Goal: Task Accomplishment & Management: Use online tool/utility

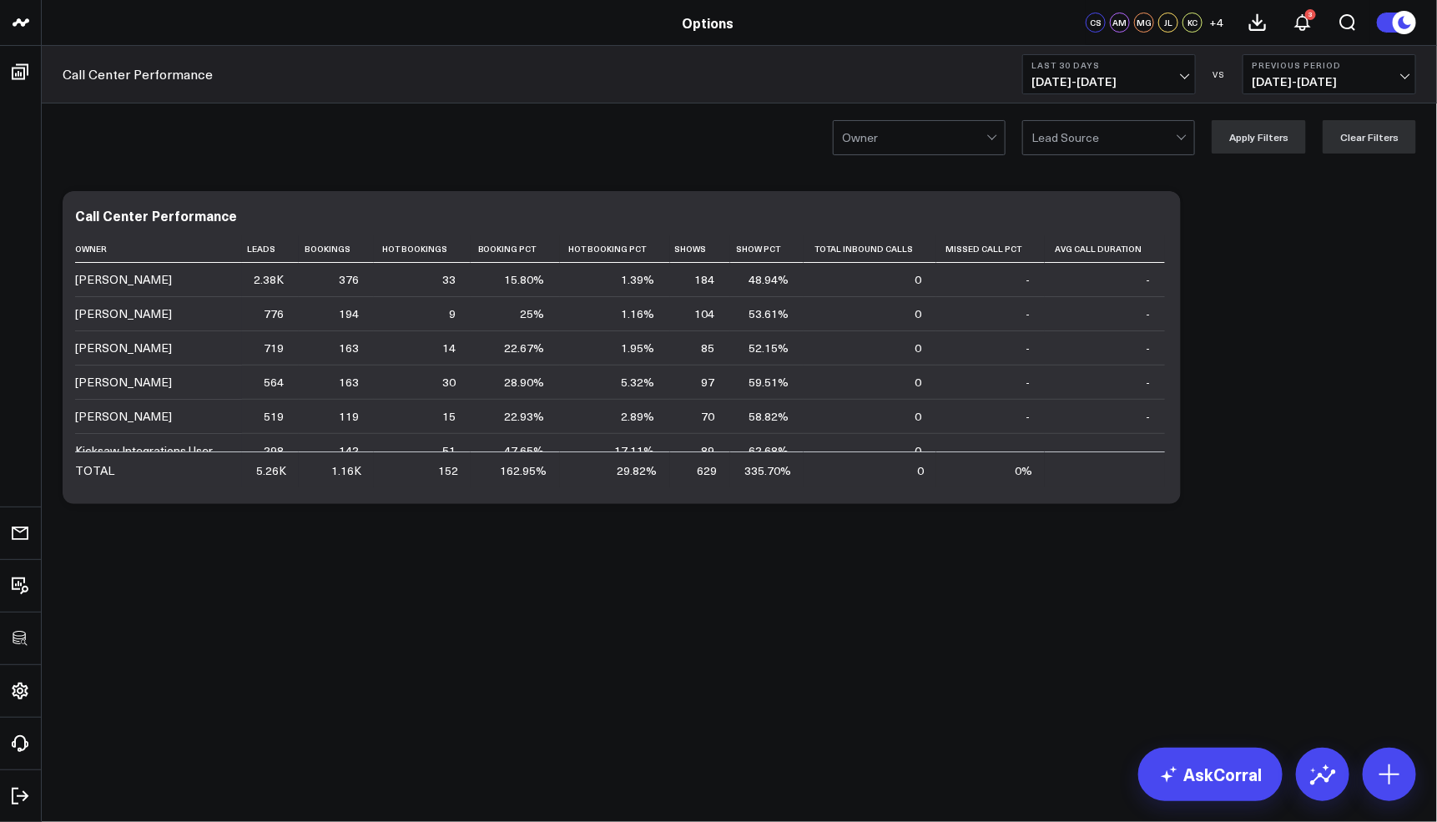
click at [1326, 445] on div "Modify via AI Copy link to widget Ask support Remove Create linked copy Executi…" at bounding box center [739, 348] width 1370 height 330
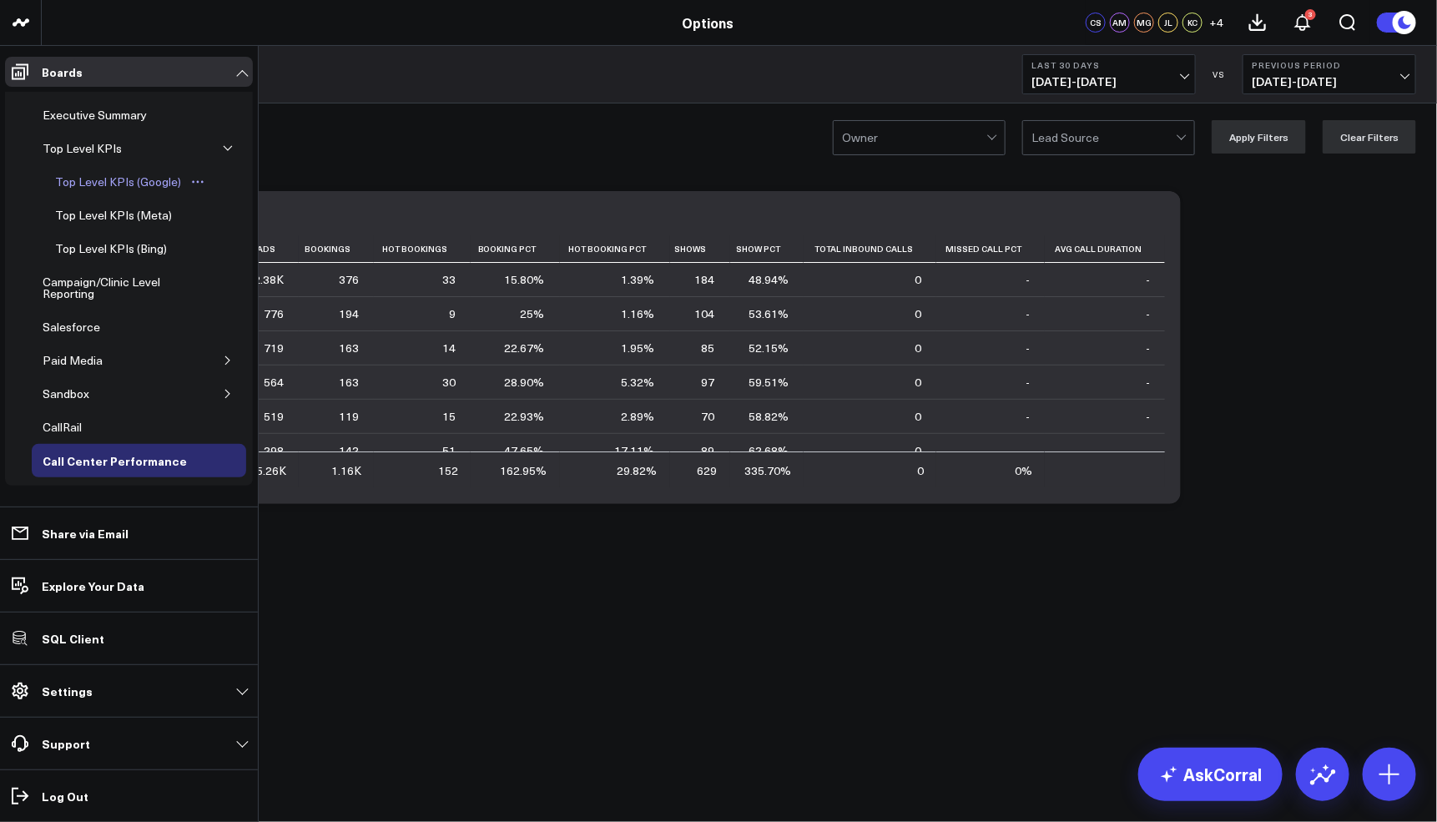
click at [114, 185] on div "Top Level KPIs (Google)" at bounding box center [118, 182] width 134 height 20
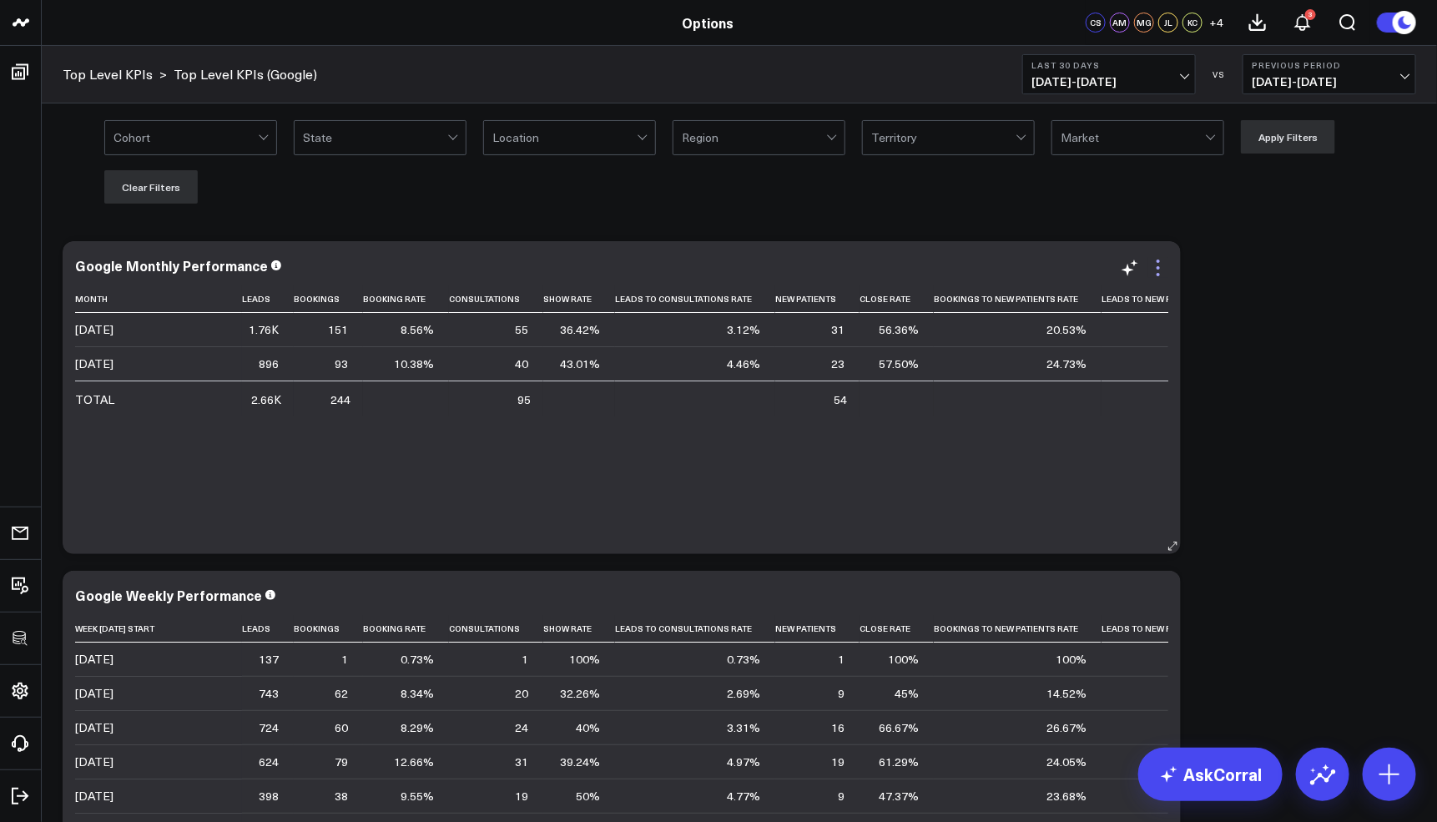
click at [1160, 265] on icon at bounding box center [1158, 268] width 20 height 20
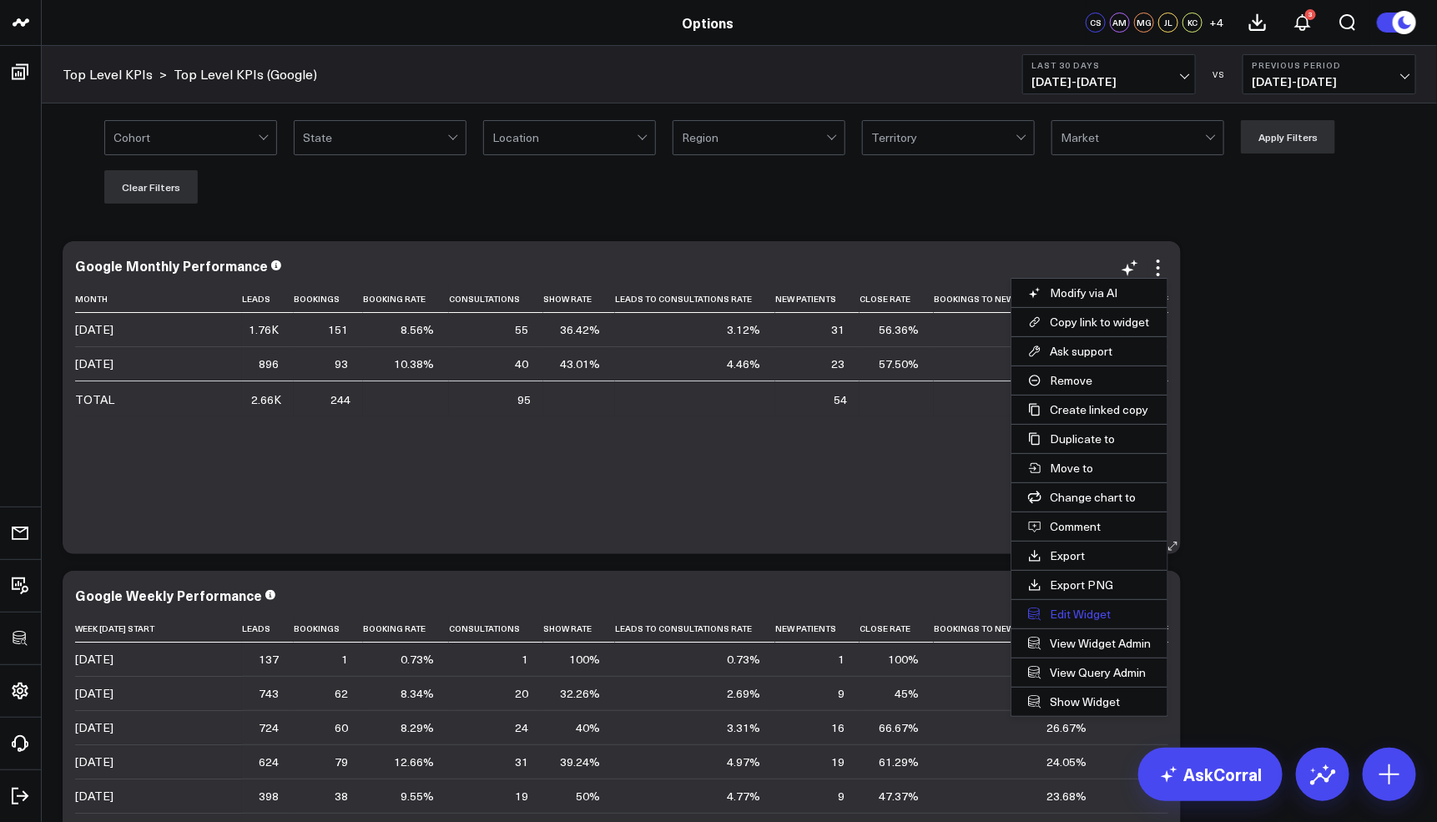
click at [1097, 607] on button "Edit Widget" at bounding box center [1089, 614] width 156 height 28
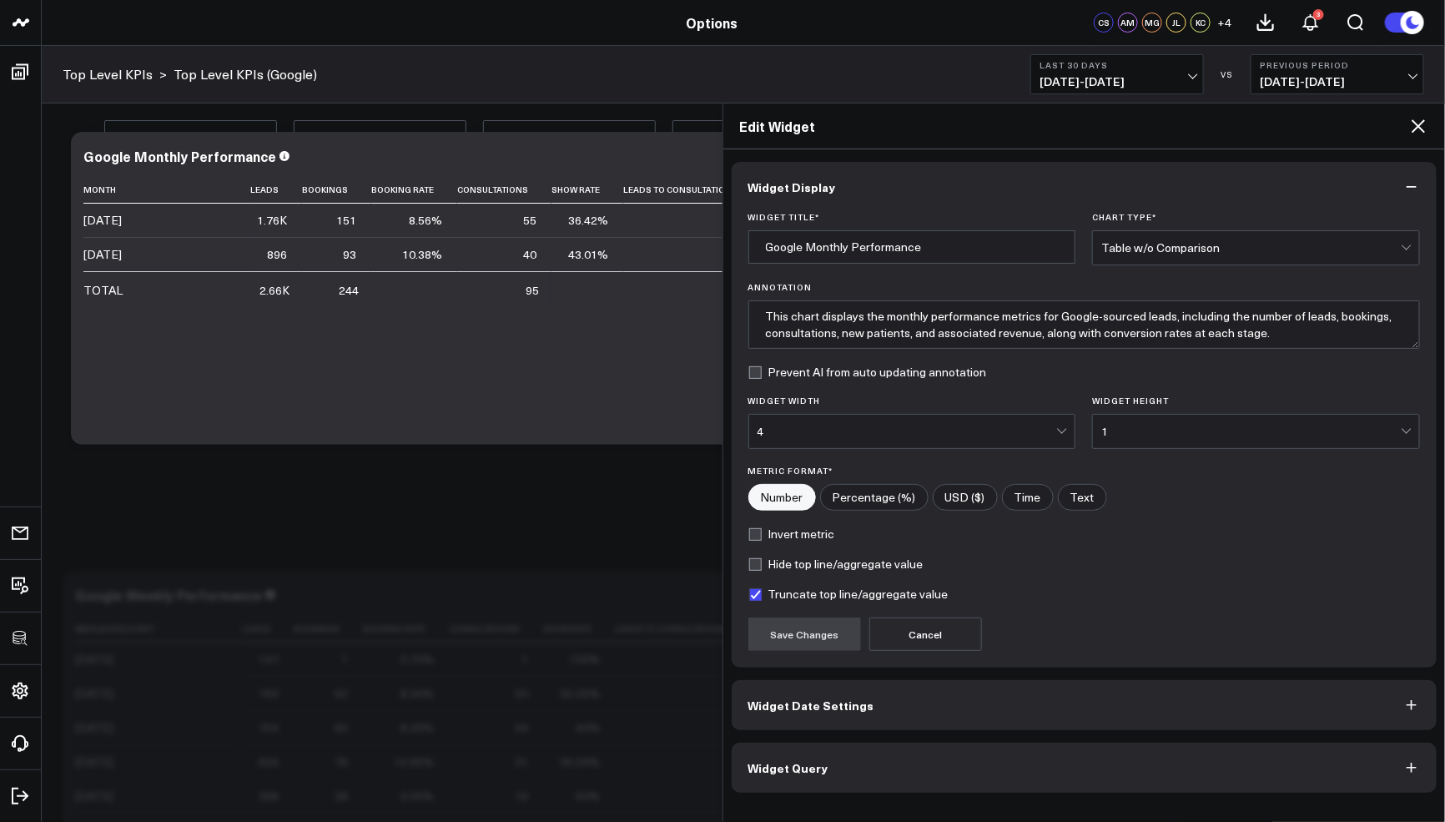
click at [899, 758] on button "Widget Query" at bounding box center [1085, 768] width 706 height 50
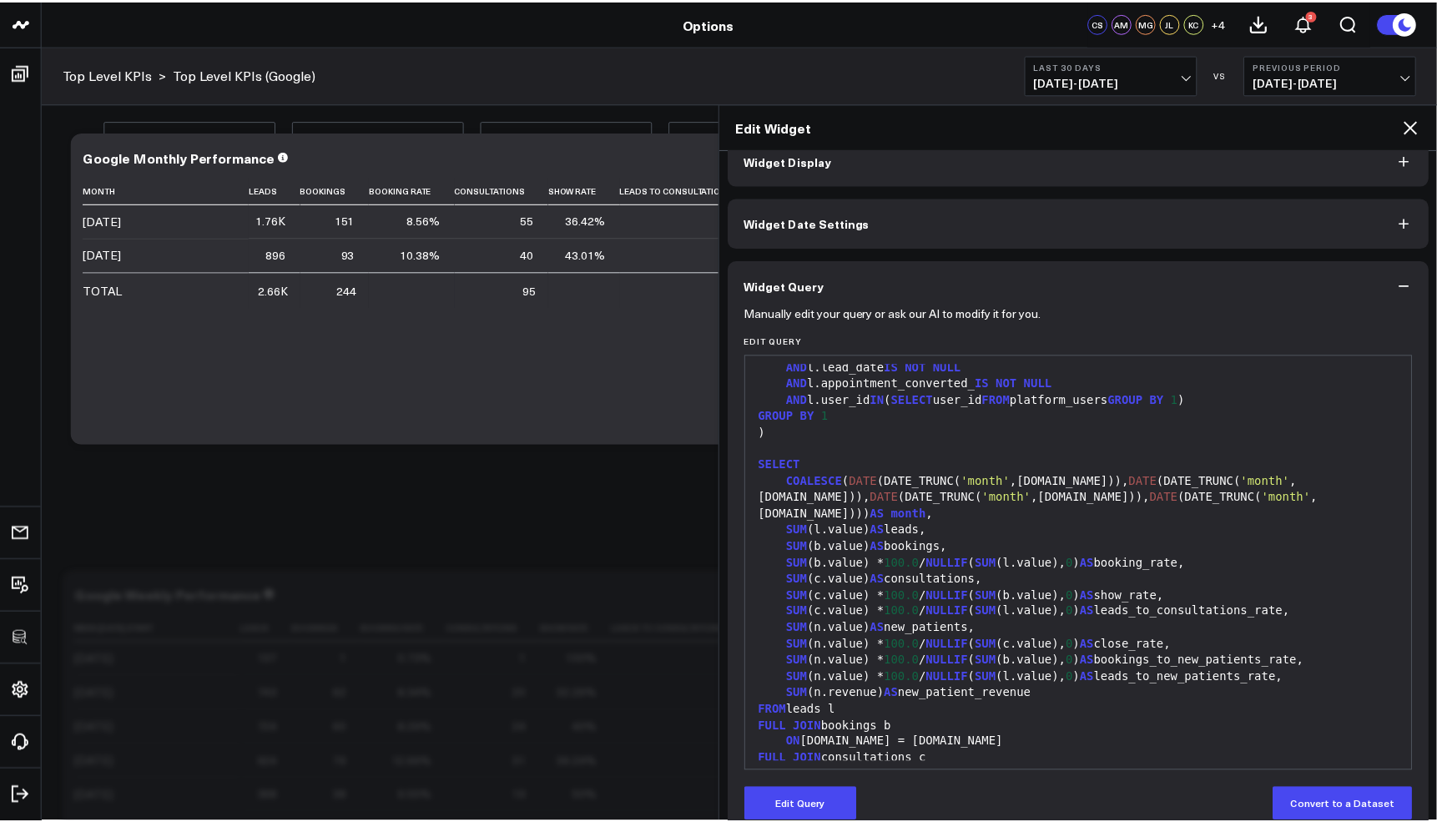
scroll to position [968, 0]
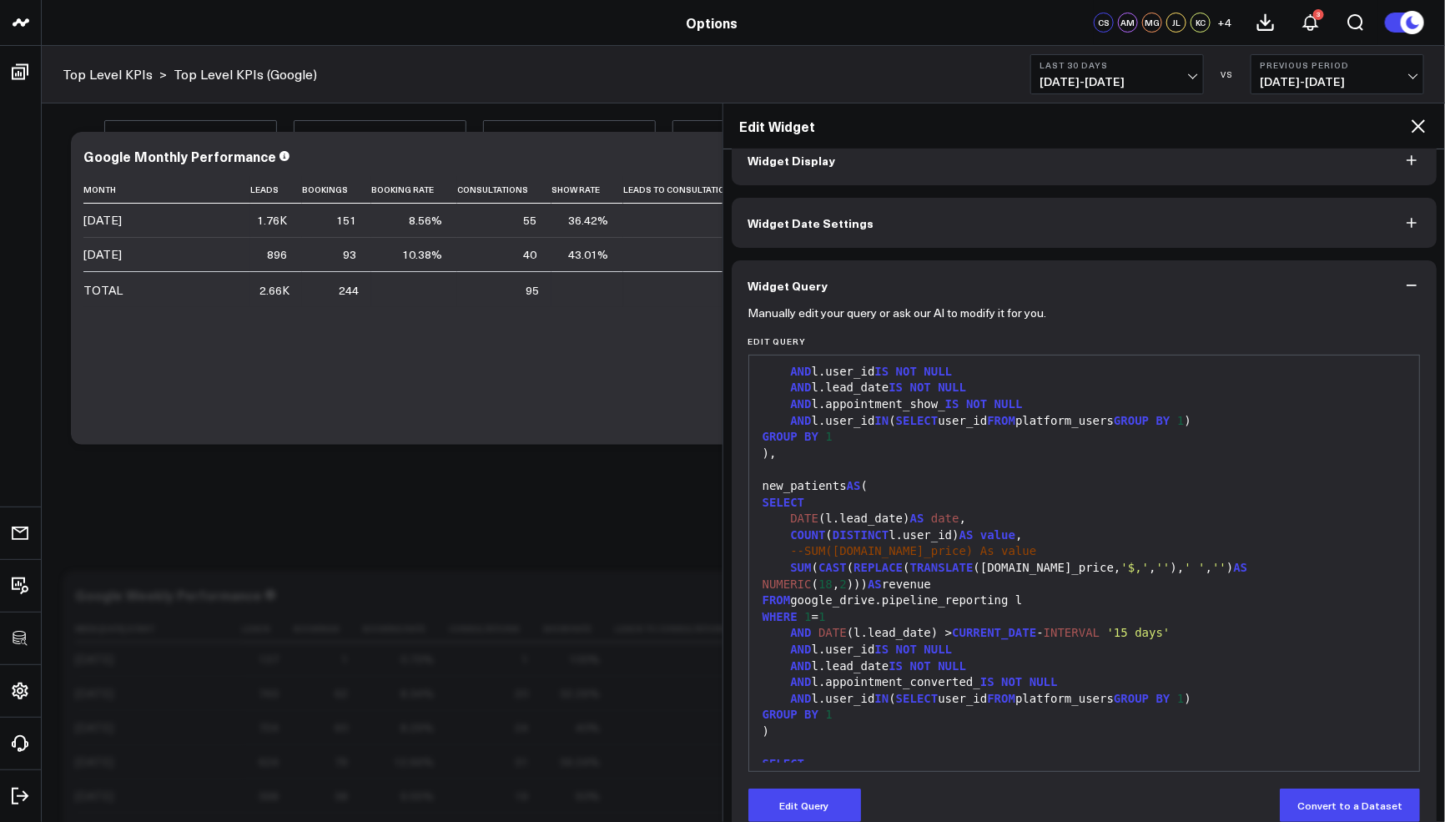
click at [1409, 129] on icon at bounding box center [1419, 126] width 20 height 20
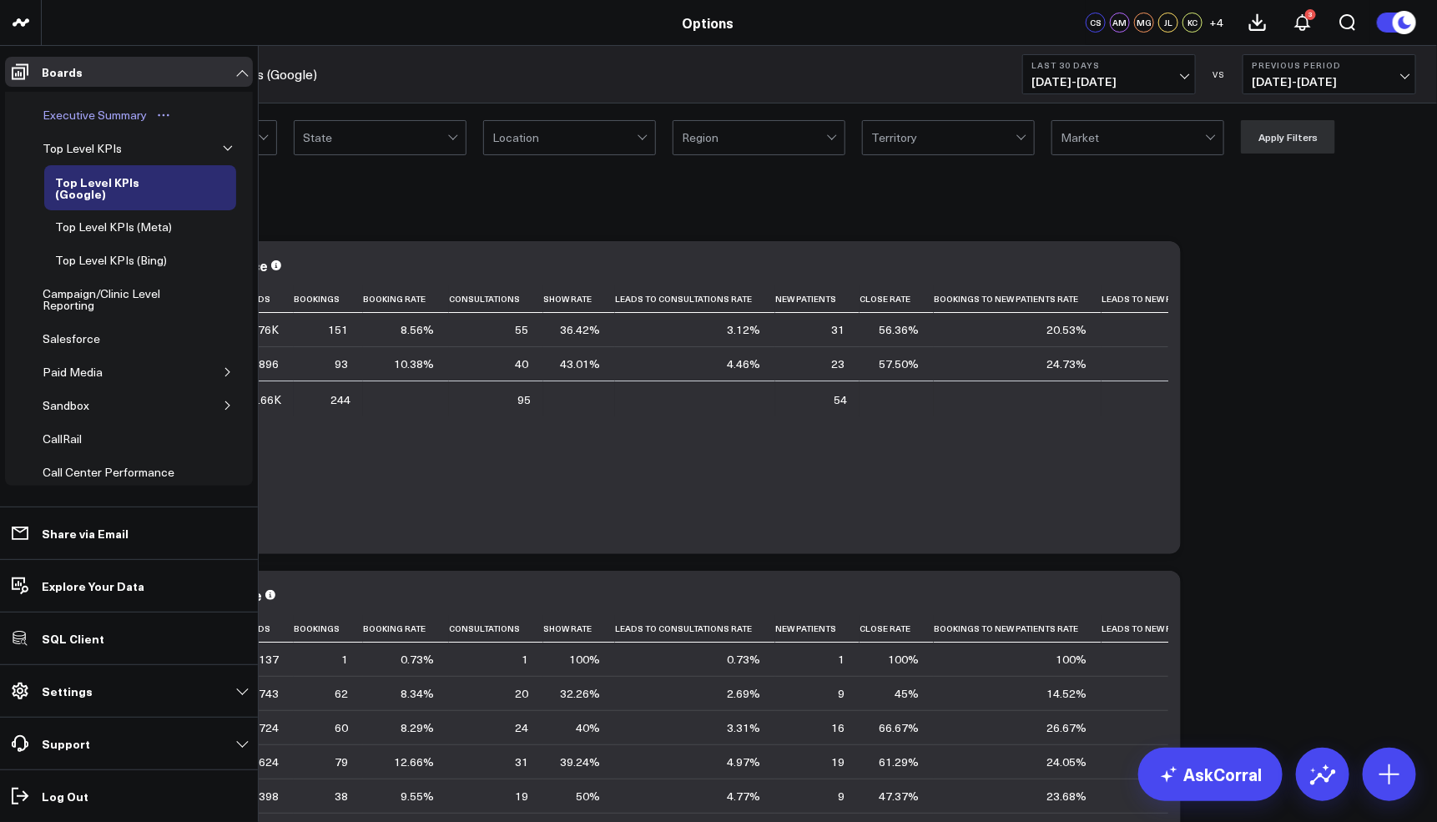
click at [88, 118] on div "Executive Summary" at bounding box center [94, 115] width 113 height 20
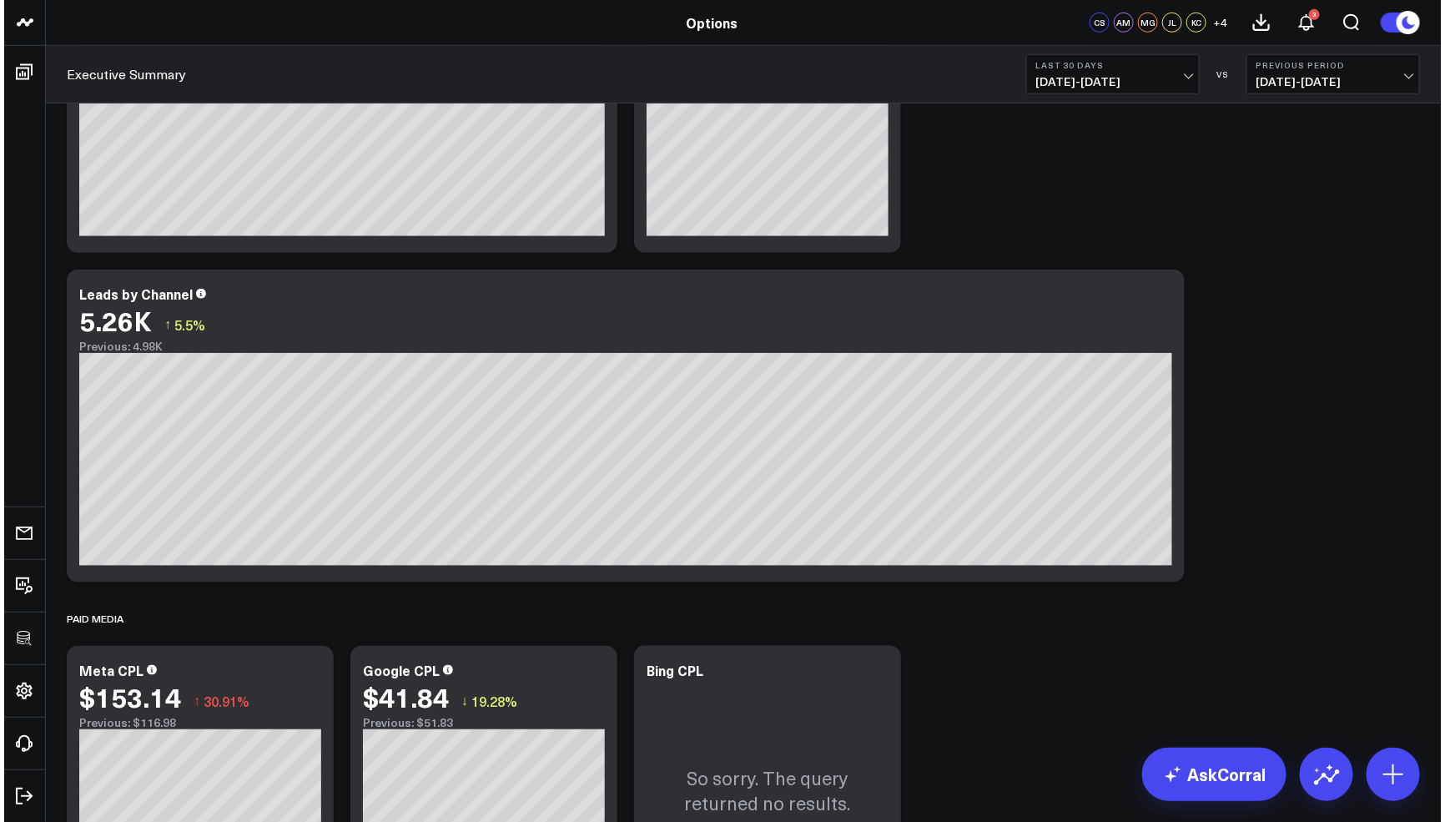
scroll to position [527, 0]
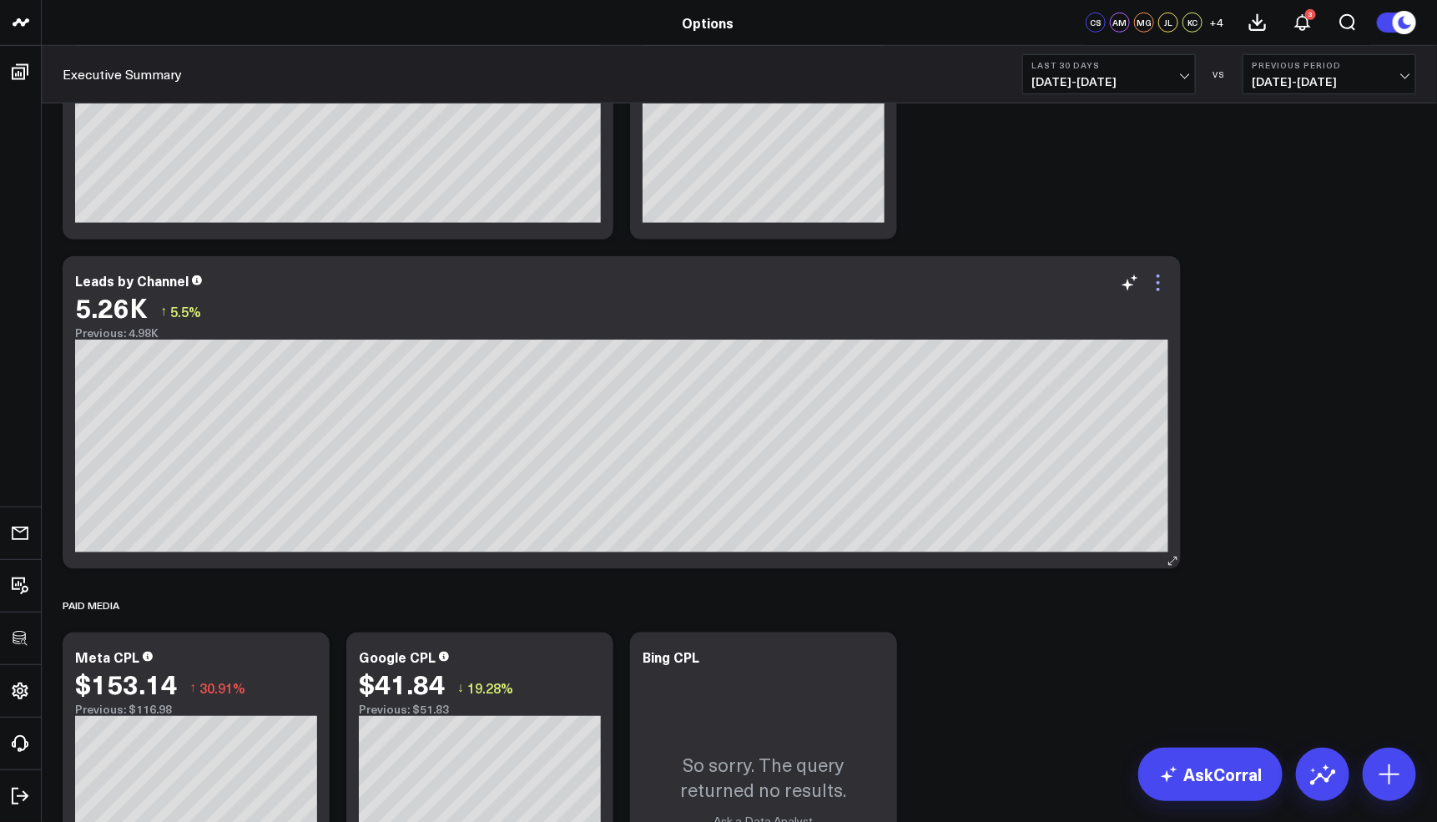
click at [1160, 289] on icon at bounding box center [1158, 283] width 20 height 20
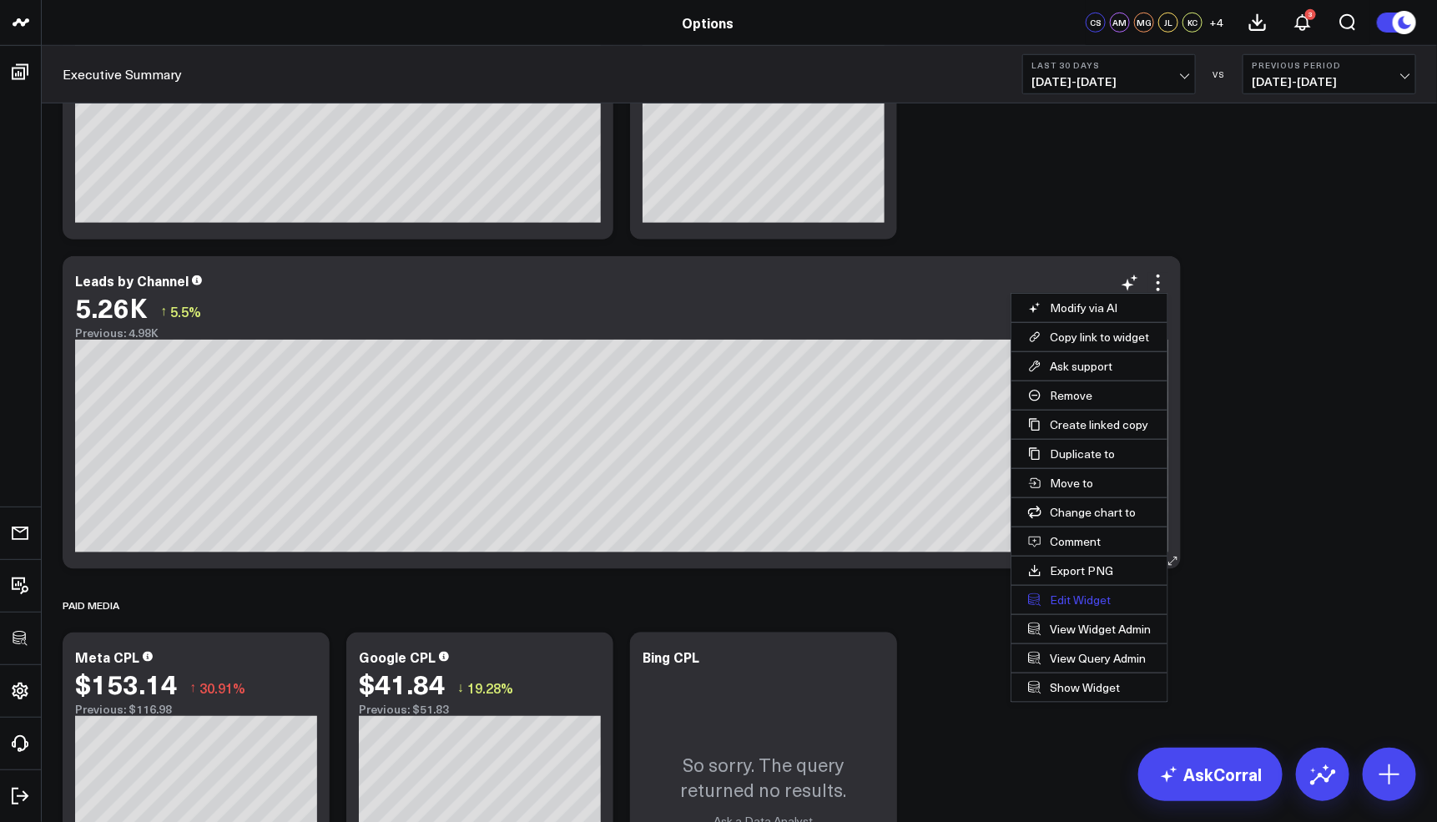
click at [1070, 597] on button "Edit Widget" at bounding box center [1089, 600] width 156 height 28
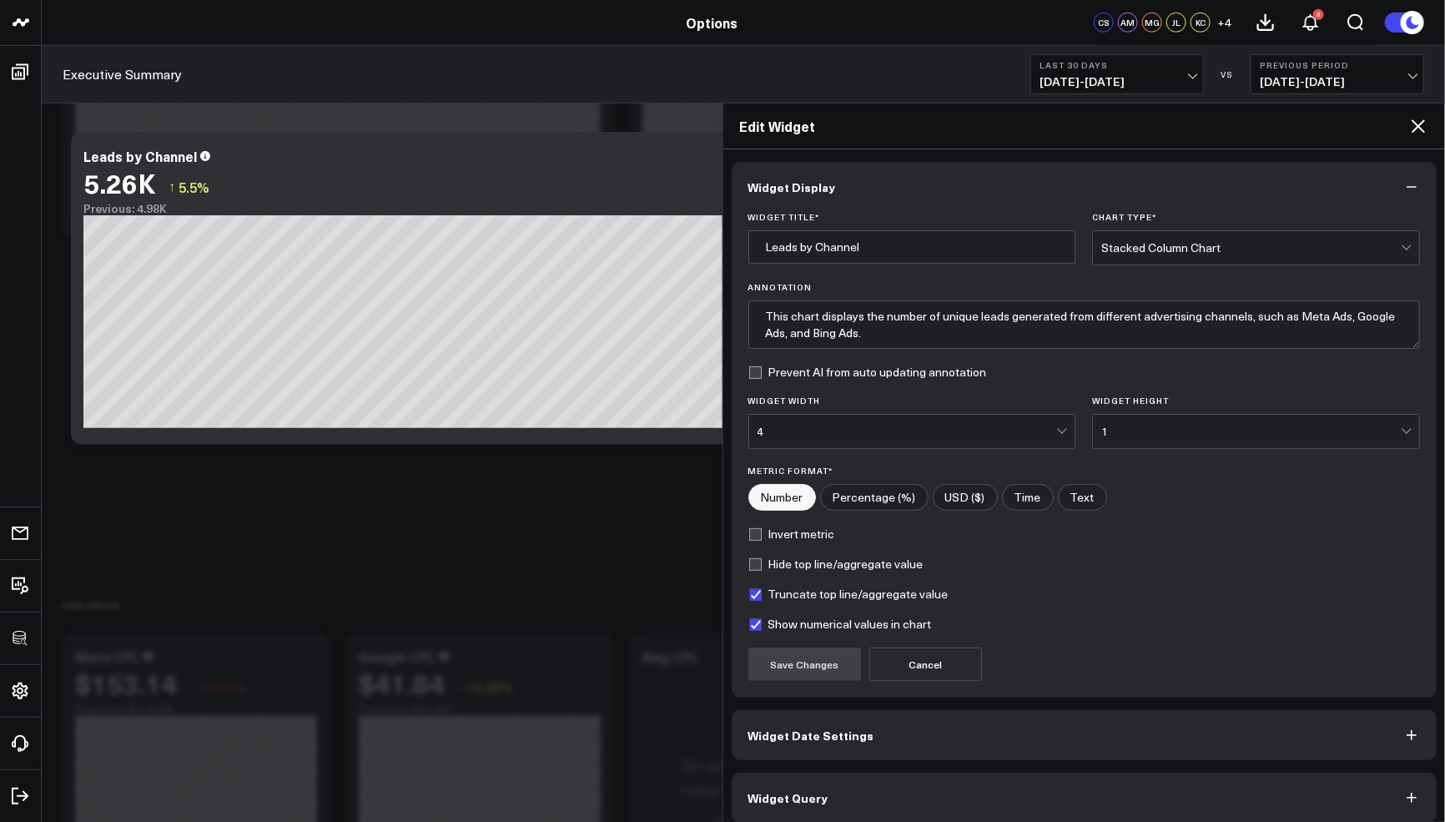
scroll to position [9, 0]
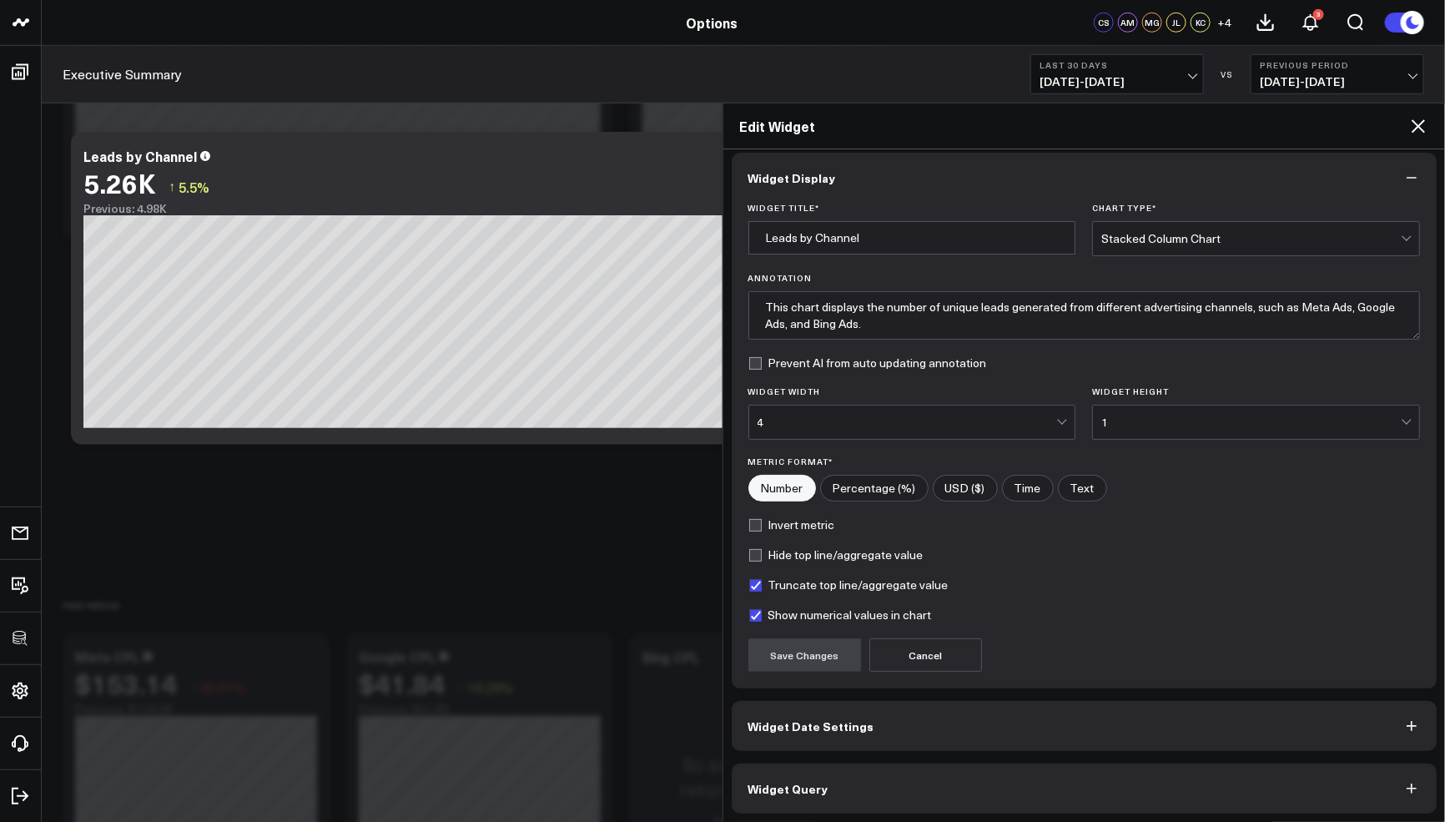
click at [928, 782] on button "Widget Query" at bounding box center [1085, 789] width 706 height 50
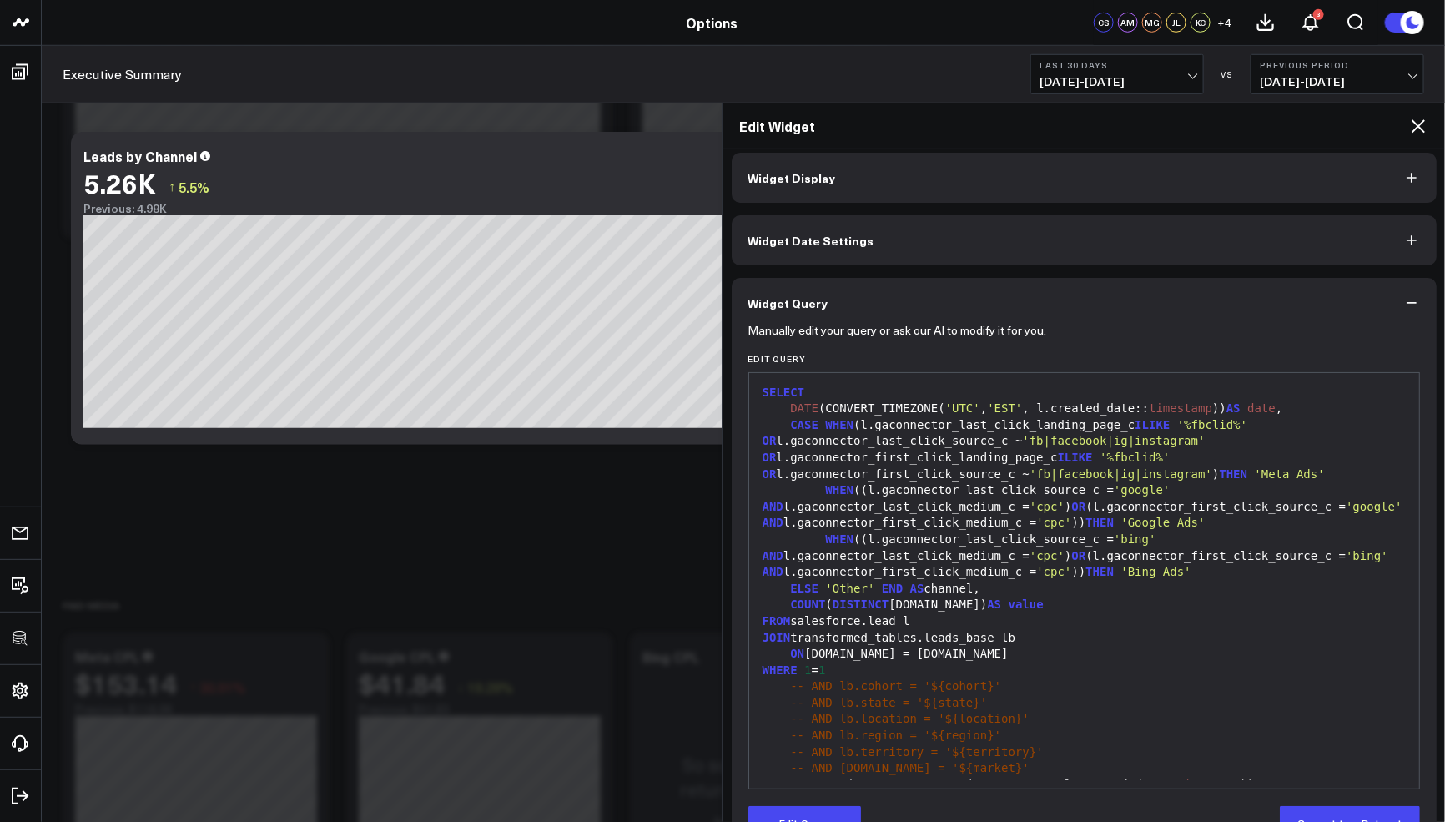
click at [1256, 597] on div "COUNT ( DISTINCT [DOMAIN_NAME]) AS value" at bounding box center [1085, 605] width 654 height 17
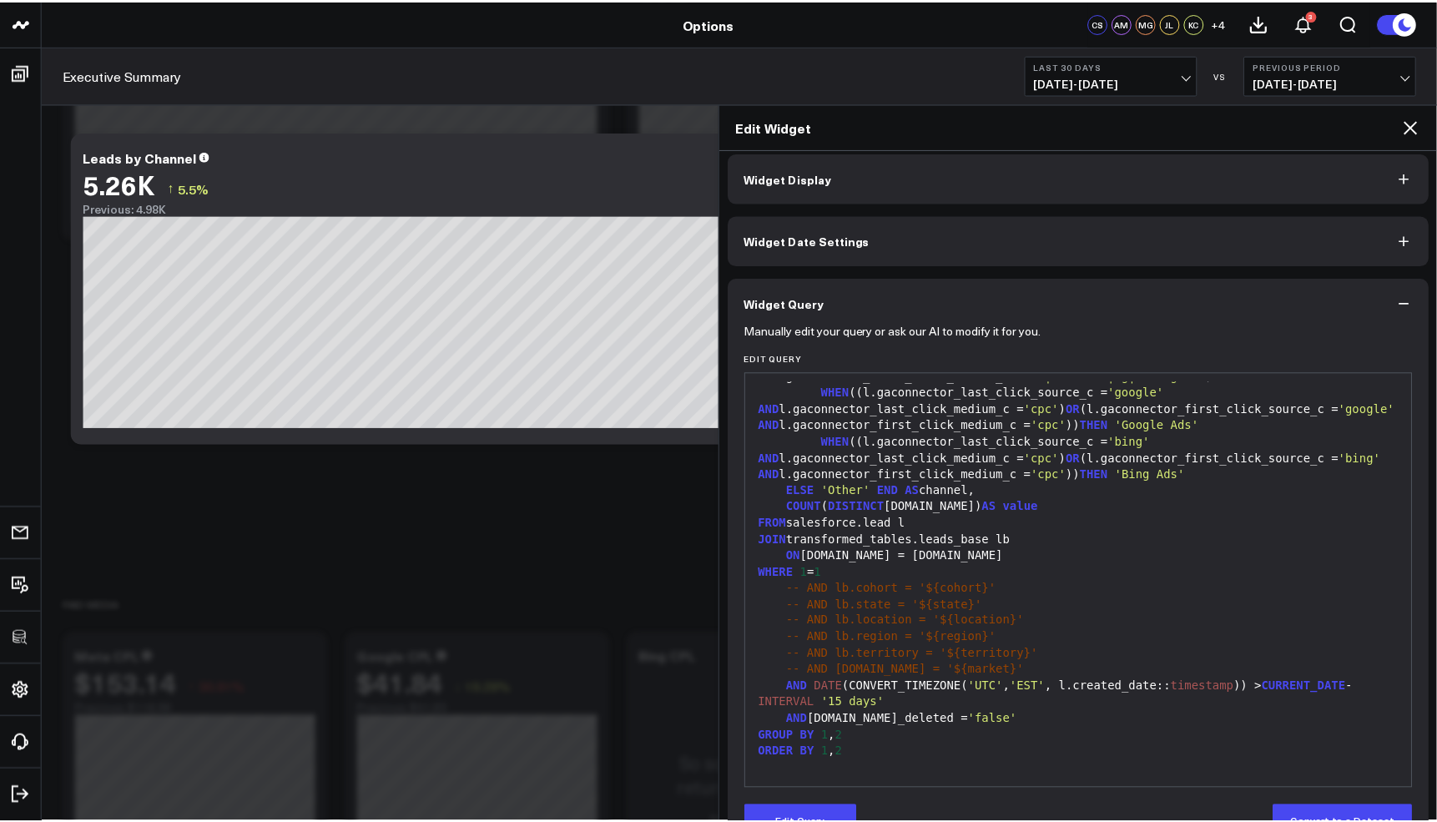
scroll to position [0, 0]
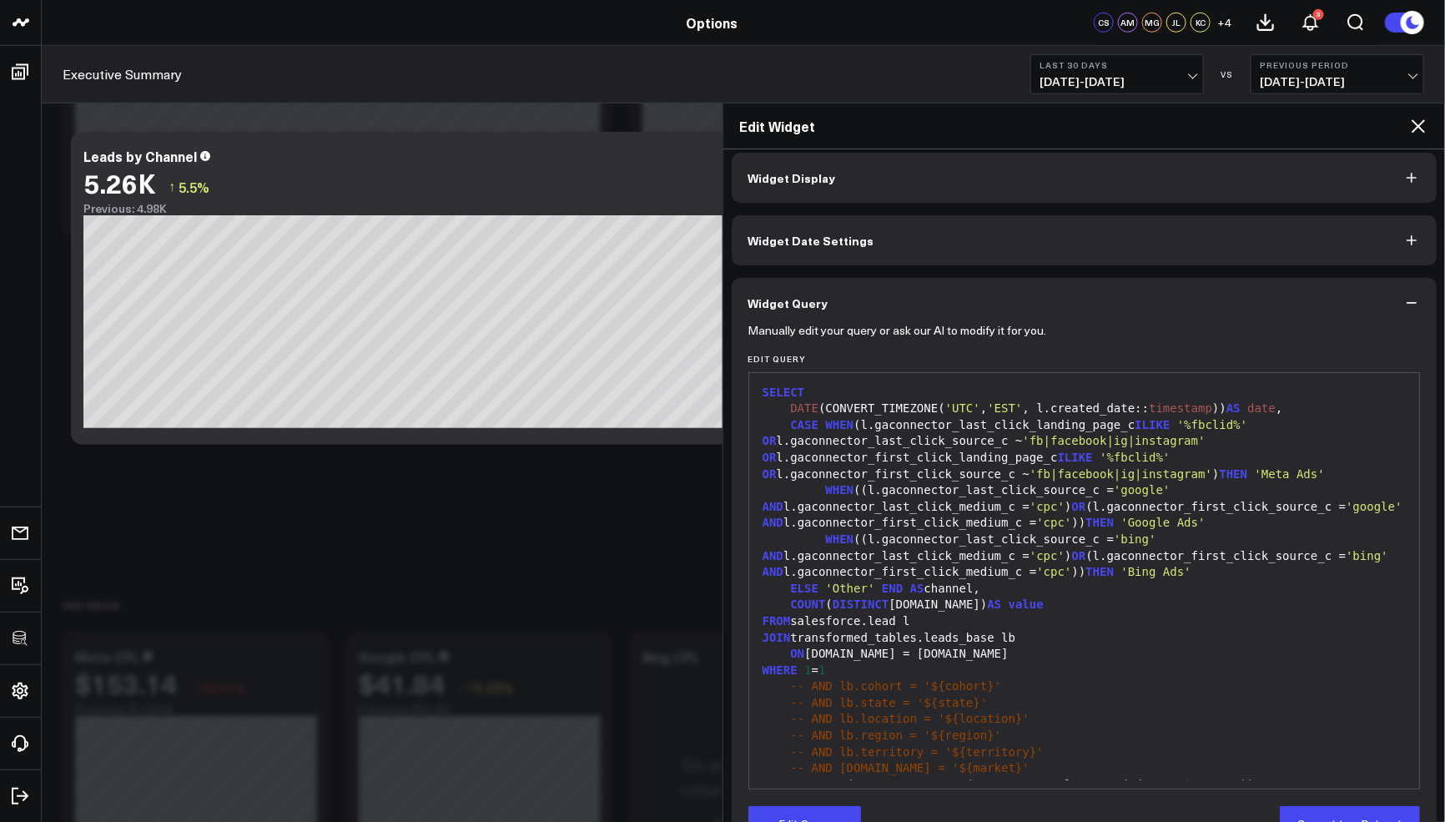
click at [1116, 592] on div "ELSE 'Other' END AS channel," at bounding box center [1085, 589] width 654 height 17
click at [1410, 110] on div "Edit Widget" at bounding box center [1084, 126] width 723 height 46
click at [1415, 128] on icon at bounding box center [1418, 125] width 13 height 13
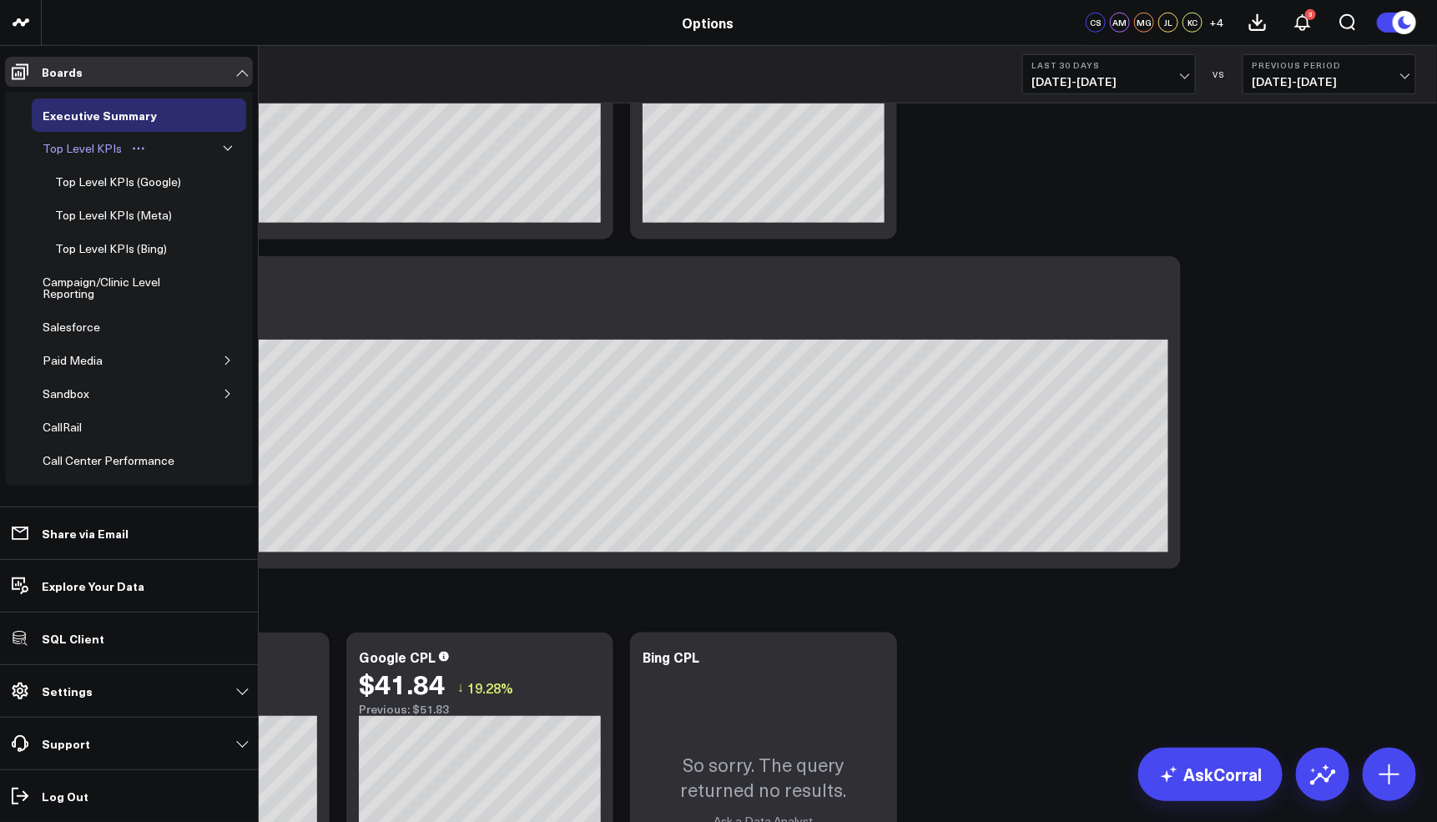
click at [98, 156] on div "Top Level KPIs" at bounding box center [82, 149] width 88 height 20
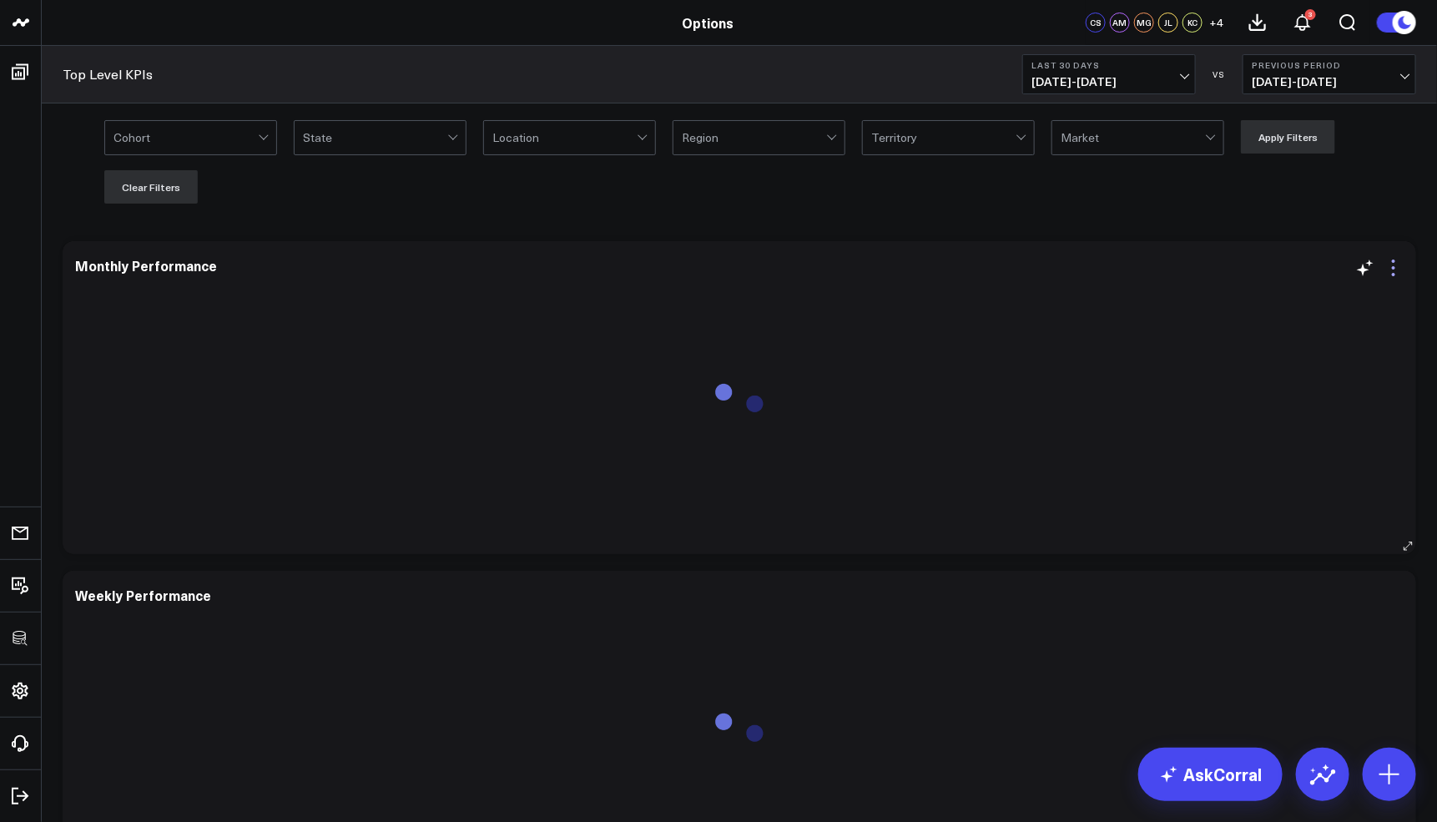
click at [1398, 272] on icon at bounding box center [1394, 268] width 20 height 20
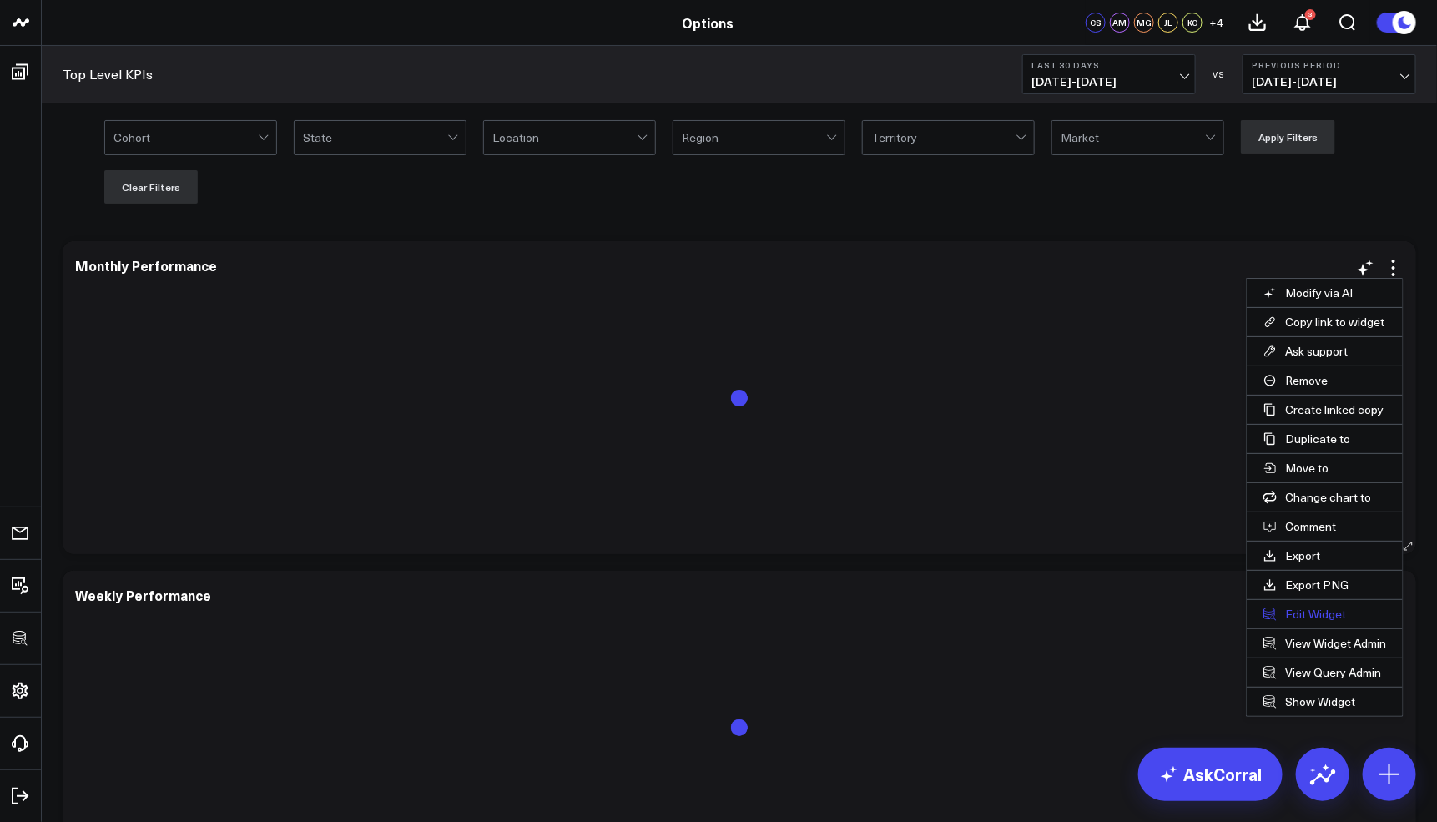
click at [1322, 602] on button "Edit Widget" at bounding box center [1325, 614] width 156 height 28
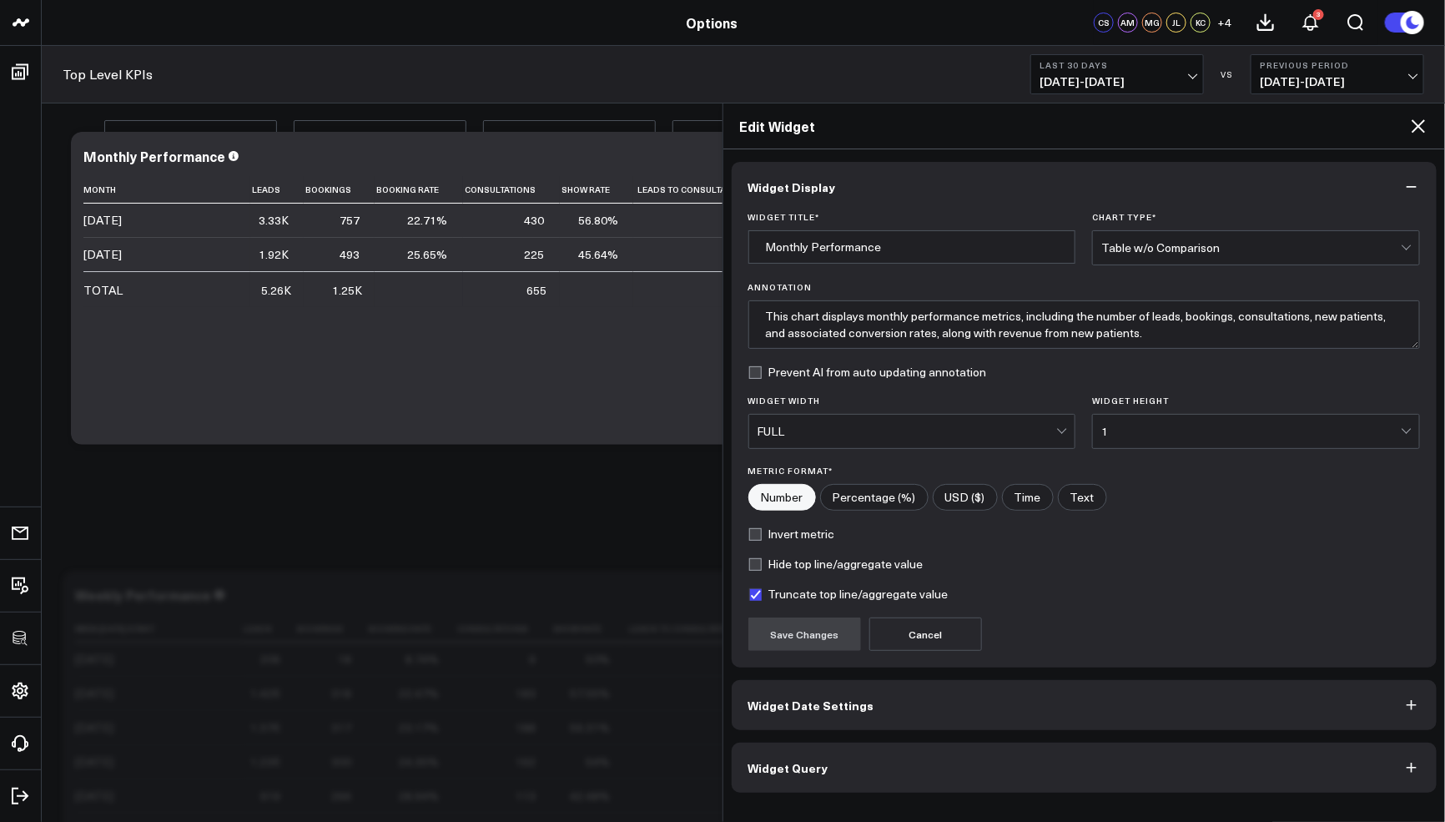
click at [1123, 774] on button "Widget Query" at bounding box center [1085, 768] width 706 height 50
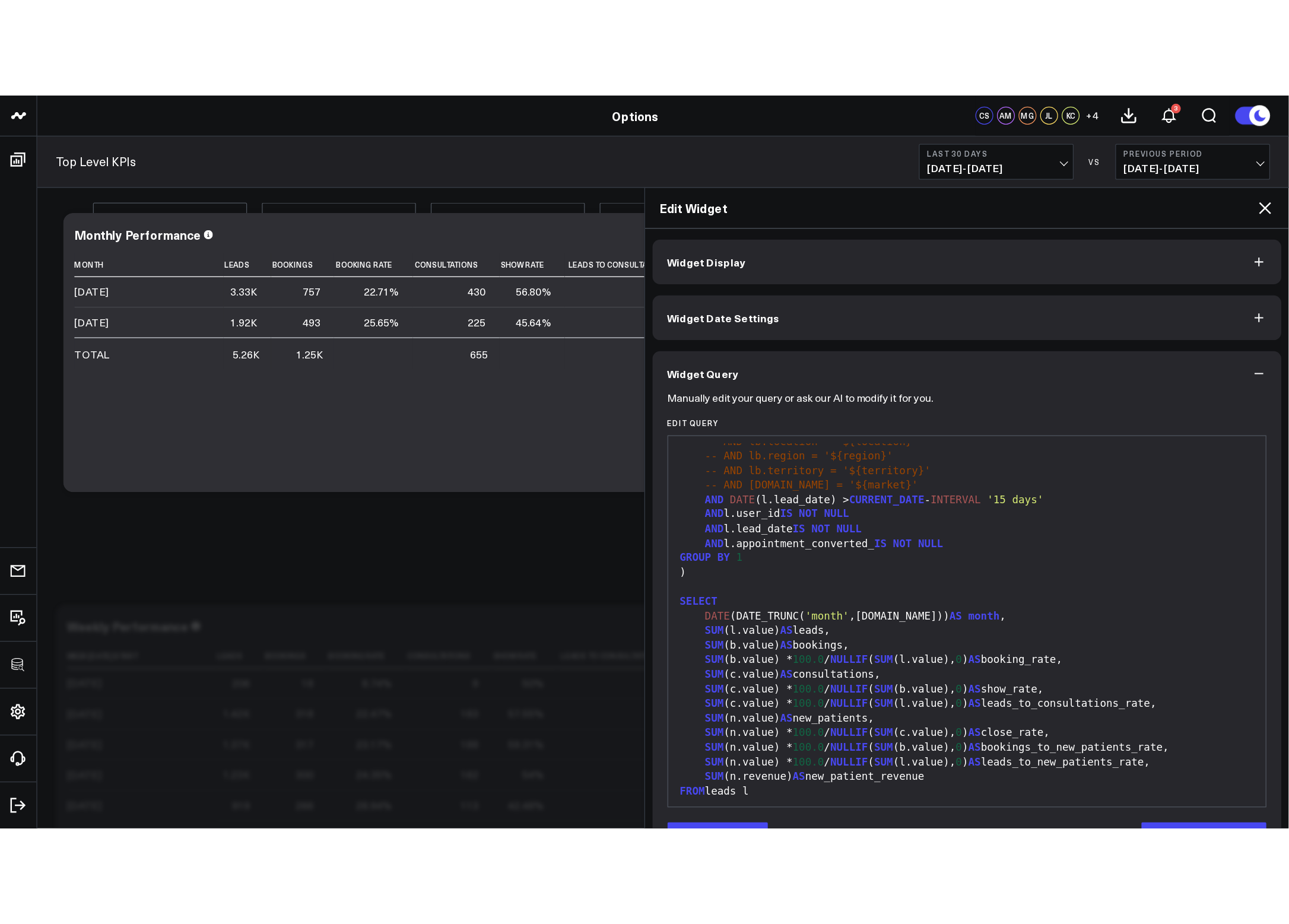
scroll to position [882, 0]
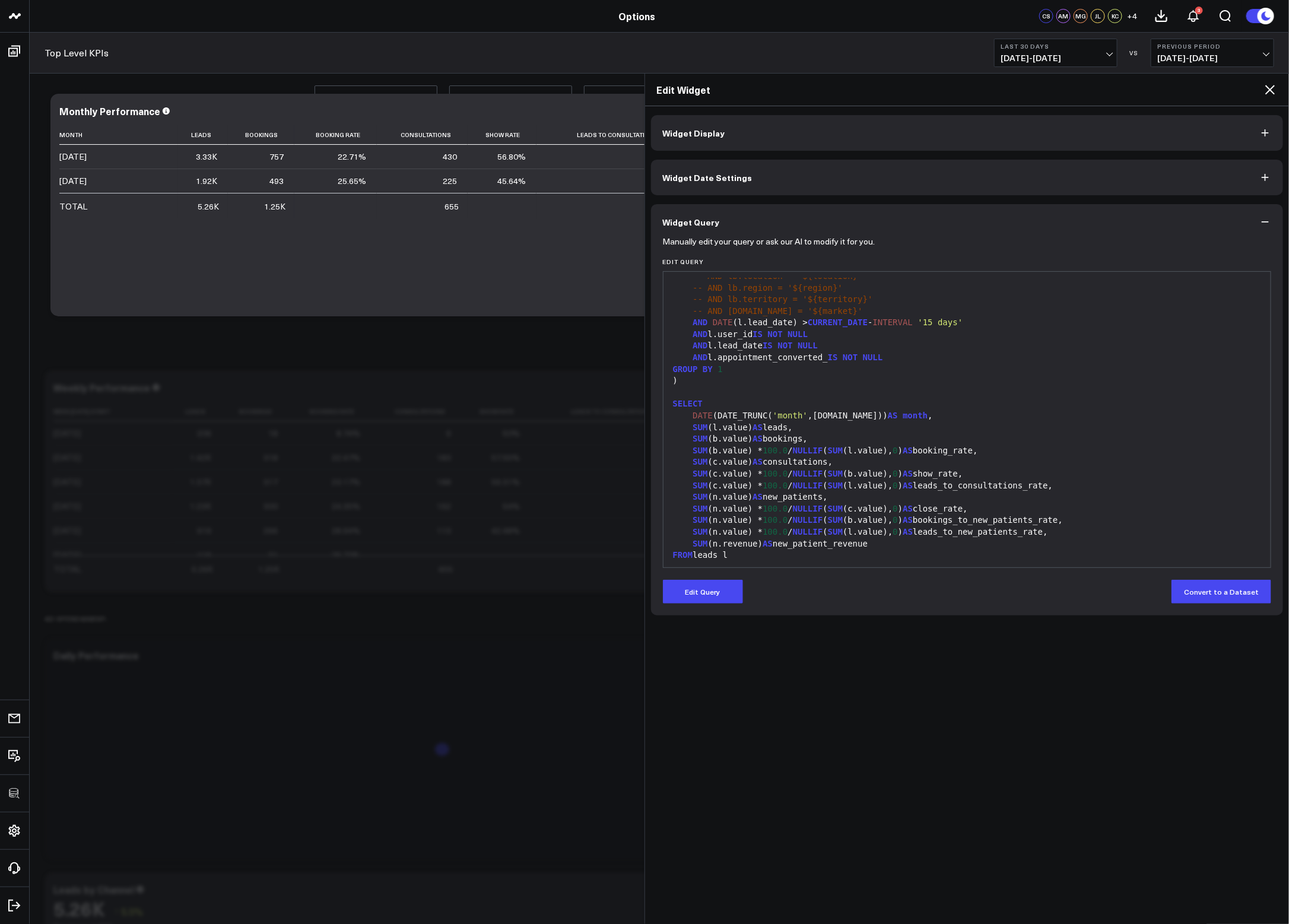
click at [1022, 84] on icon at bounding box center [1271, 90] width 14 height 14
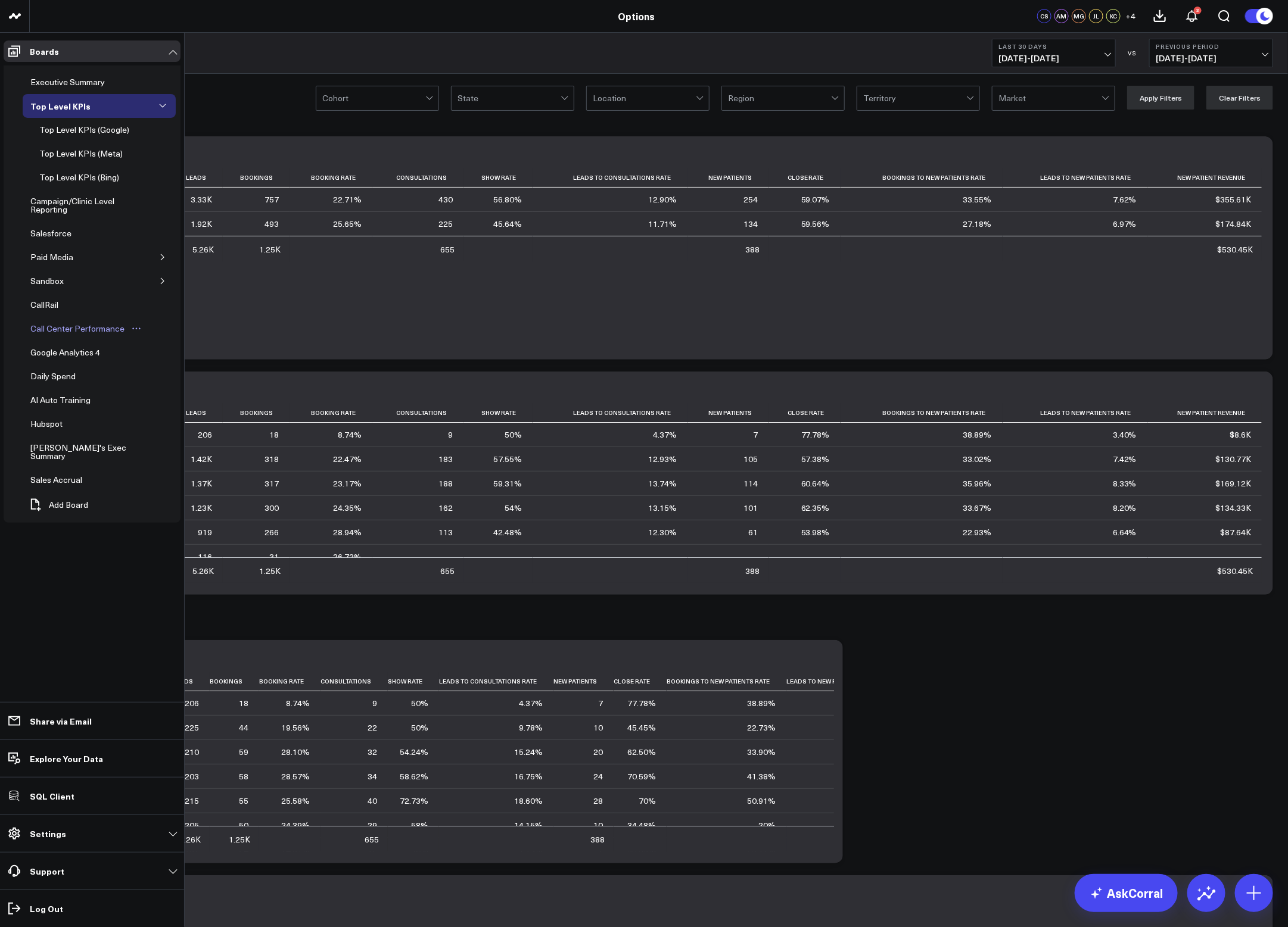
click at [66, 334] on div "Call Center Performance" at bounding box center [77, 329] width 100 height 14
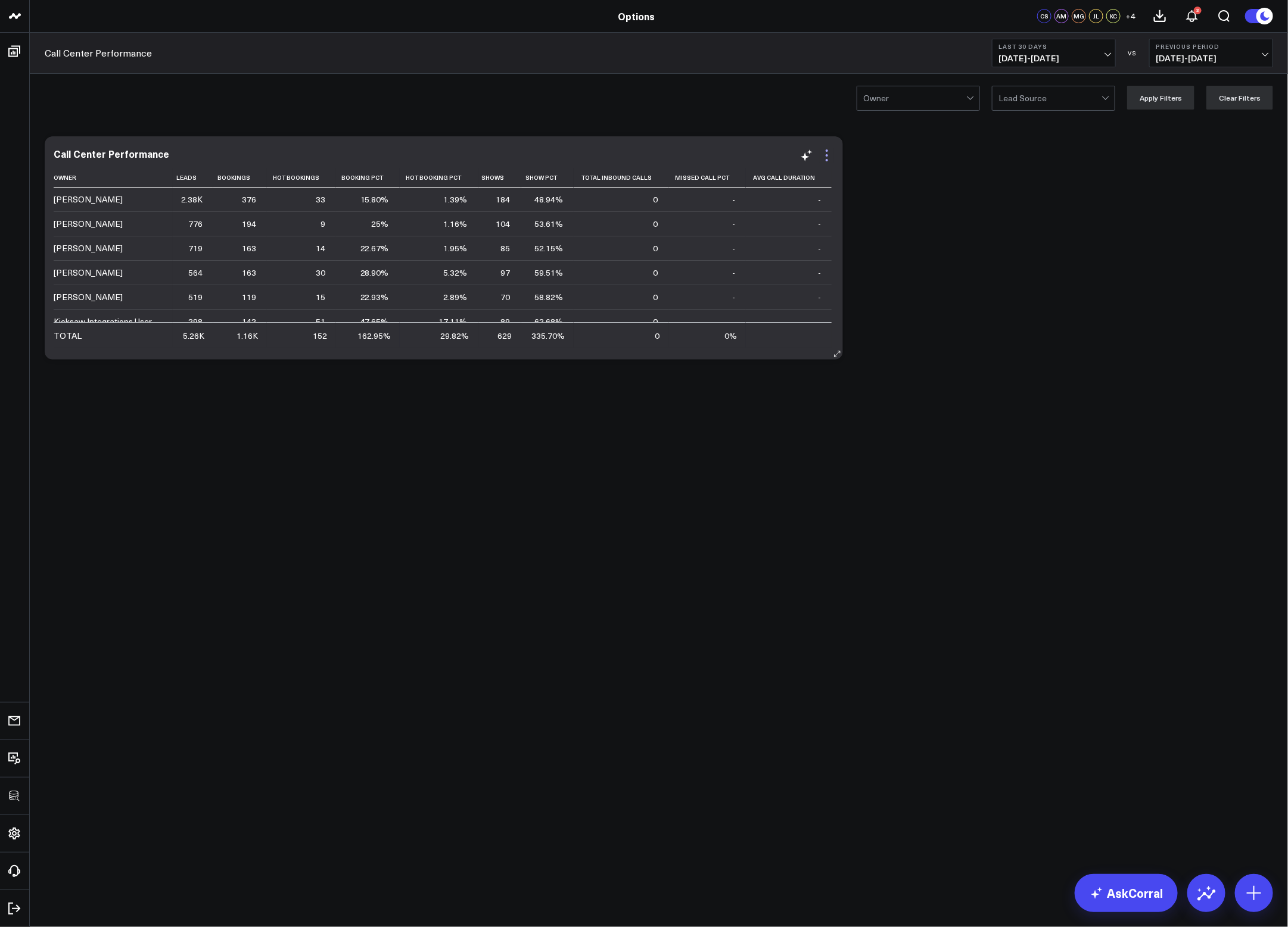
click at [828, 153] on icon at bounding box center [827, 156] width 14 height 14
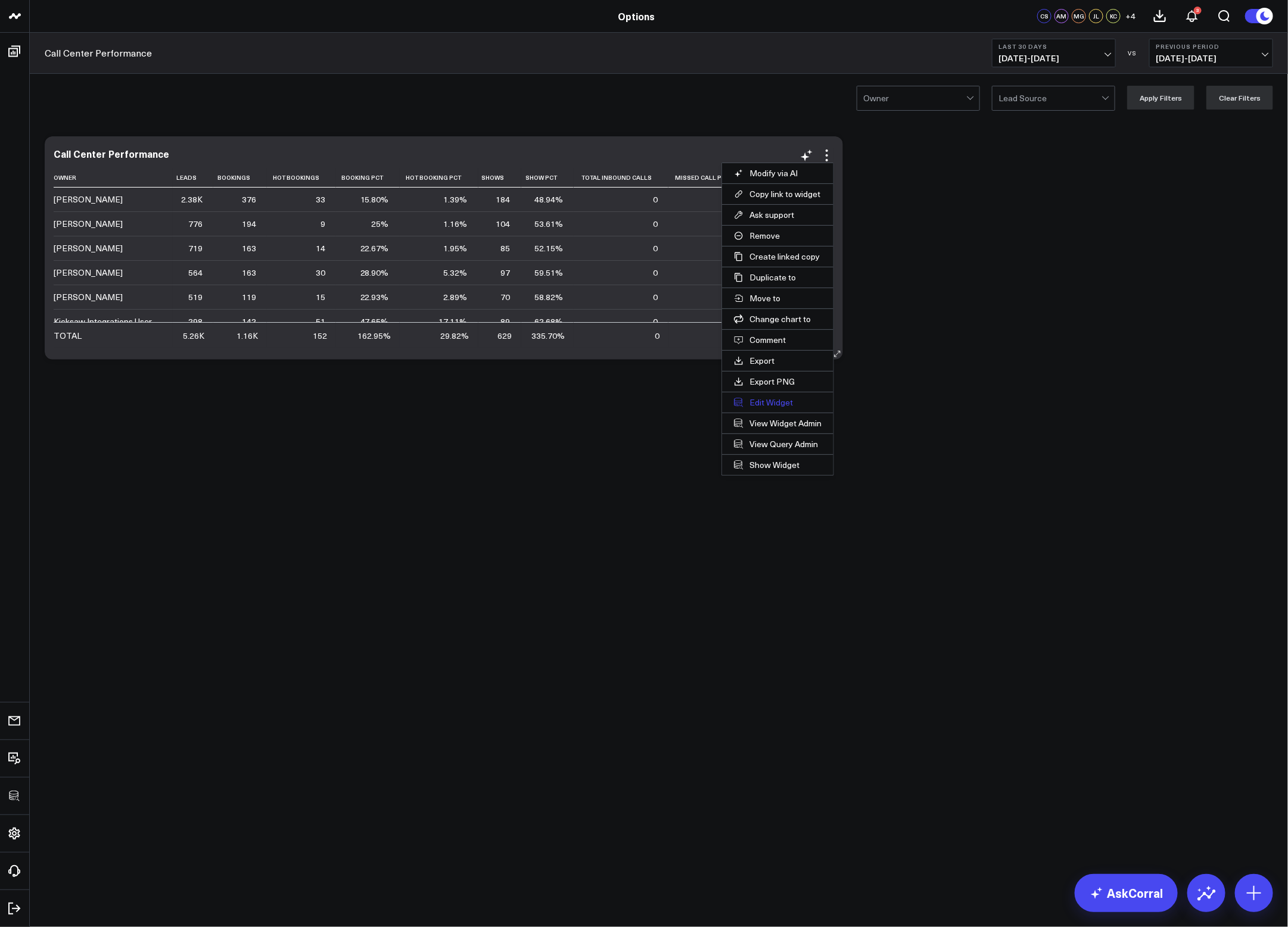
click at [761, 408] on button "Edit Widget" at bounding box center [778, 402] width 111 height 20
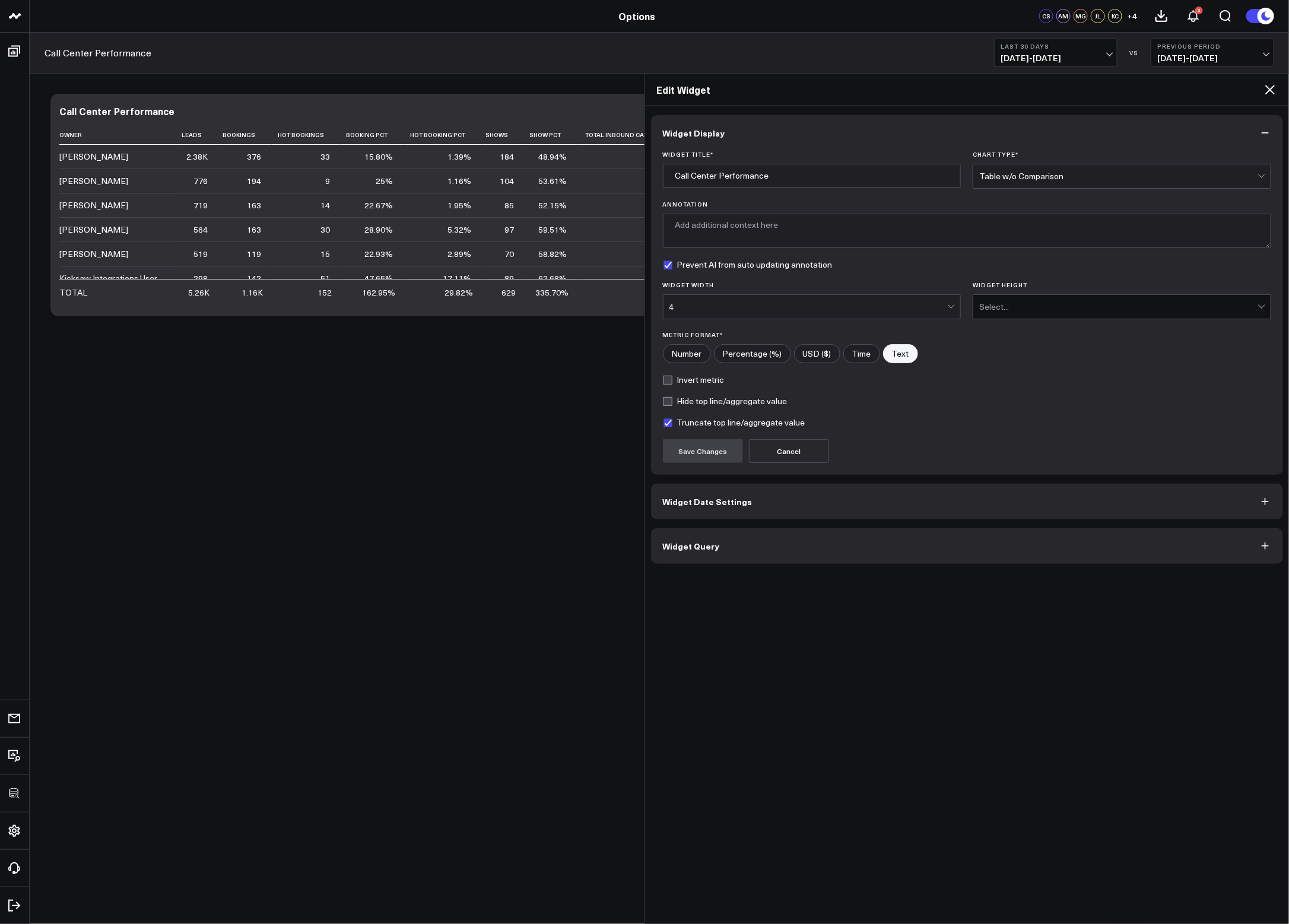
click at [714, 546] on span "Widget Query" at bounding box center [691, 546] width 57 height 9
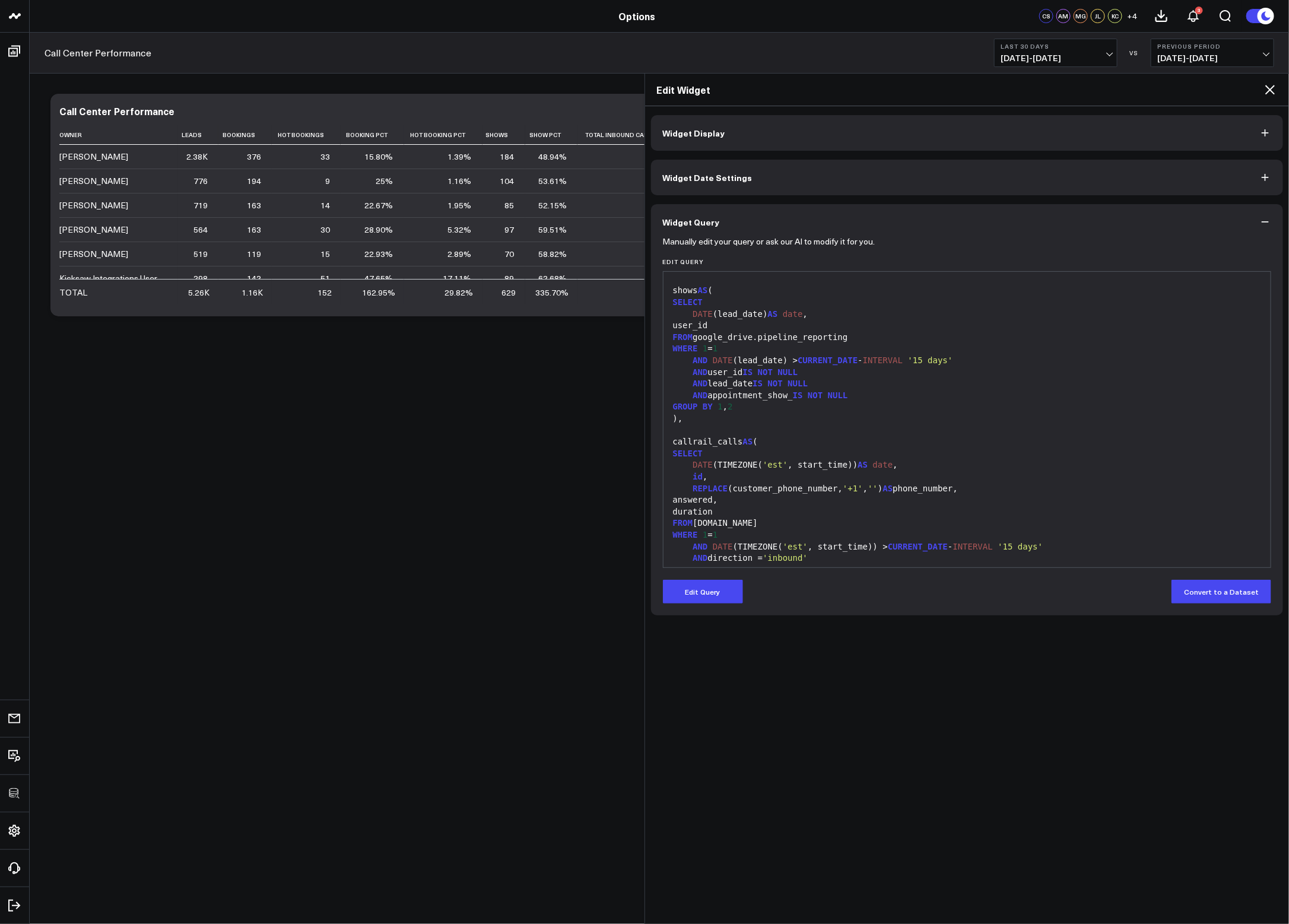
scroll to position [632, 0]
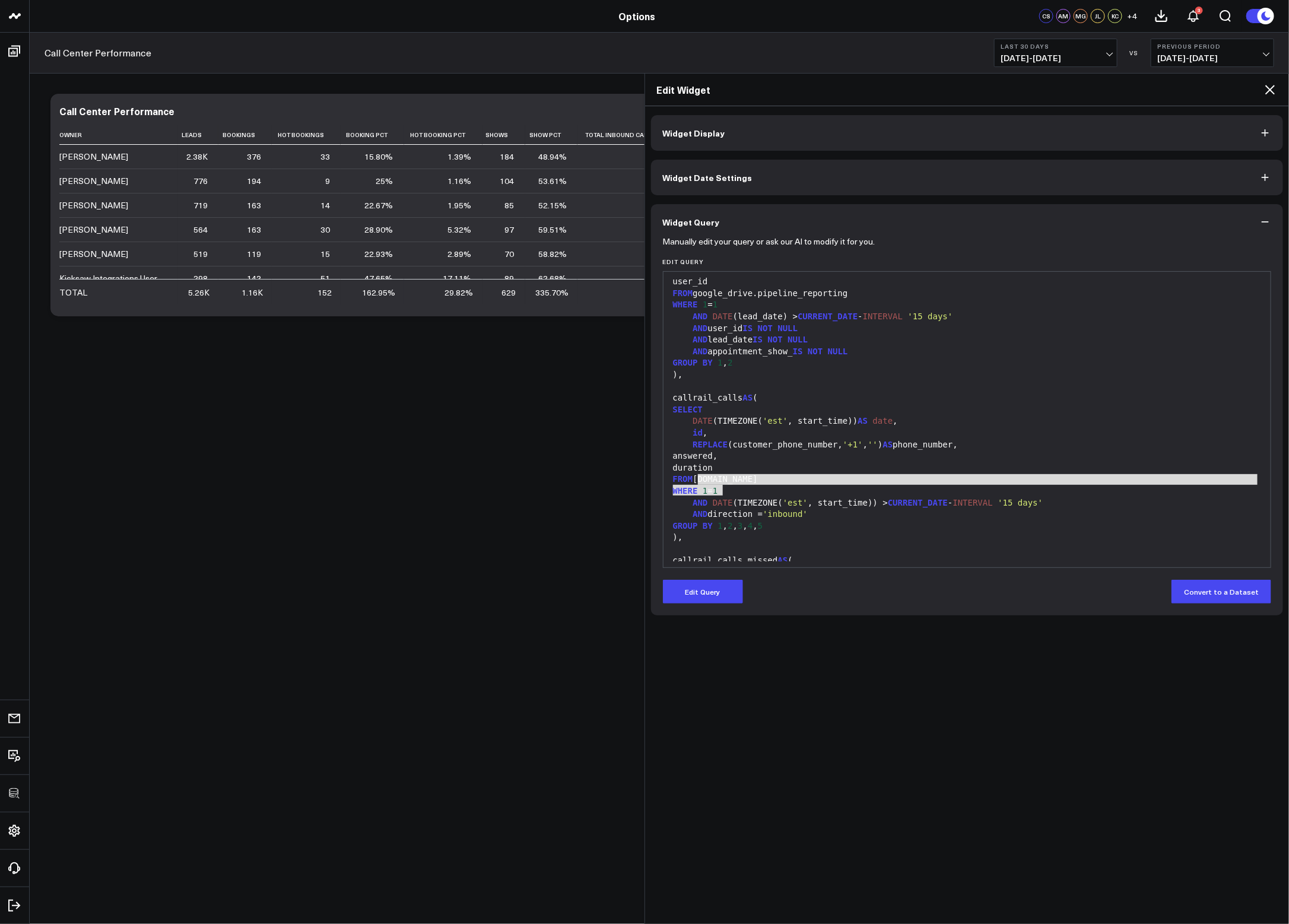
drag, startPoint x: 772, startPoint y: 489, endPoint x: 700, endPoint y: 482, distance: 72.3
click at [700, 482] on div "lead_source, owner_id, email, REPLACE ( REPLACE ( REPLACE ( REPLACE ( REPLACE (…" at bounding box center [967, 340] width 596 height 1389
click at [923, 484] on div "FROM [DOMAIN_NAME]" at bounding box center [967, 479] width 596 height 12
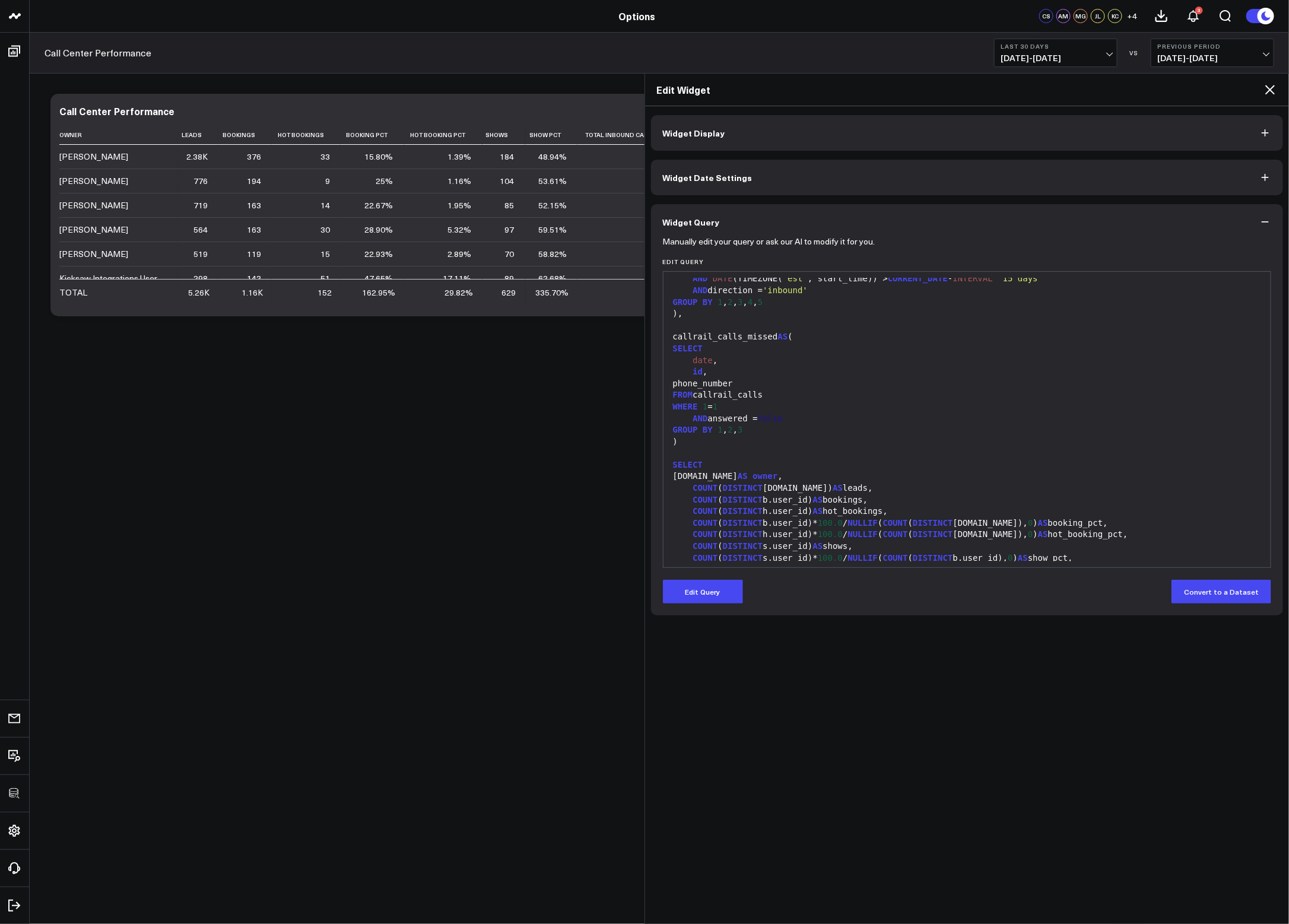
click at [1022, 95] on icon at bounding box center [1271, 90] width 14 height 14
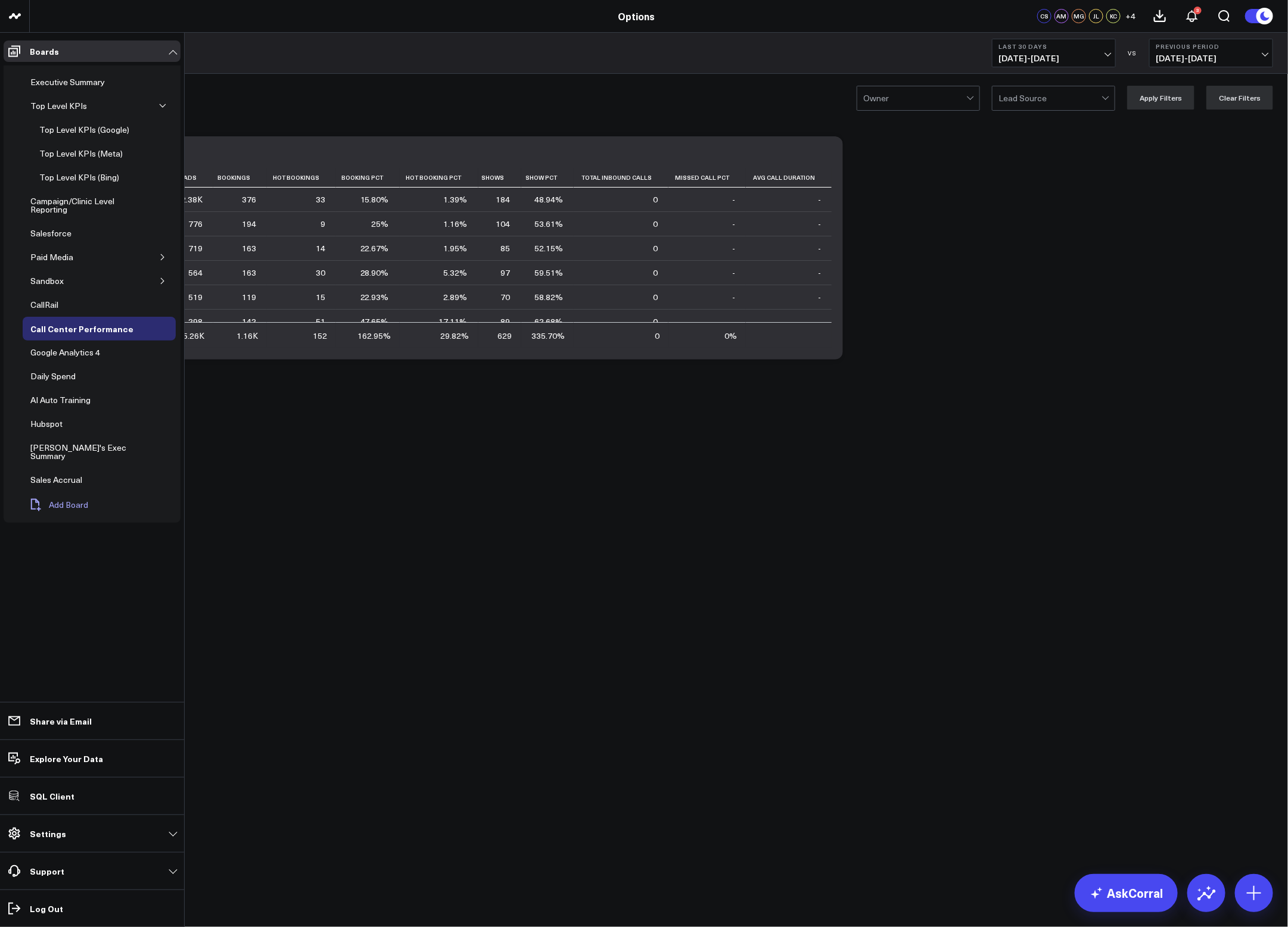
click at [44, 495] on button "Add Board" at bounding box center [59, 505] width 71 height 26
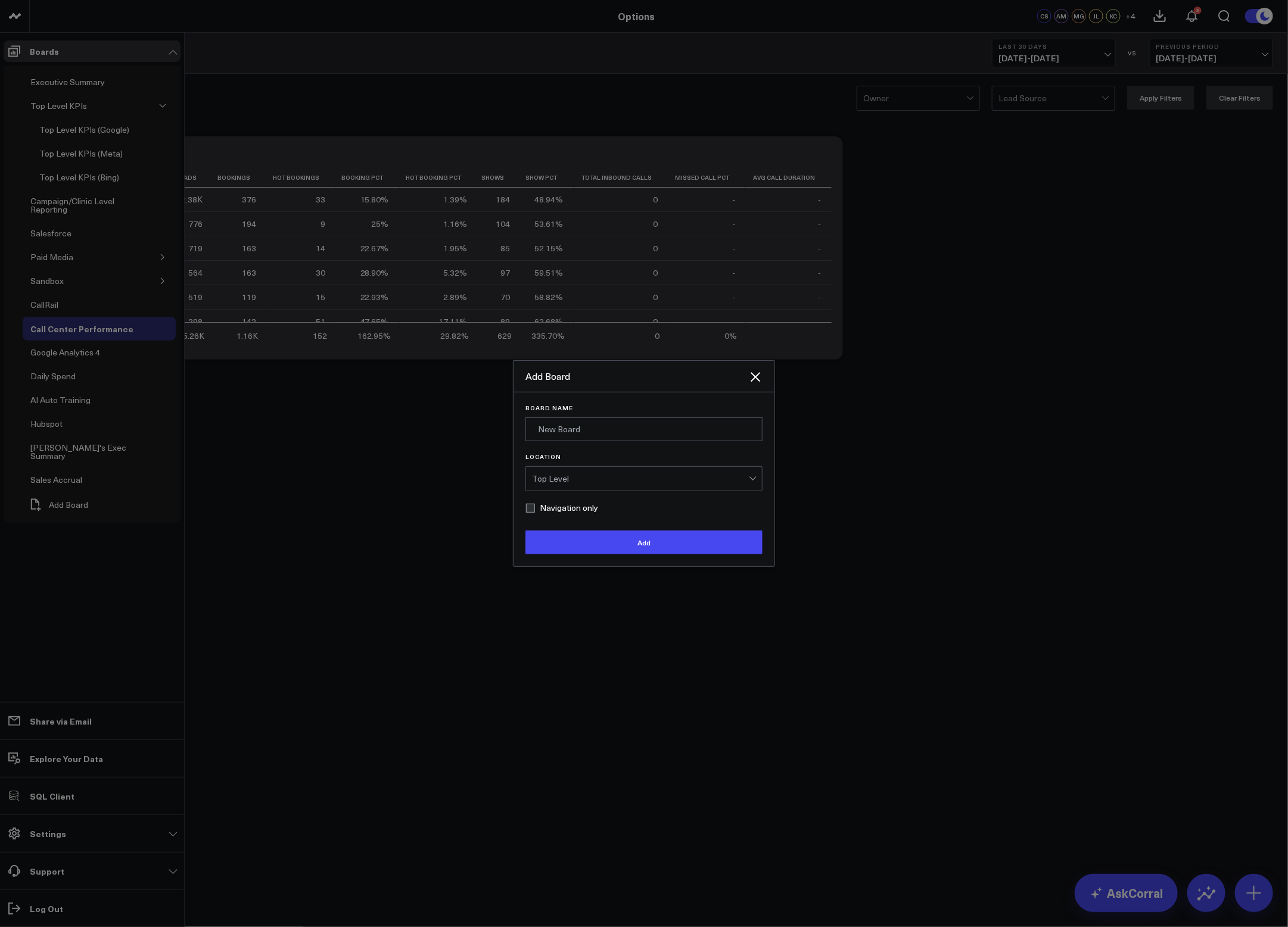
click at [535, 512] on label "Navigation only" at bounding box center [562, 507] width 73 height 9
click at [535, 512] on input "Navigation only" at bounding box center [530, 507] width 9 height 9
checkbox input "true"
click at [581, 425] on input "Board Name" at bounding box center [644, 429] width 237 height 24
type input "[DATE] Rebuild"
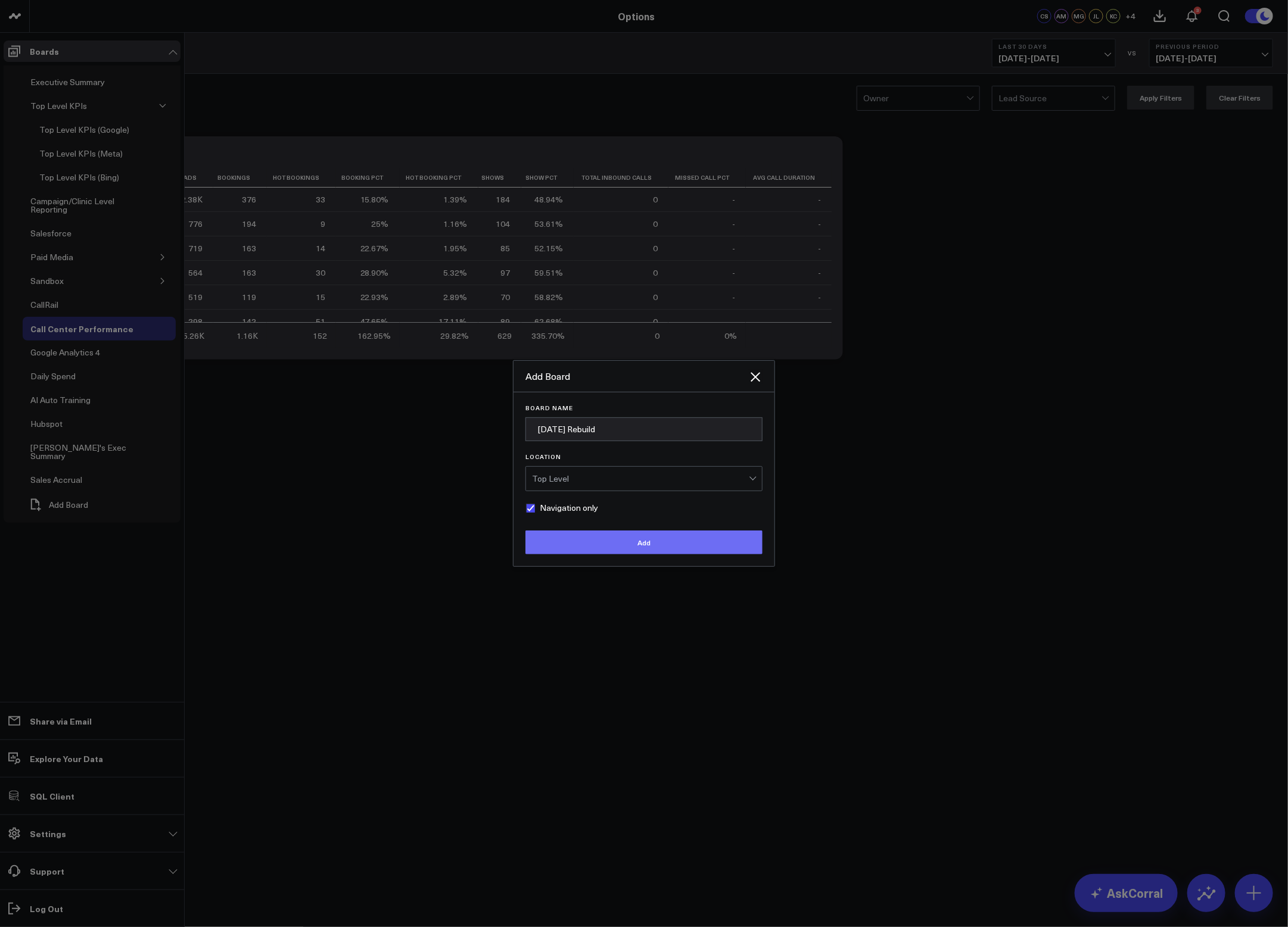
click at [603, 541] on button "Add" at bounding box center [644, 542] width 237 height 24
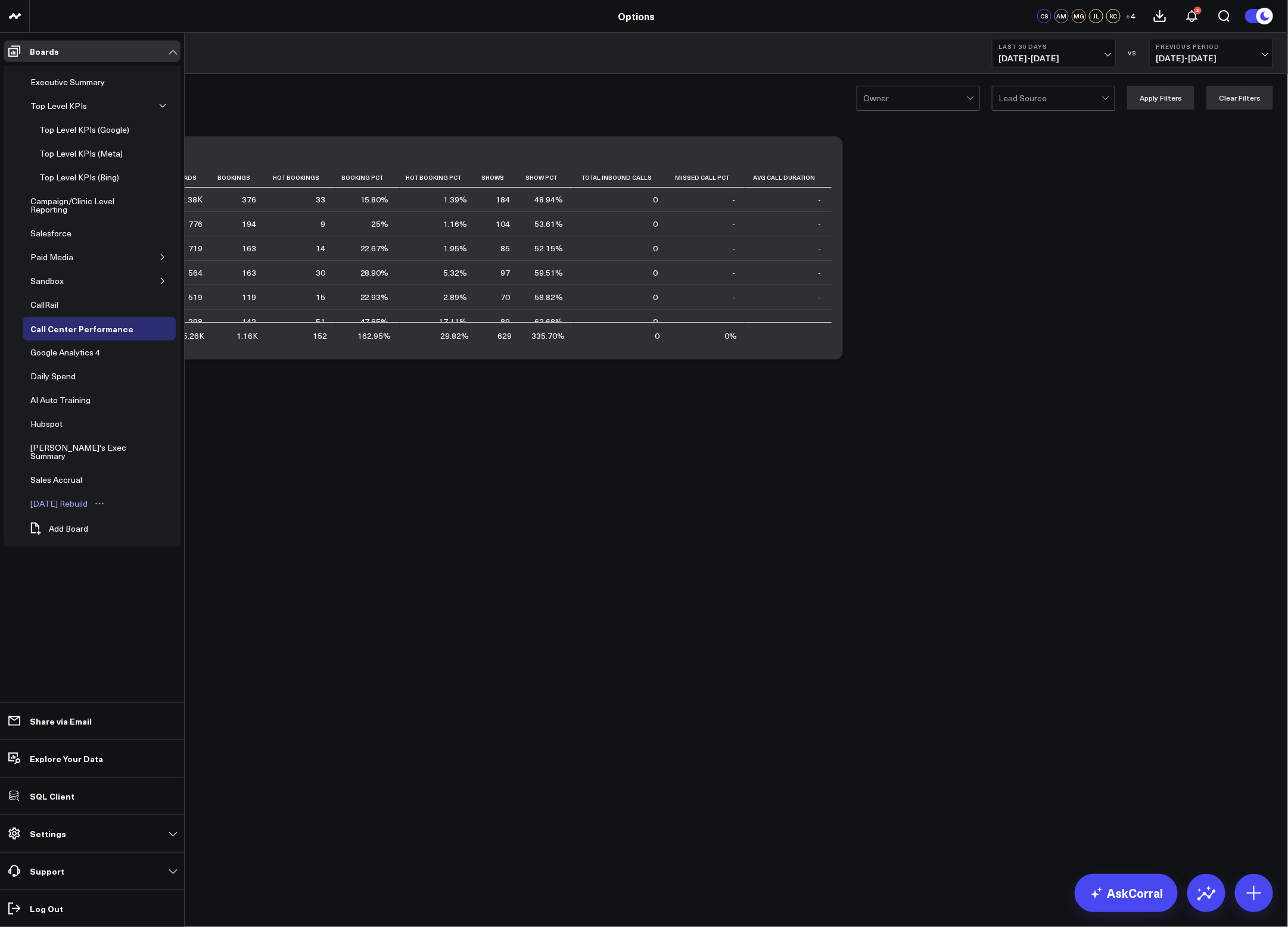
click at [84, 501] on div "[DATE] Rebuild" at bounding box center [59, 504] width 63 height 14
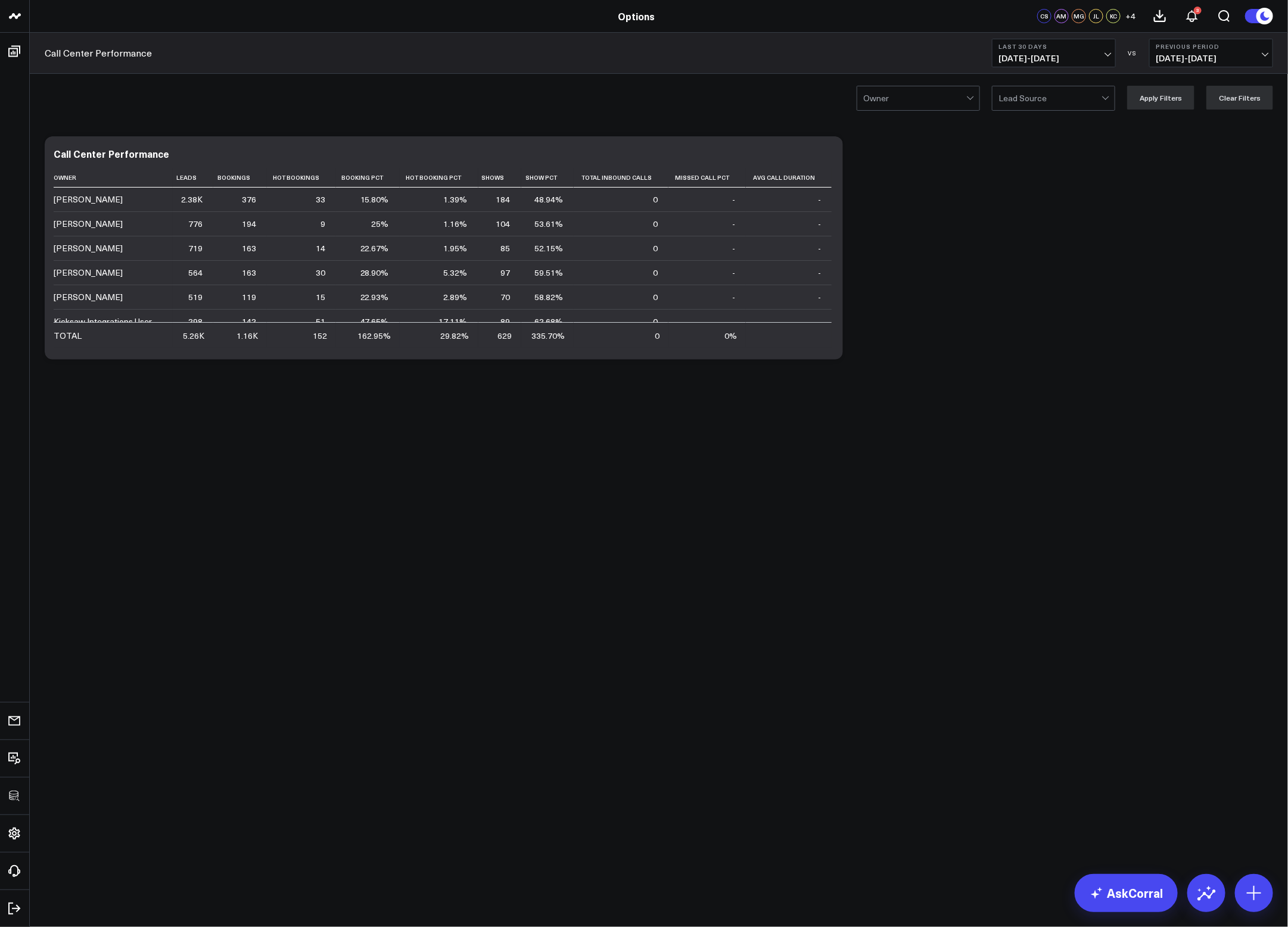
click at [422, 544] on body "100525 Test 100625-2 100925 3725 Test 829 Studios Accenture Acme Industrial Act…" at bounding box center [644, 463] width 1288 height 927
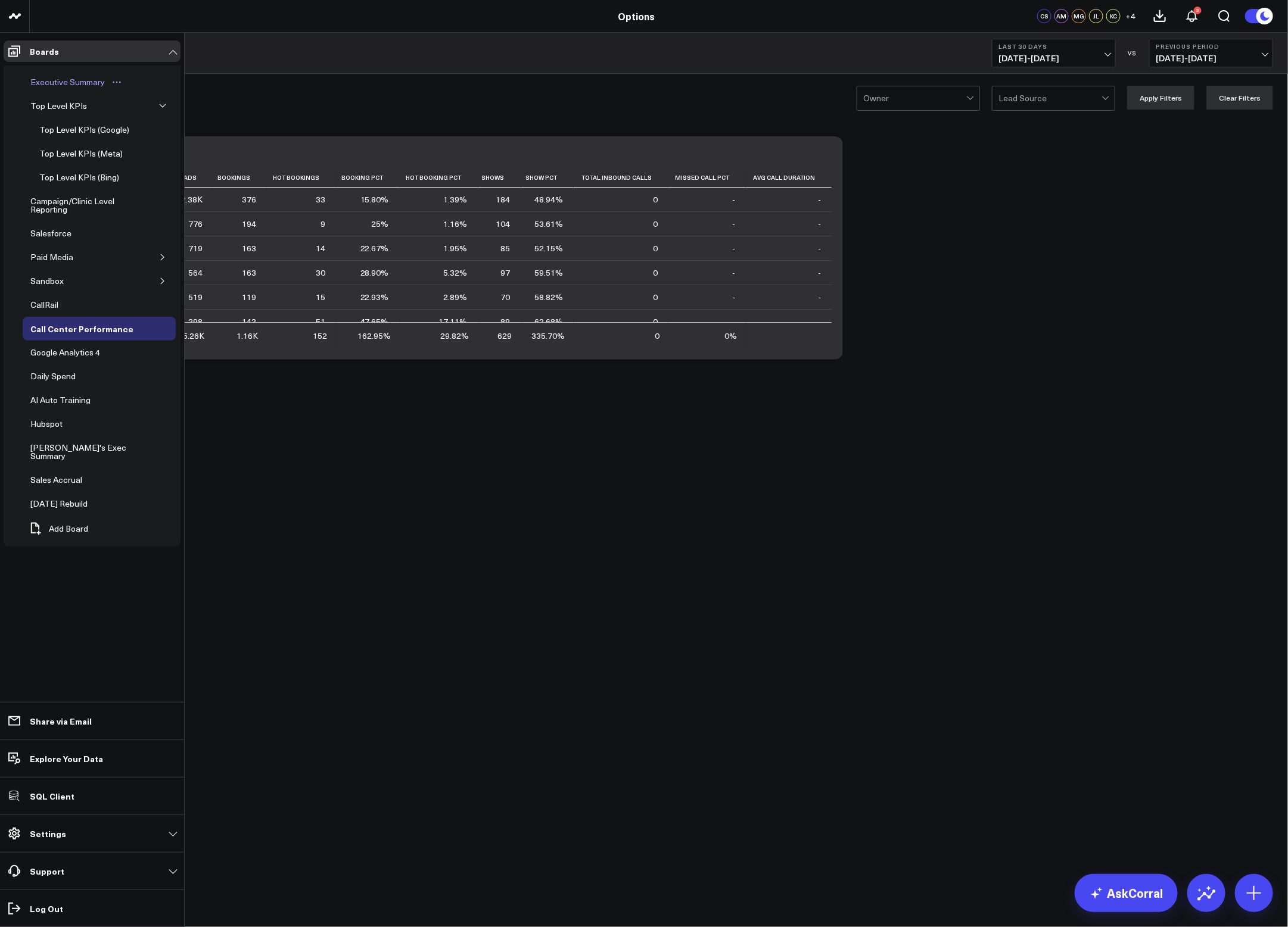
click at [61, 83] on div "Executive Summary" at bounding box center [67, 82] width 81 height 14
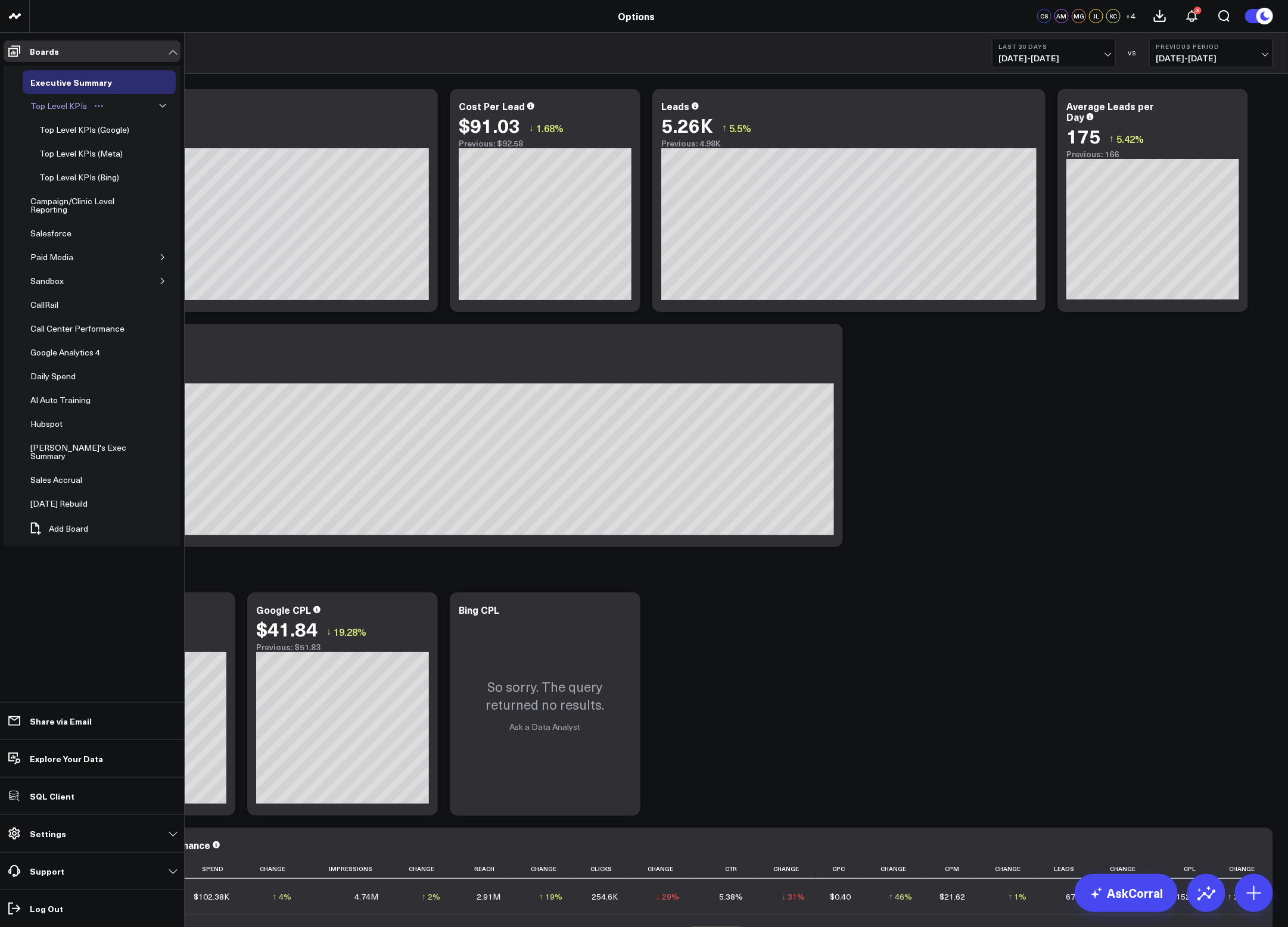
click at [59, 103] on div "Top Level KPIs" at bounding box center [59, 106] width 63 height 14
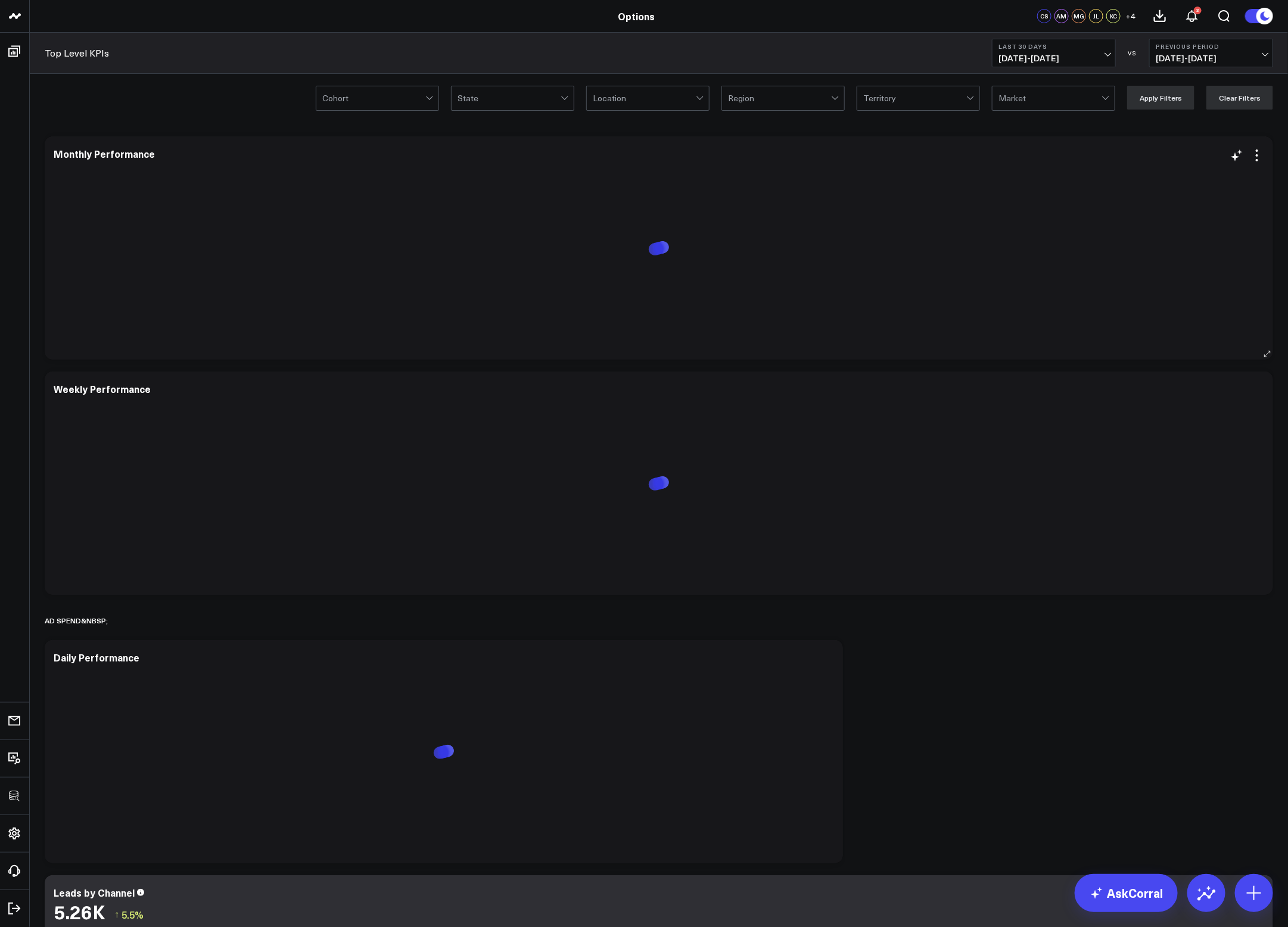
click at [1025, 163] on div "Monthly Performance" at bounding box center [659, 248] width 1211 height 200
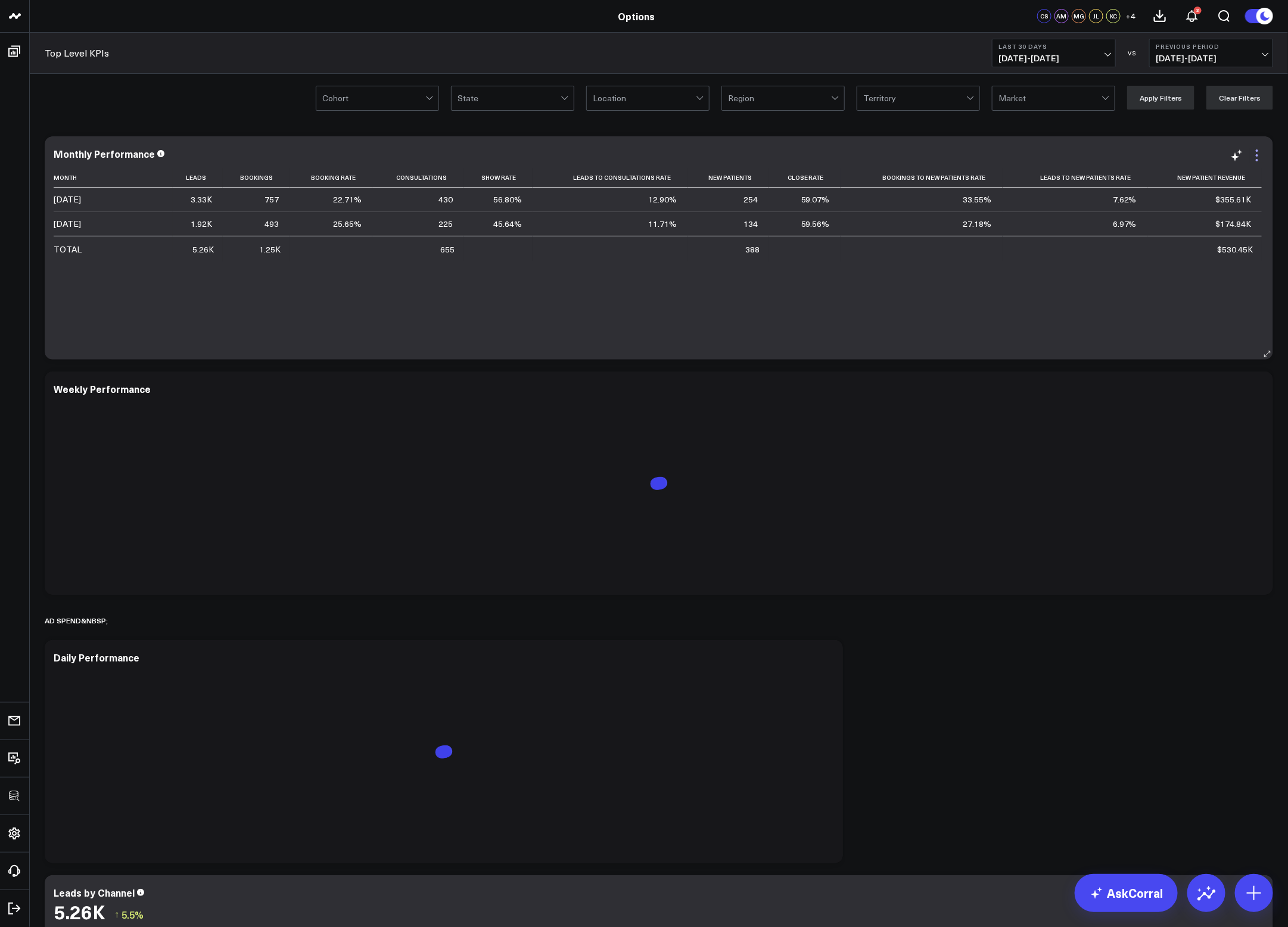
click at [1025, 160] on icon at bounding box center [1257, 156] width 14 height 14
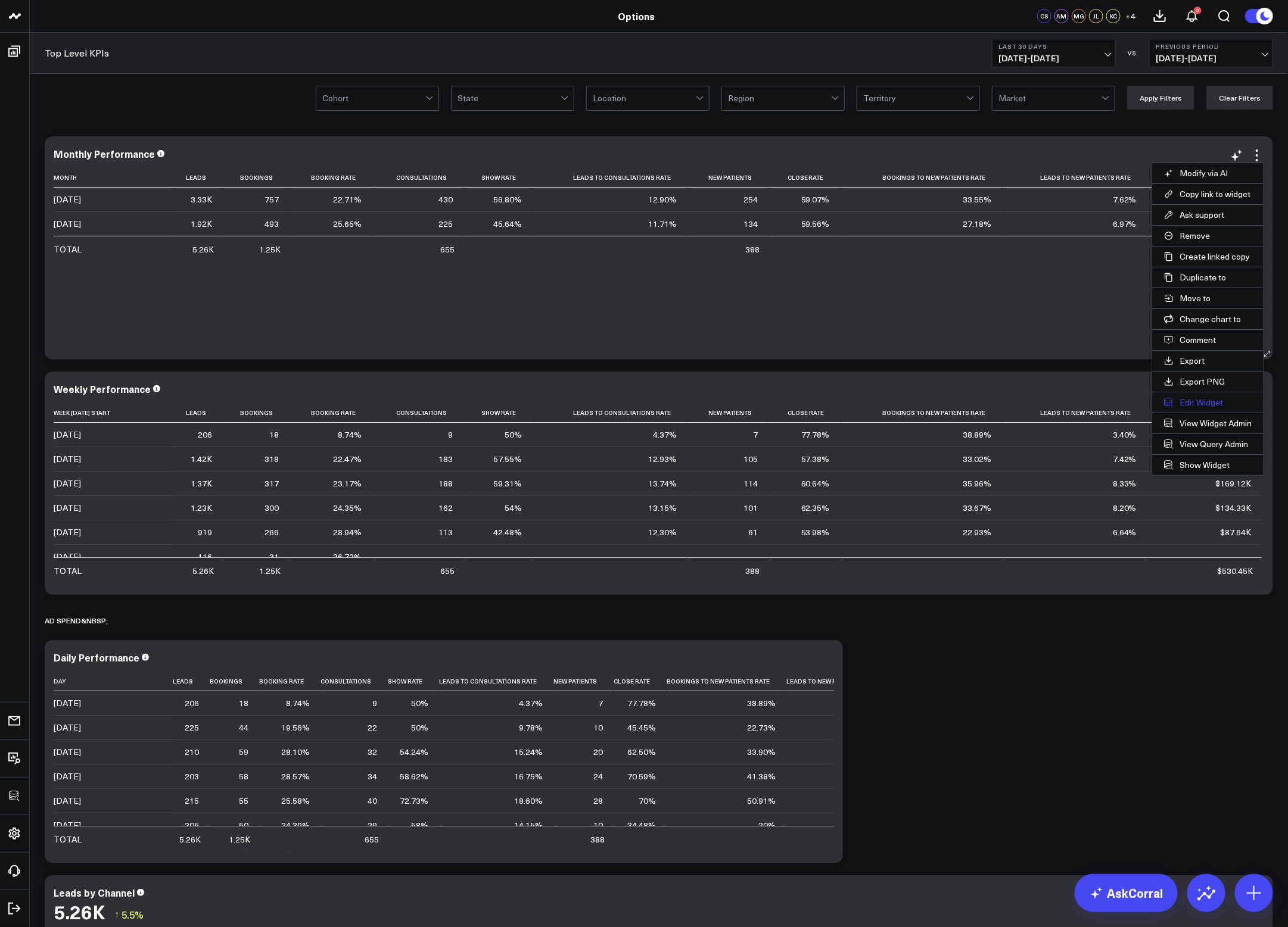
click at [1025, 397] on button "Edit Widget" at bounding box center [1208, 402] width 111 height 20
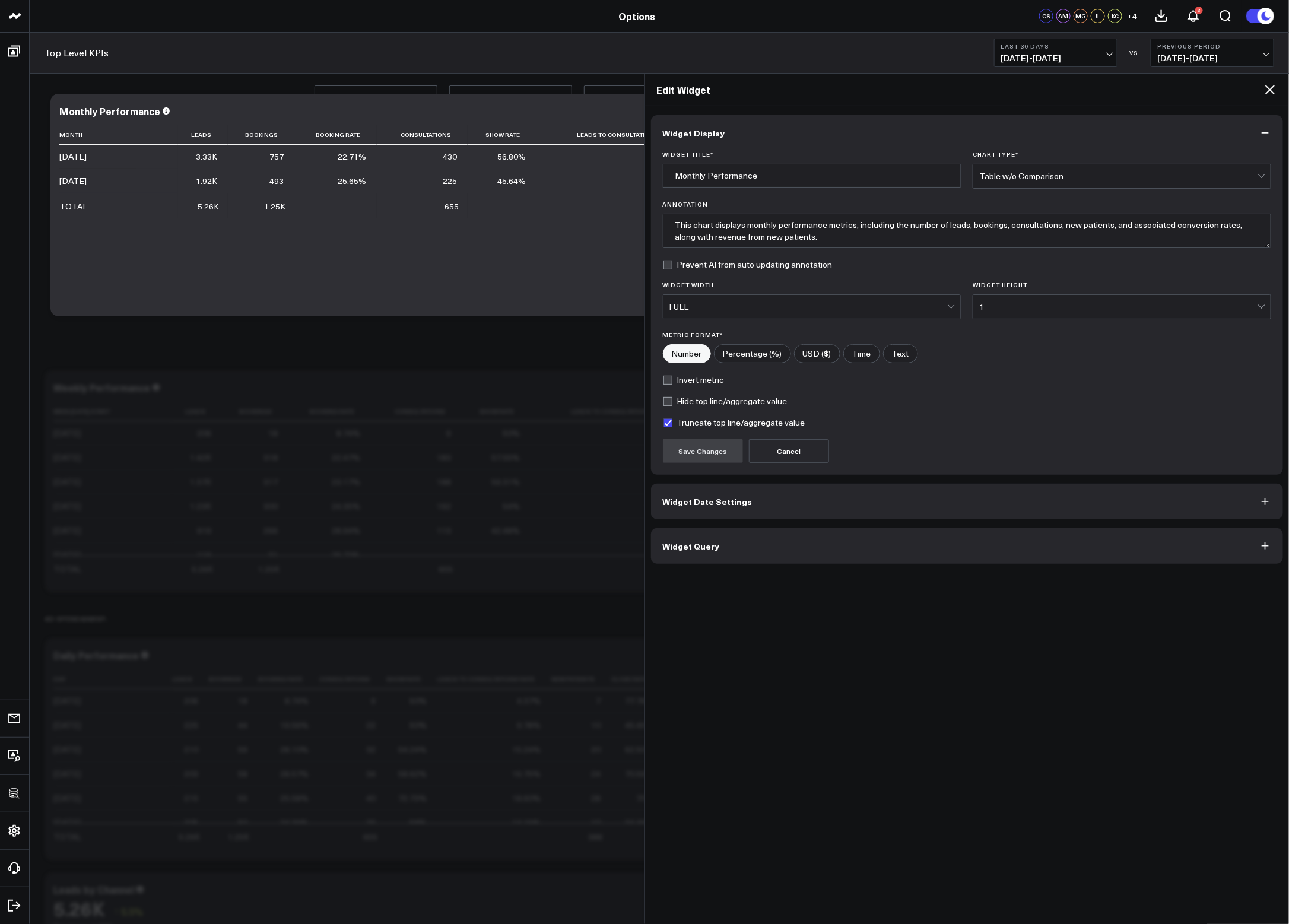
click at [832, 551] on button "Widget Query" at bounding box center [967, 546] width 633 height 36
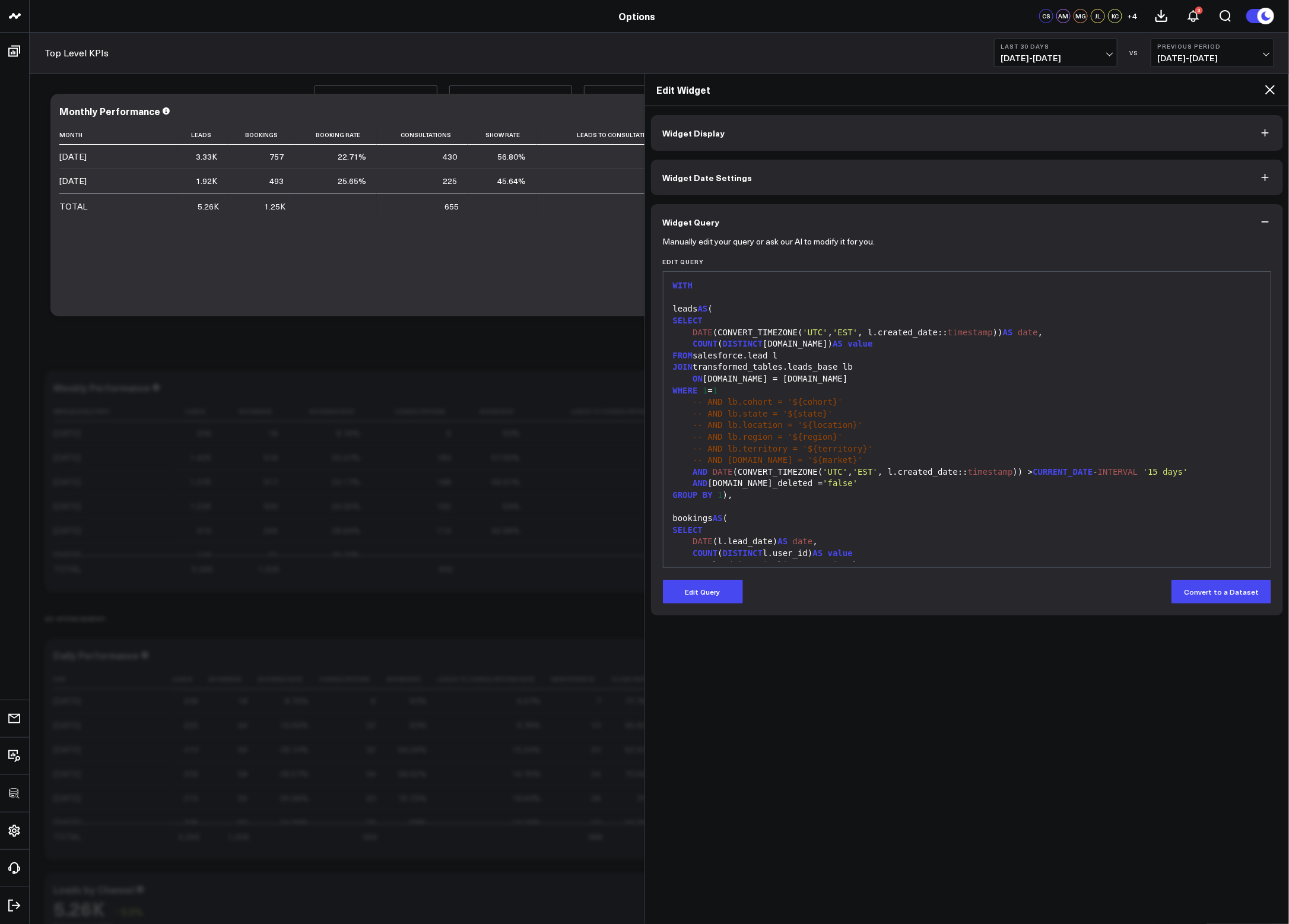
click at [1022, 89] on icon at bounding box center [1271, 90] width 14 height 14
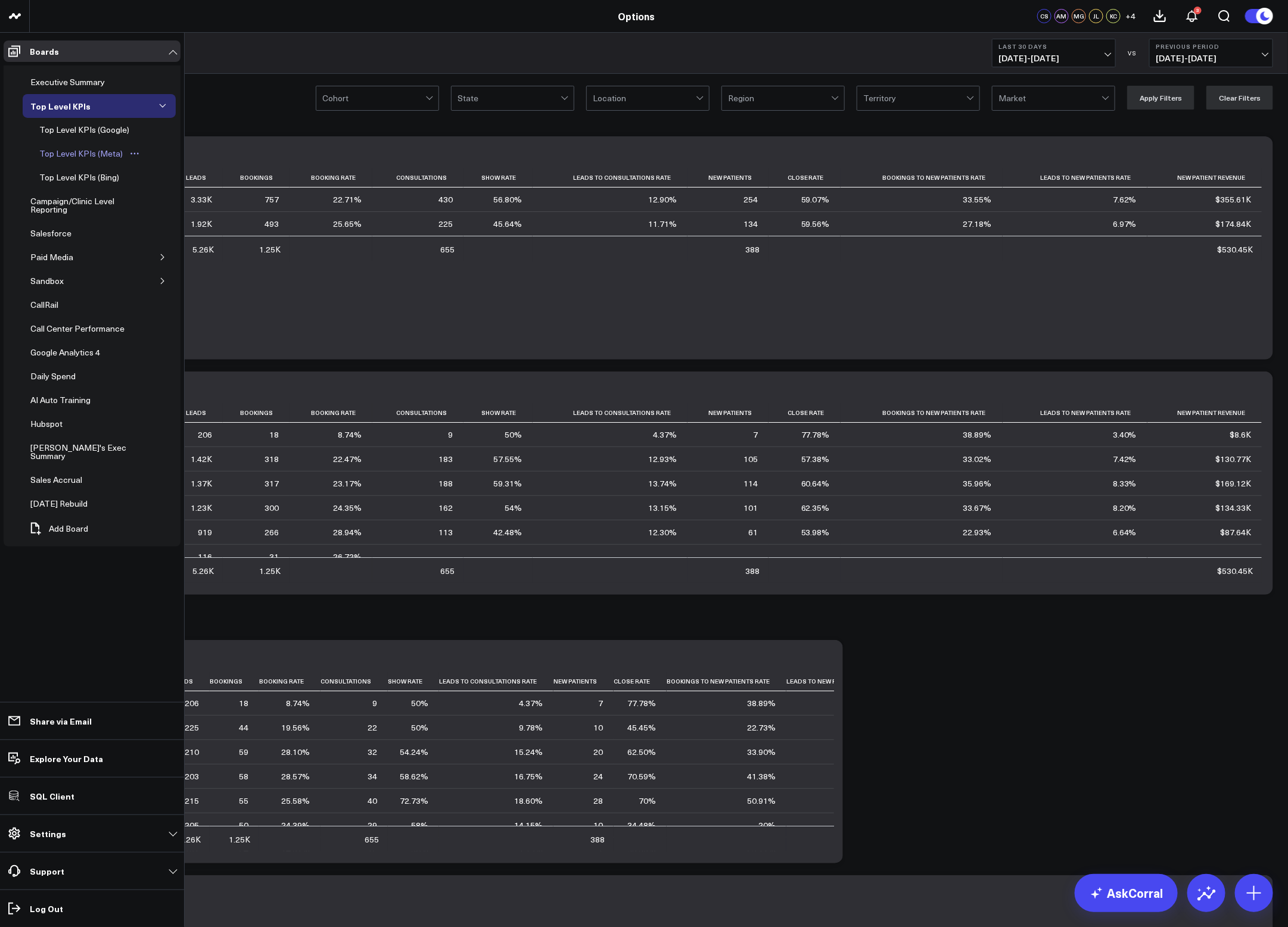
click at [86, 151] on div "Top Level KPIs (Meta)" at bounding box center [81, 153] width 89 height 14
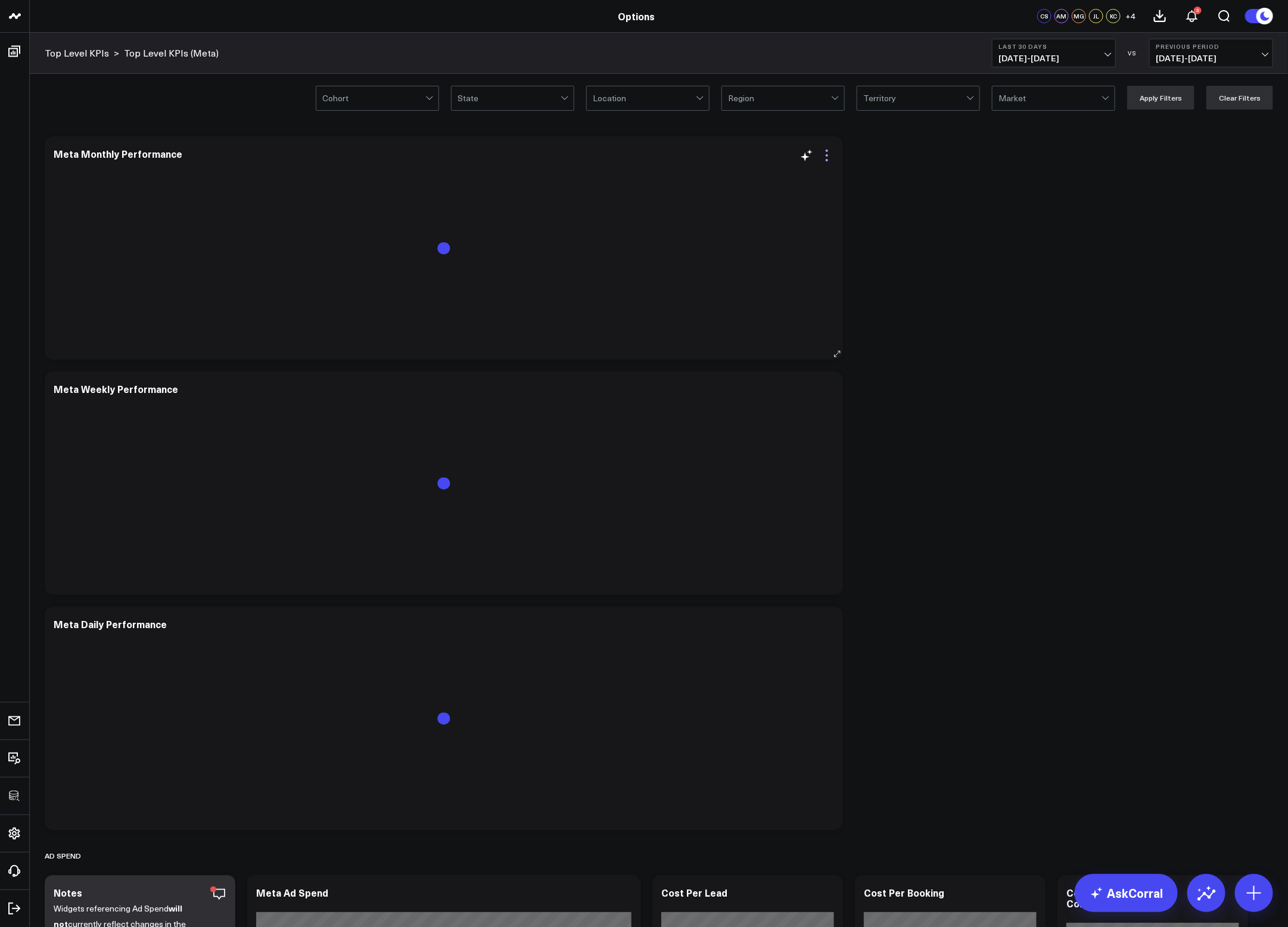
click at [827, 156] on icon at bounding box center [827, 156] width 14 height 14
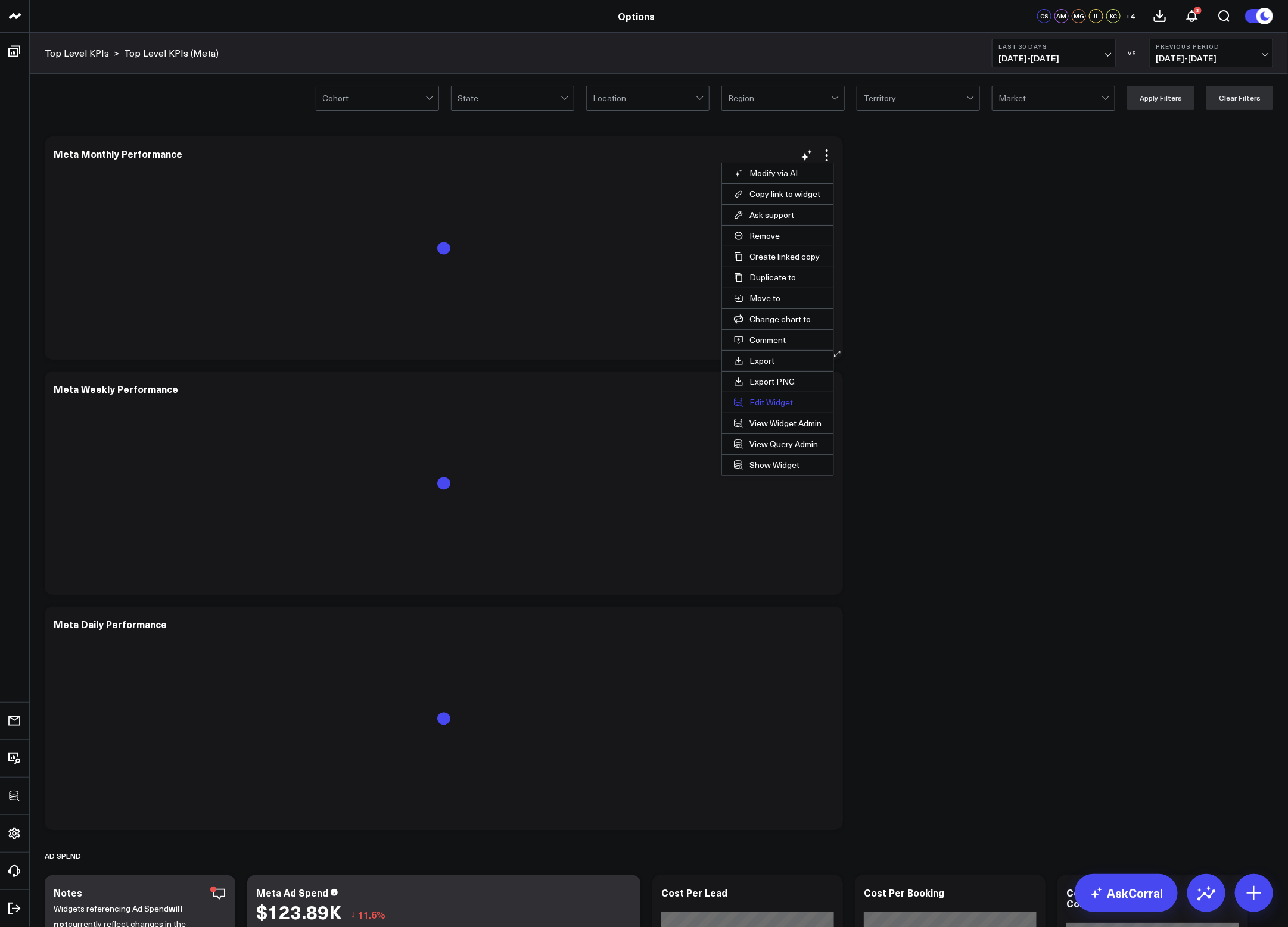
click at [778, 406] on button "Edit Widget" at bounding box center [778, 402] width 111 height 20
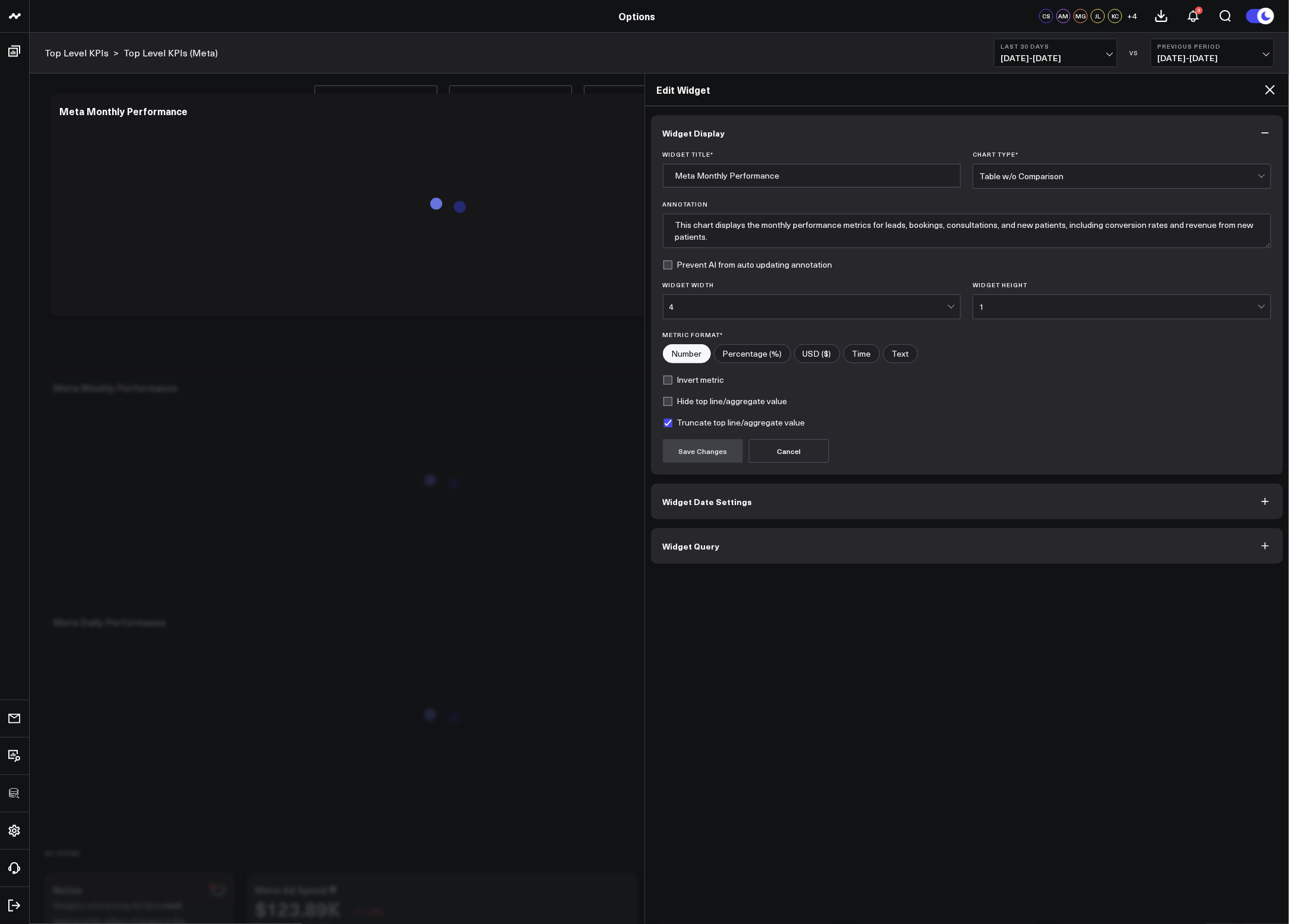
click at [809, 548] on button "Widget Query" at bounding box center [967, 546] width 633 height 36
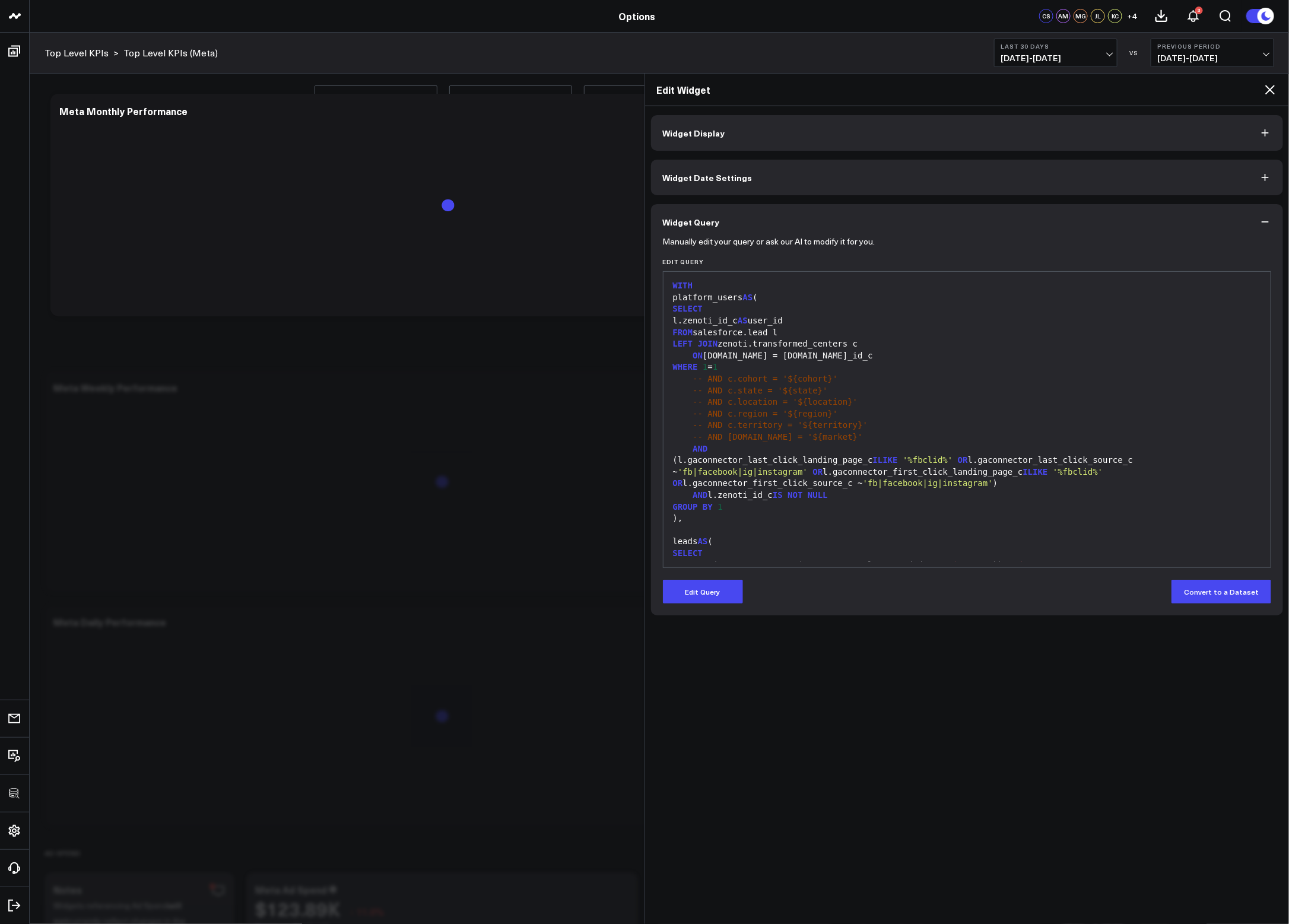
click at [922, 496] on div "AND l.zenoti_id_c IS NOT NULL" at bounding box center [967, 495] width 596 height 12
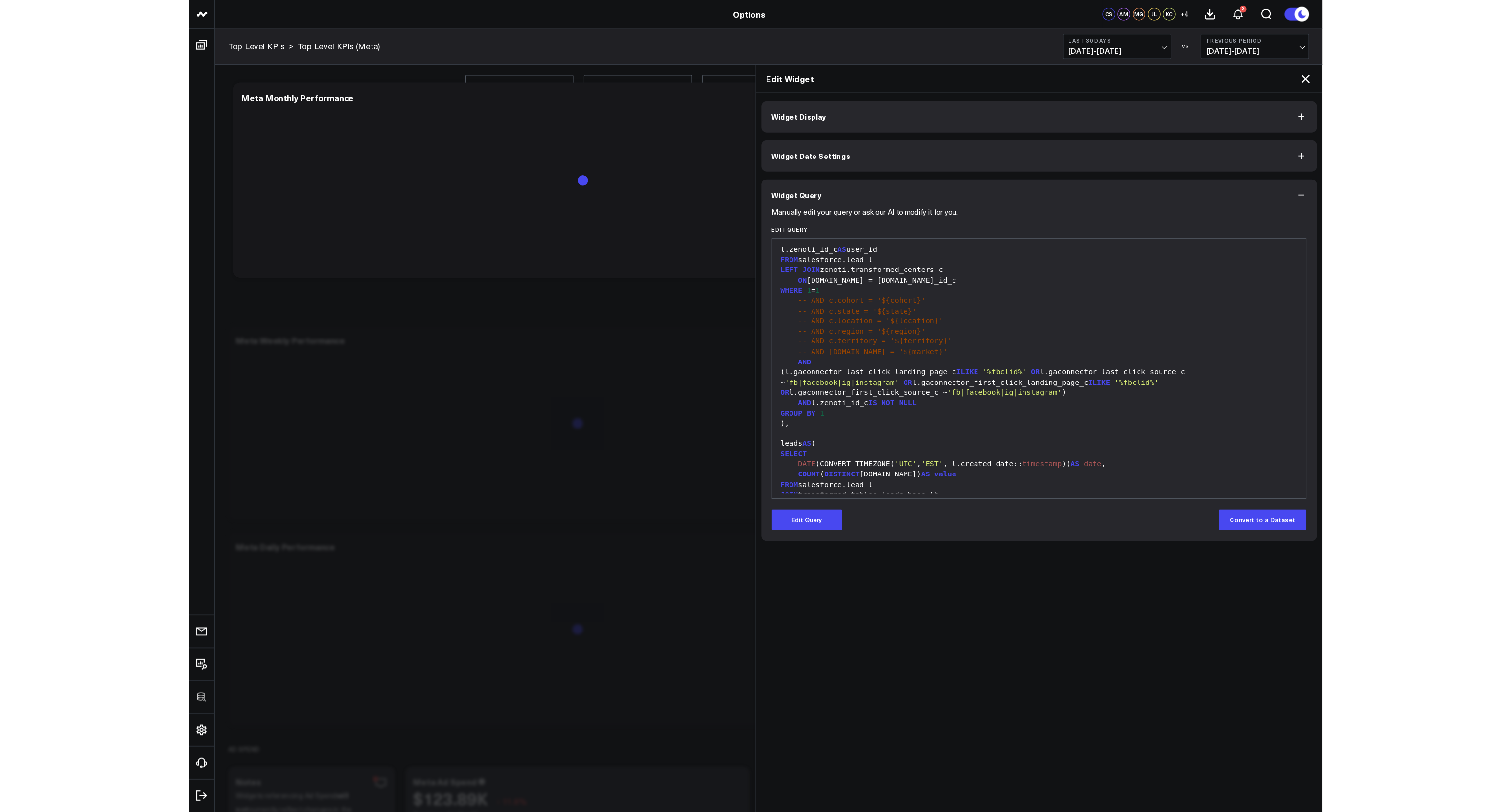
scroll to position [46, 0]
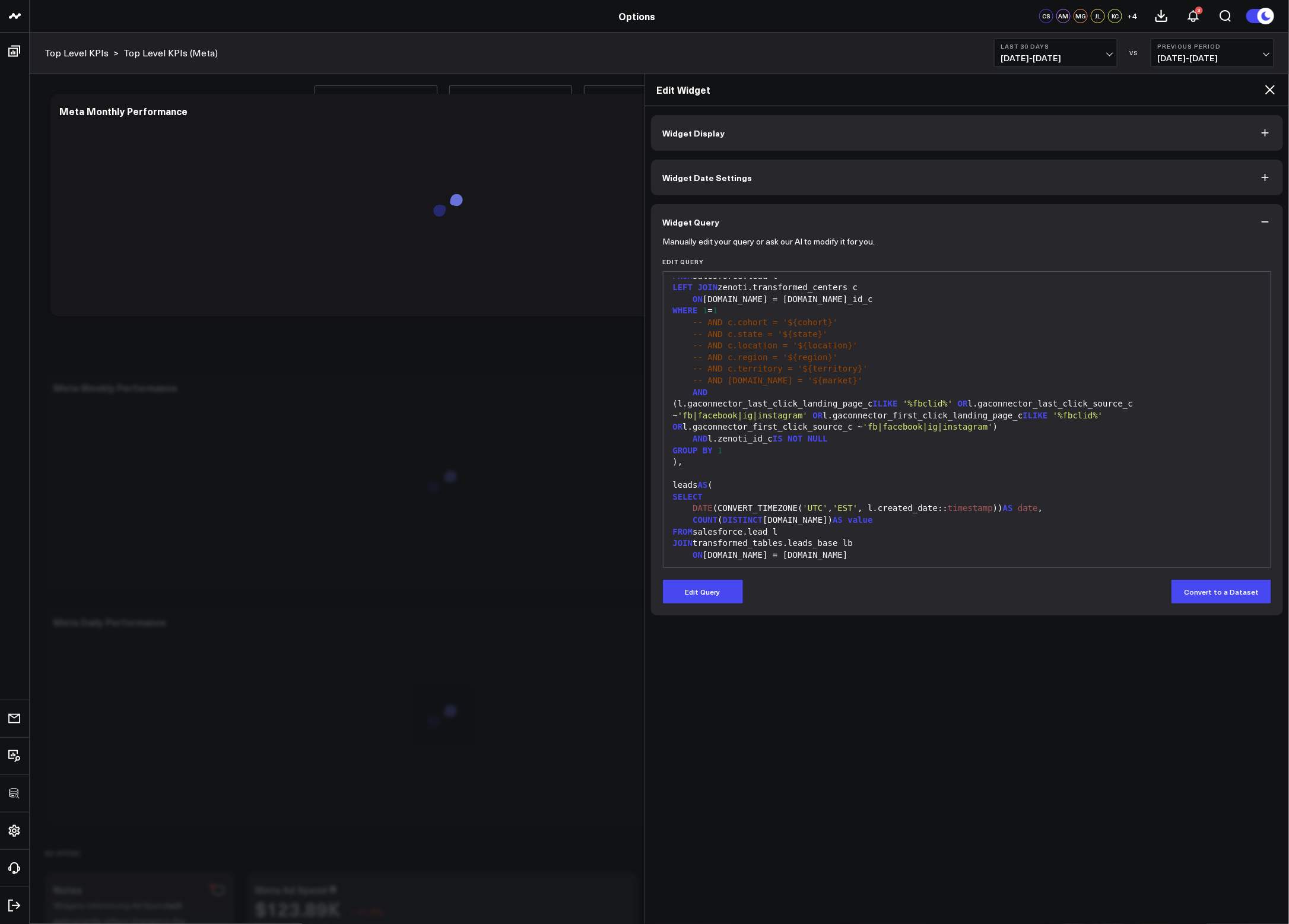
click at [844, 432] on div "(l.gaconnector_last_click_landing_page_c ILIKE '%fbclid%' OR l.gaconnector_last…" at bounding box center [967, 415] width 596 height 35
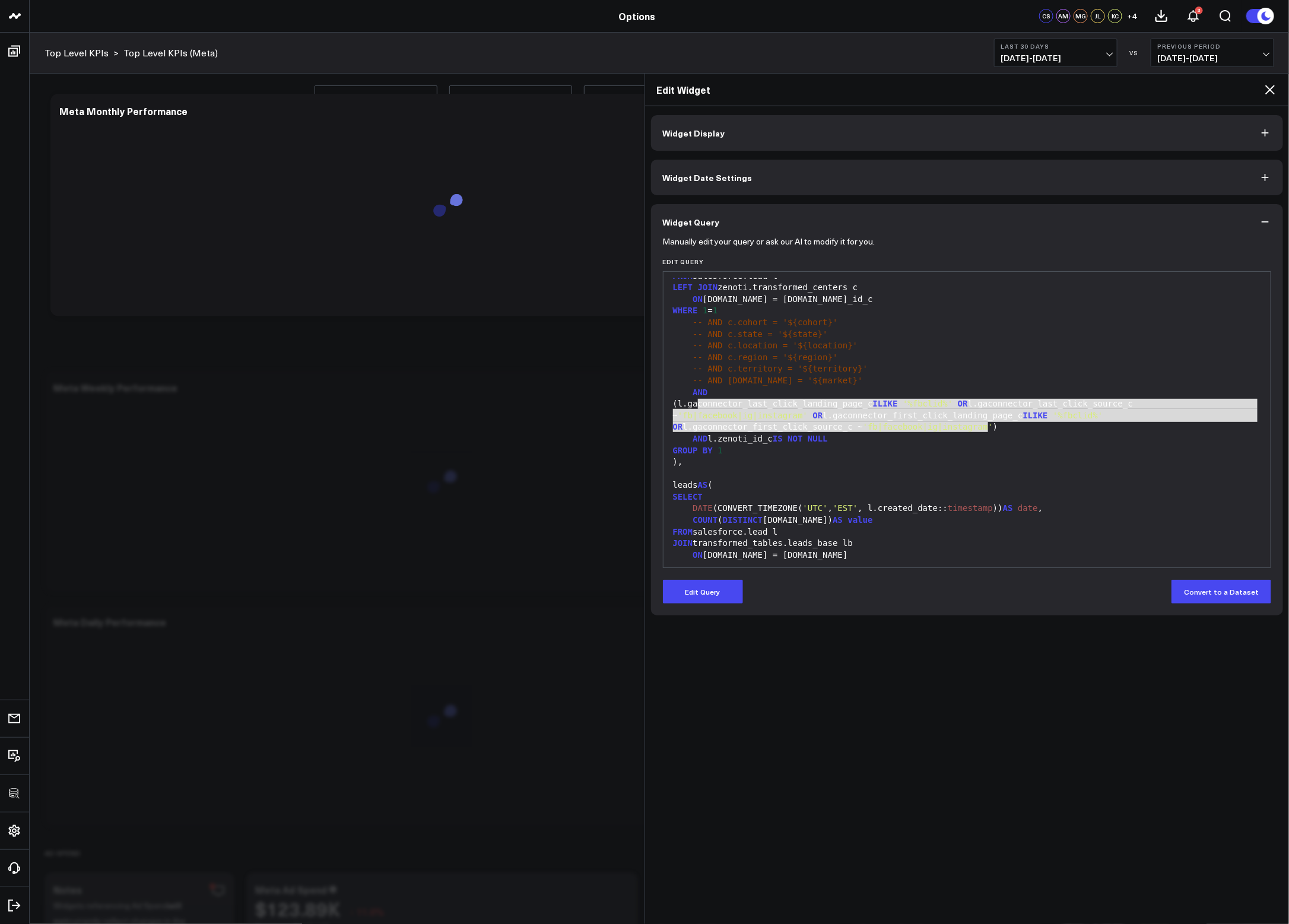
drag, startPoint x: 698, startPoint y: 403, endPoint x: 988, endPoint y: 428, distance: 291.1
click at [988, 428] on div "(l.gaconnector_last_click_landing_page_c ILIKE '%fbclid%' OR l.gaconnector_last…" at bounding box center [967, 415] width 596 height 35
copy div "l.gaconnector_last_click_landing_page_c ILIKE '%fbclid%' OR l.gaconnector_last_…"
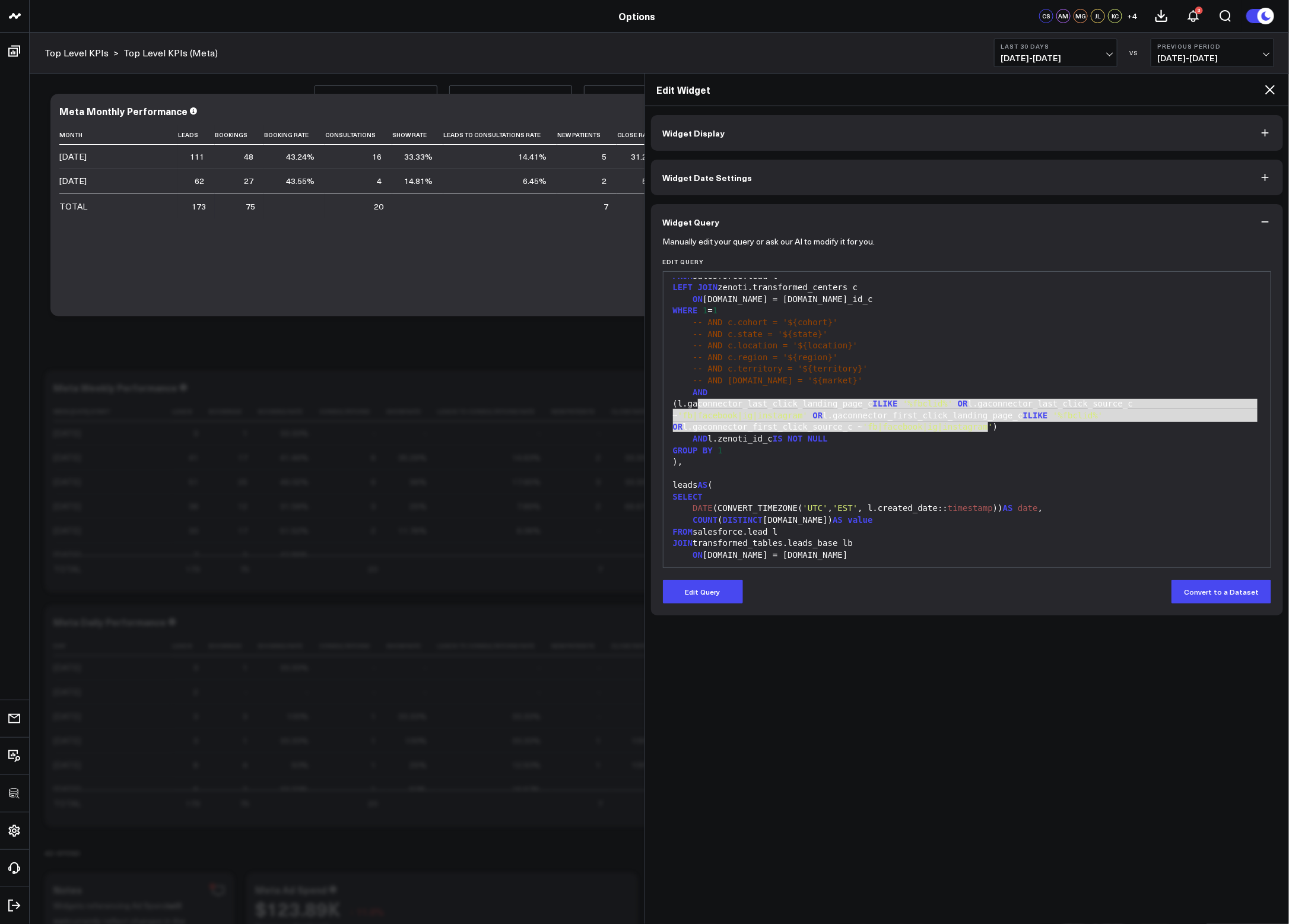
click at [1022, 85] on icon at bounding box center [1271, 90] width 14 height 14
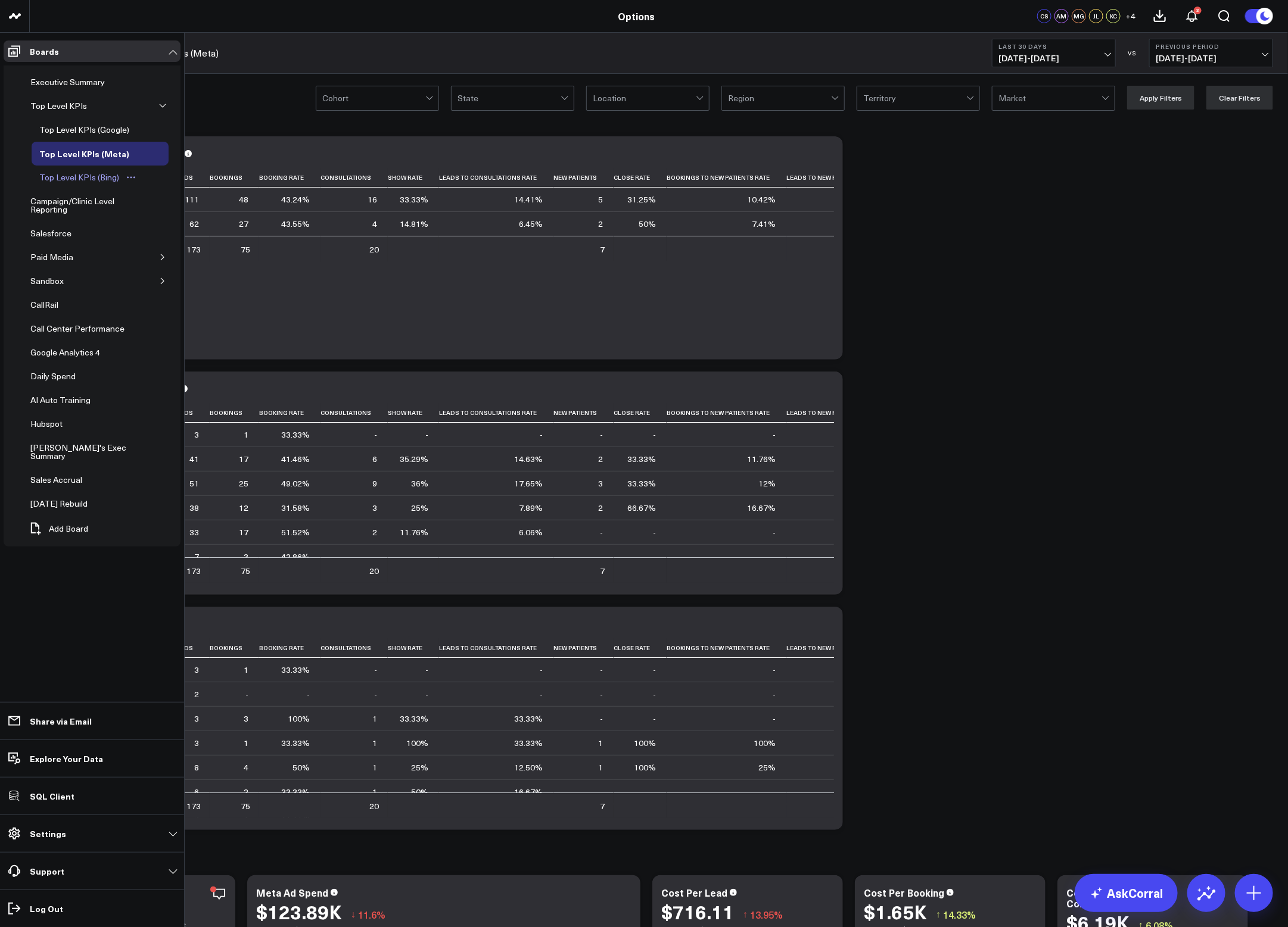
click at [57, 174] on div "Top Level KPIs (Bing)" at bounding box center [79, 178] width 86 height 14
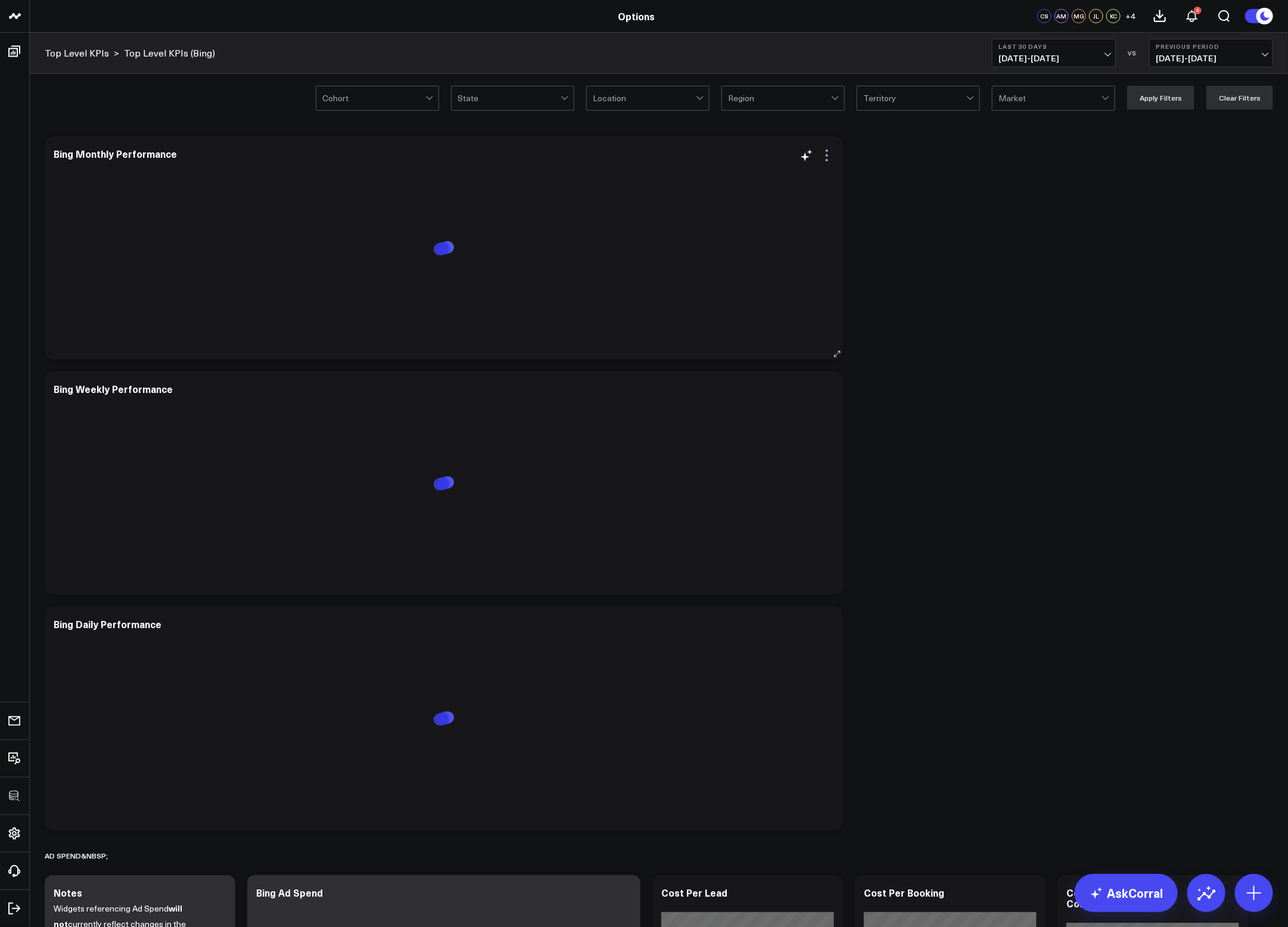
click at [828, 160] on icon at bounding box center [827, 156] width 14 height 14
click at [771, 400] on button "Edit Widget" at bounding box center [778, 402] width 111 height 20
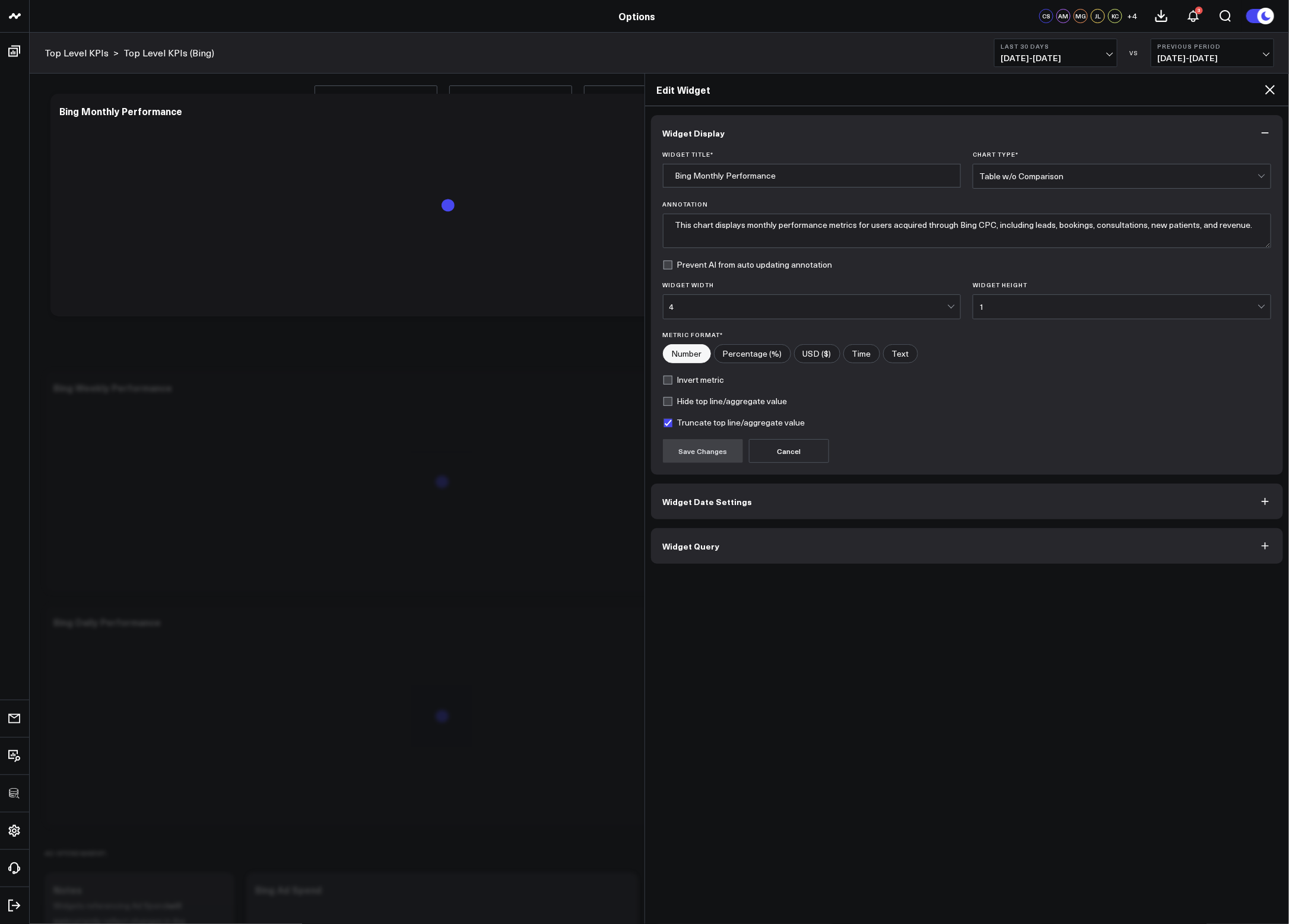
click at [830, 544] on button "Widget Query" at bounding box center [967, 546] width 633 height 36
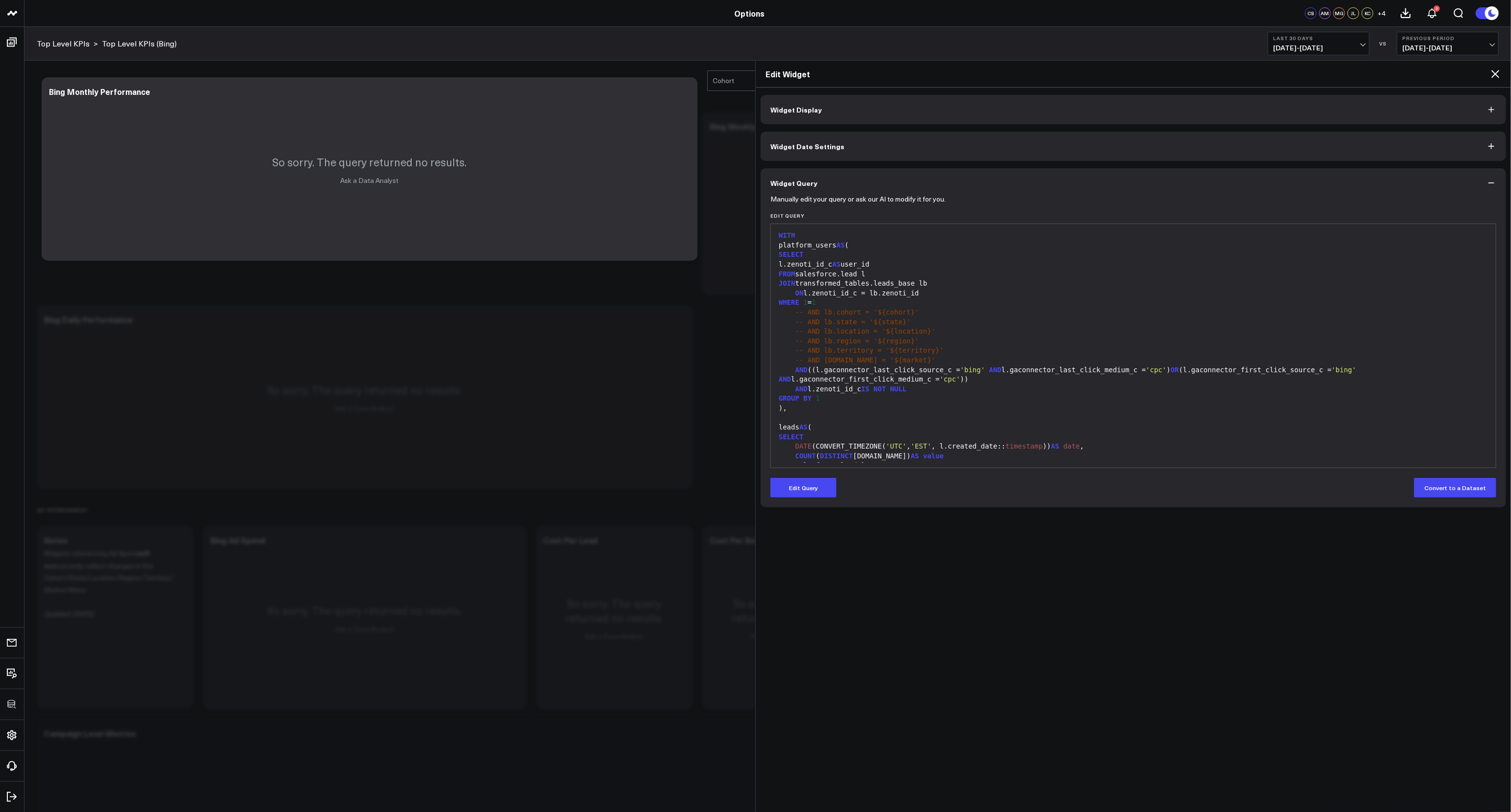
click at [842, 76] on icon at bounding box center [1495, 74] width 8 height 8
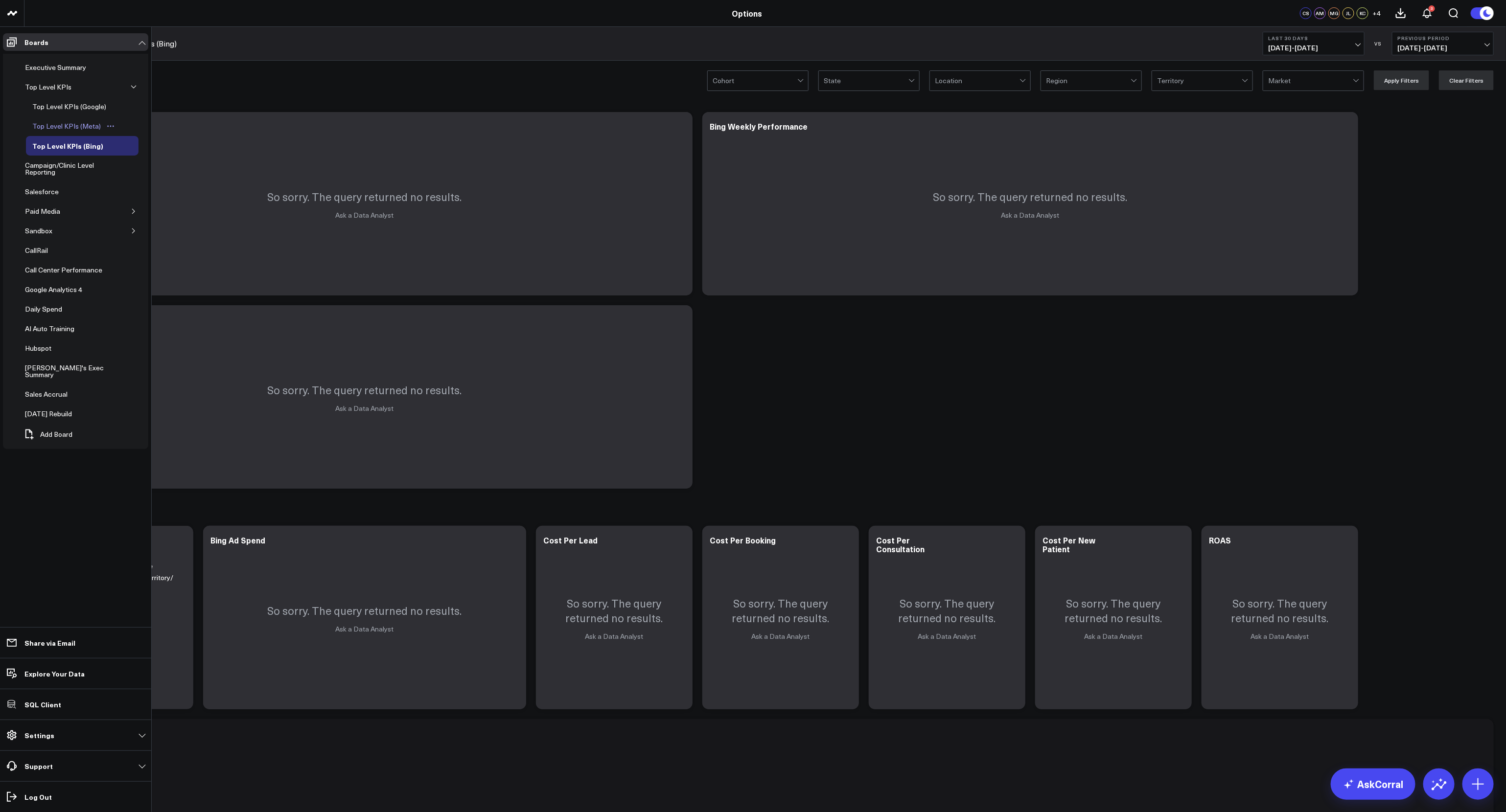
click at [65, 123] on div "Top Level KPIs (Meta)" at bounding box center [66, 126] width 73 height 12
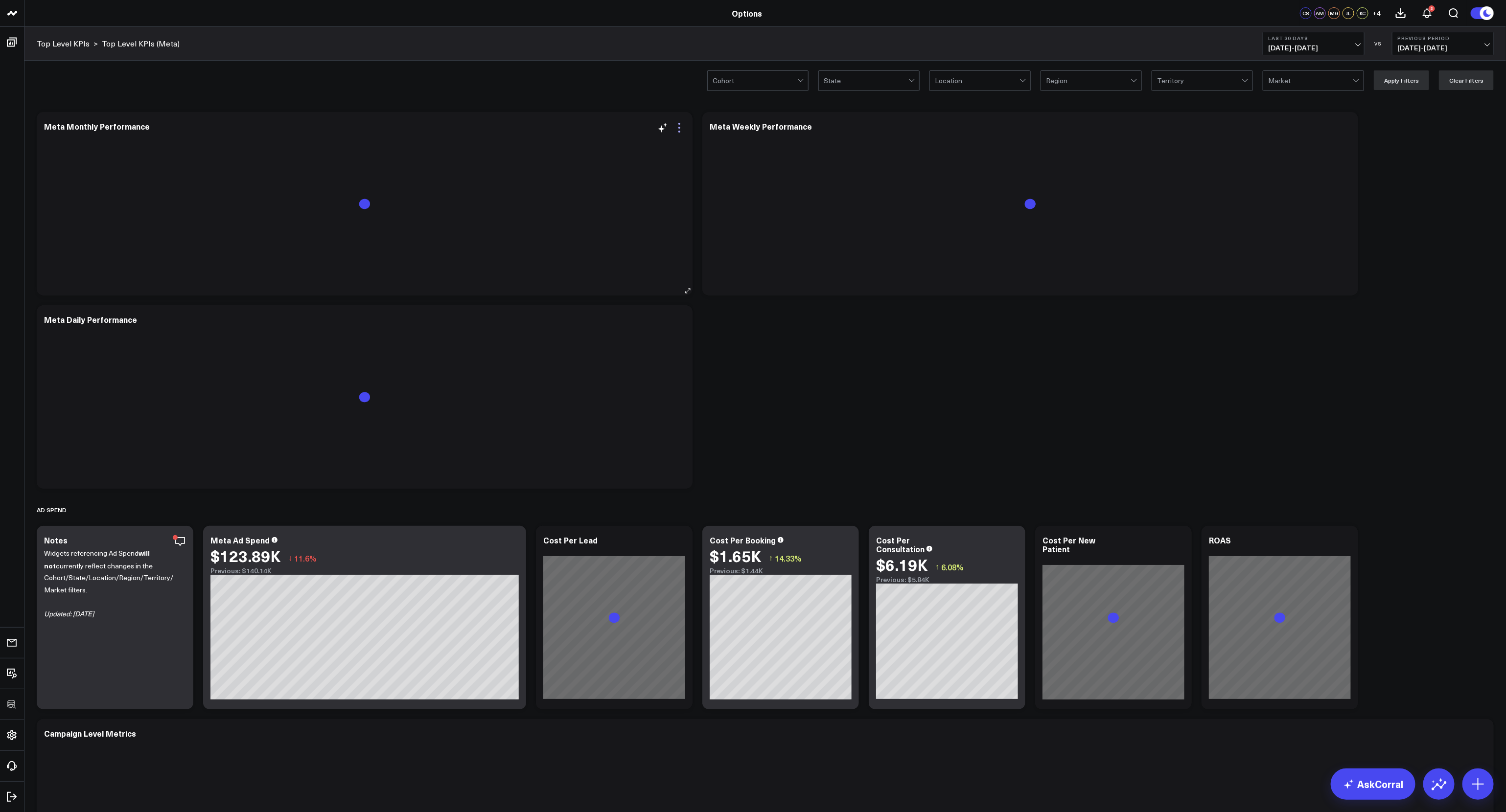
click at [682, 131] on icon at bounding box center [679, 128] width 12 height 12
click at [623, 332] on button "Edit Widget" at bounding box center [639, 331] width 91 height 16
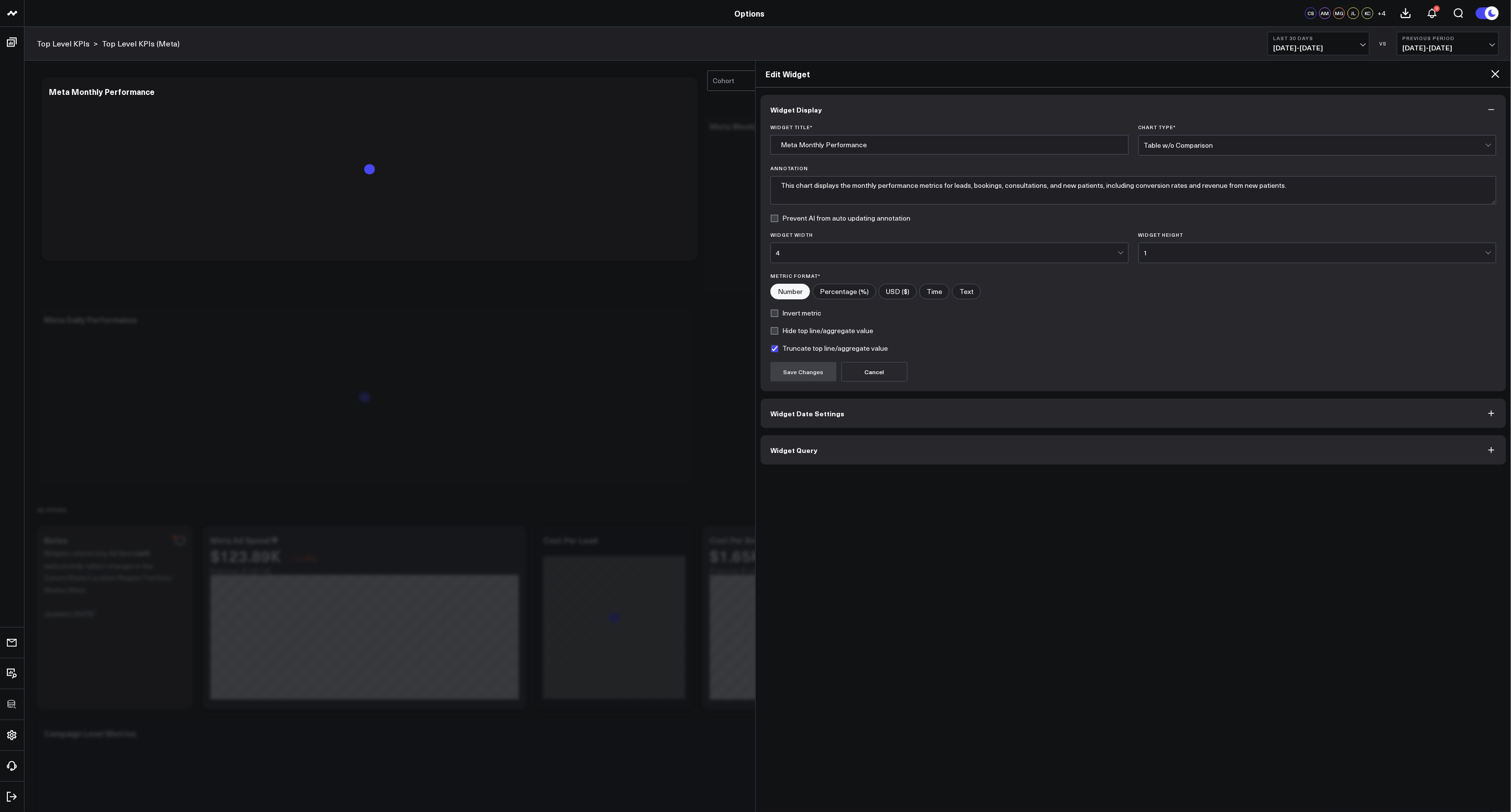
click at [842, 460] on button "Widget Query" at bounding box center [1133, 450] width 746 height 29
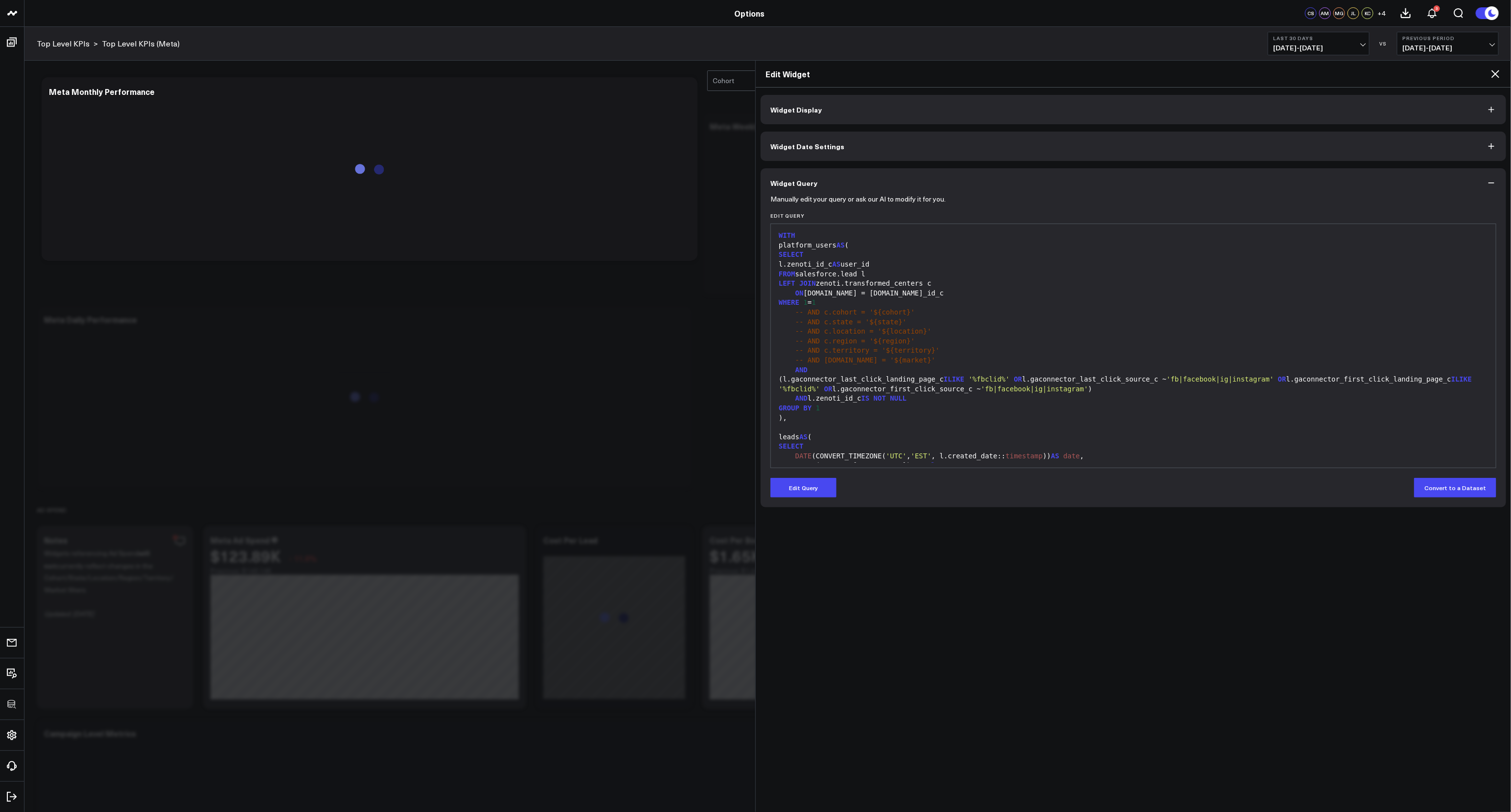
click at [842, 389] on div "(l.gaconnector_last_click_landing_page_c ILIKE '%fbclid%' OR l.gaconnector_last…" at bounding box center [1133, 384] width 715 height 19
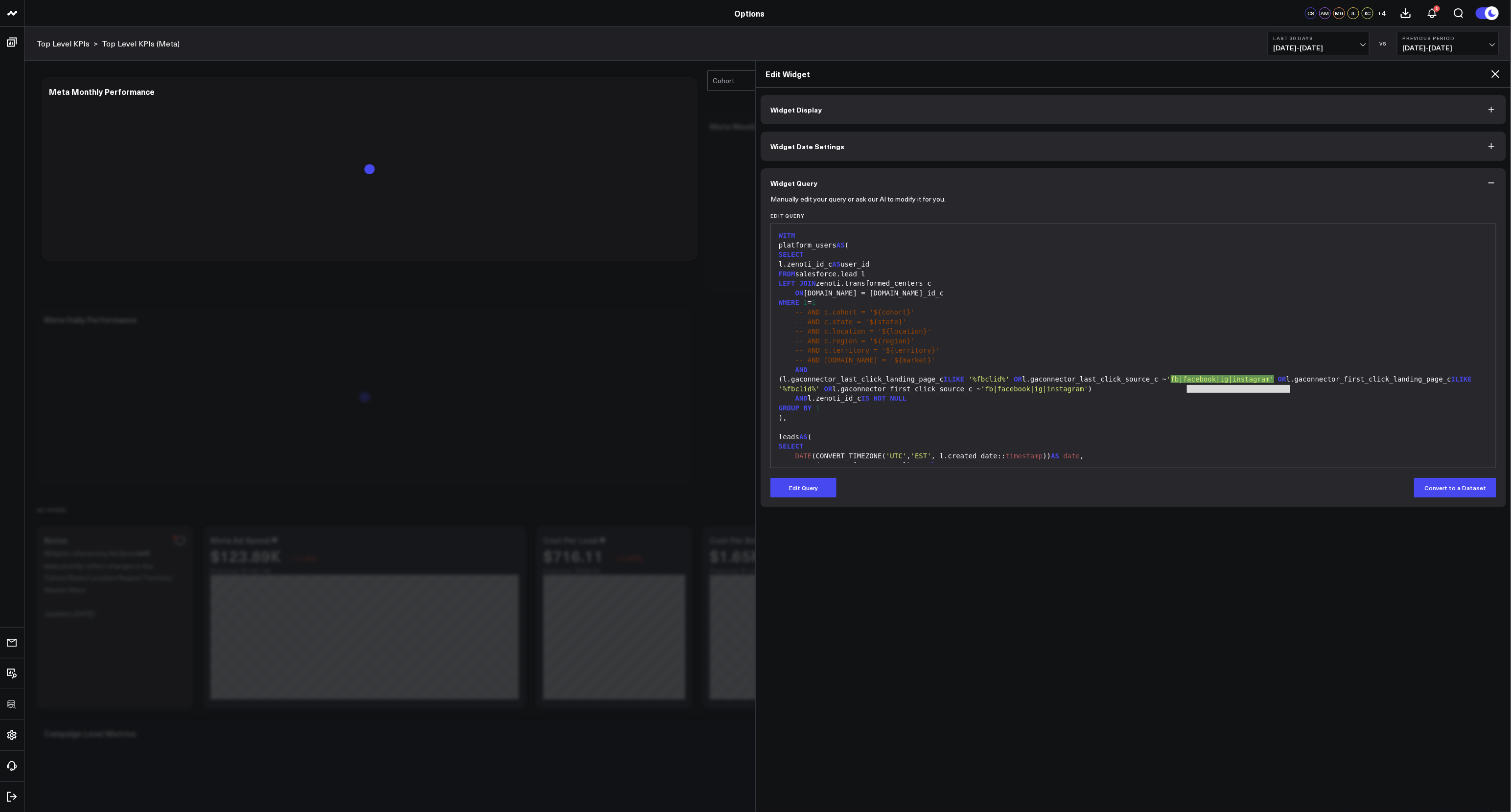
drag, startPoint x: 1289, startPoint y: 388, endPoint x: 1187, endPoint y: 388, distance: 102.0
click at [842, 388] on span "'fb|facebook|ig|instagram'" at bounding box center [1034, 389] width 107 height 8
copy span "fb|facebook|ig|instagram'"
